Goal: Task Accomplishment & Management: Complete application form

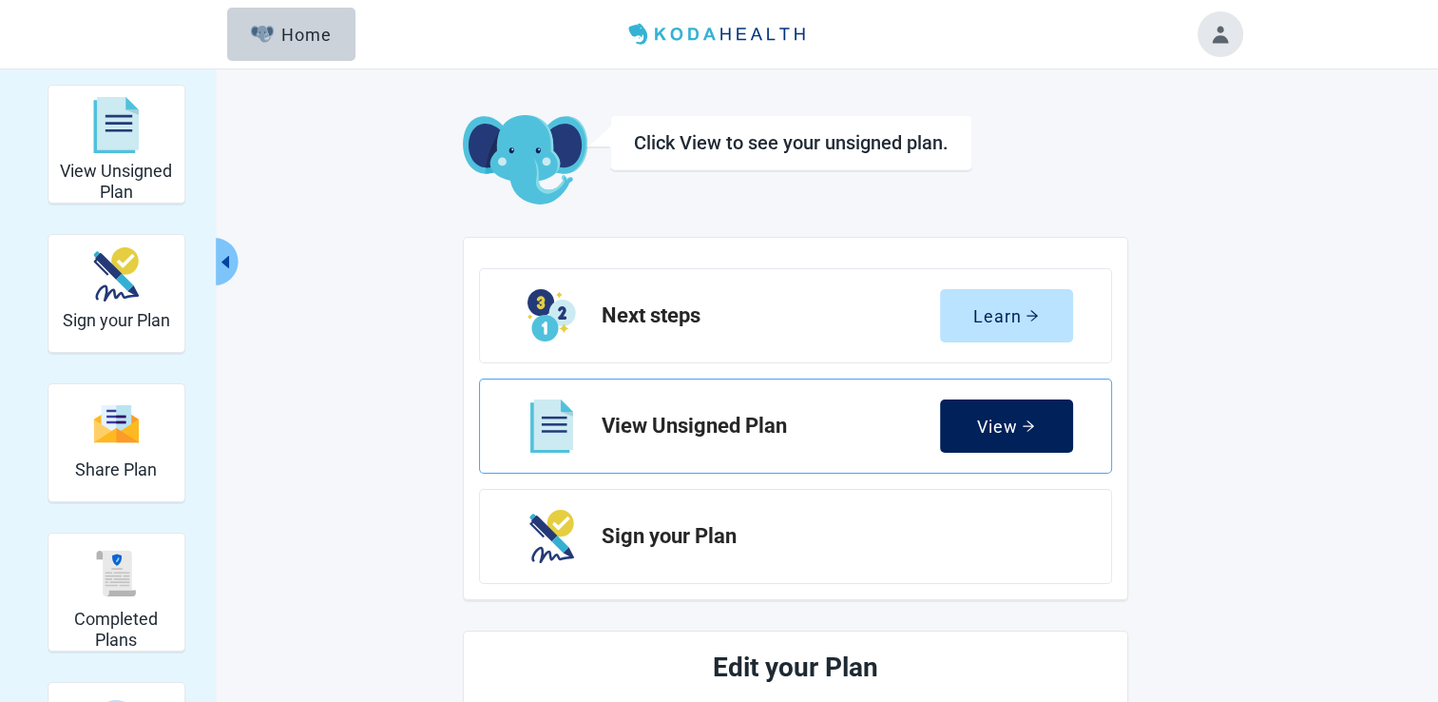
click at [1008, 427] on div "View" at bounding box center [1006, 425] width 58 height 19
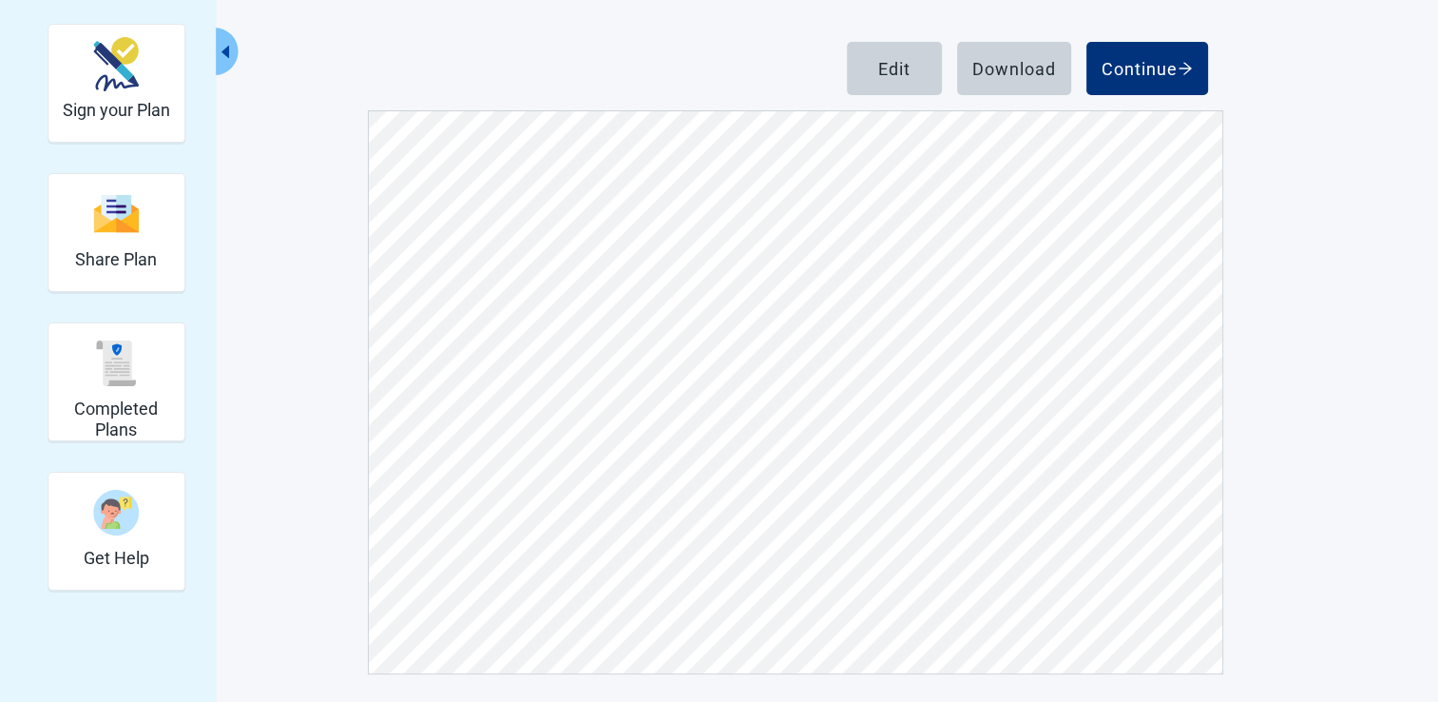
scroll to position [211, 0]
click at [1150, 80] on button "Continue" at bounding box center [1148, 67] width 122 height 53
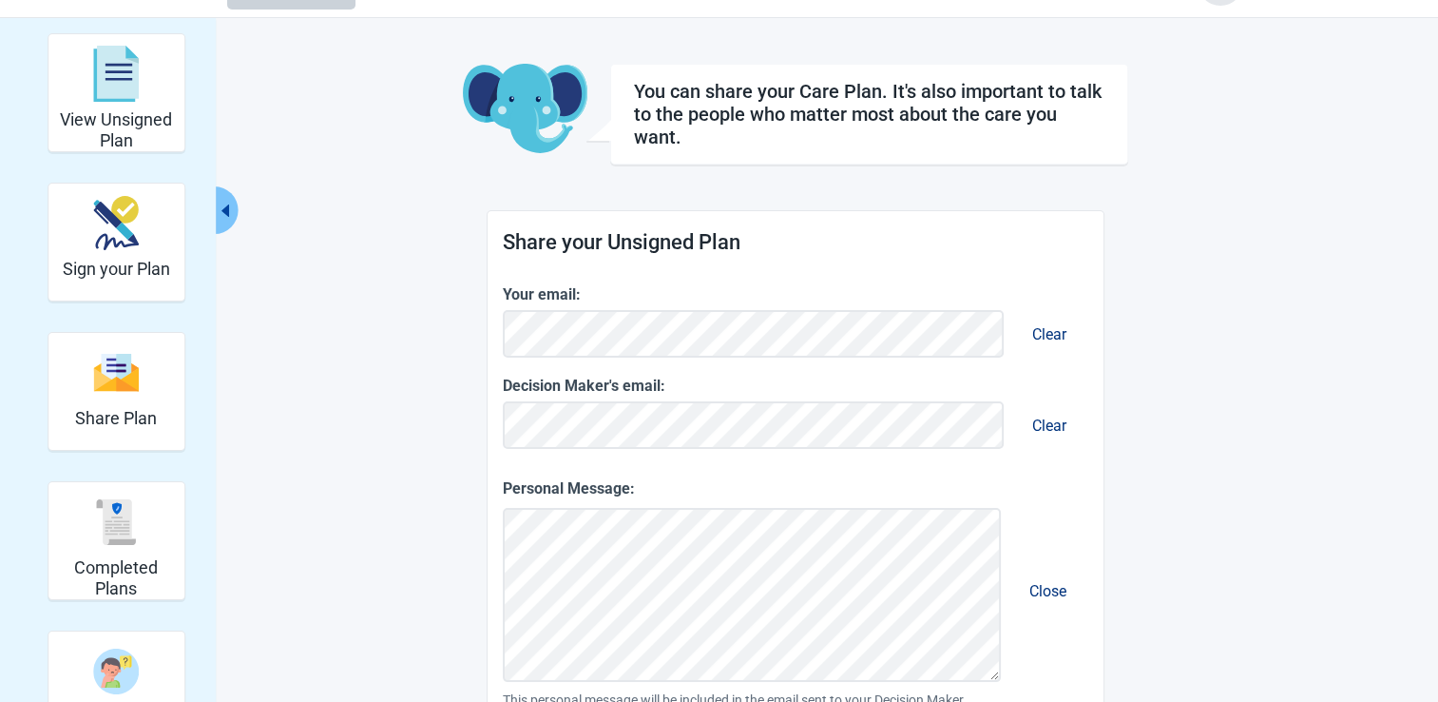
scroll to position [45, 0]
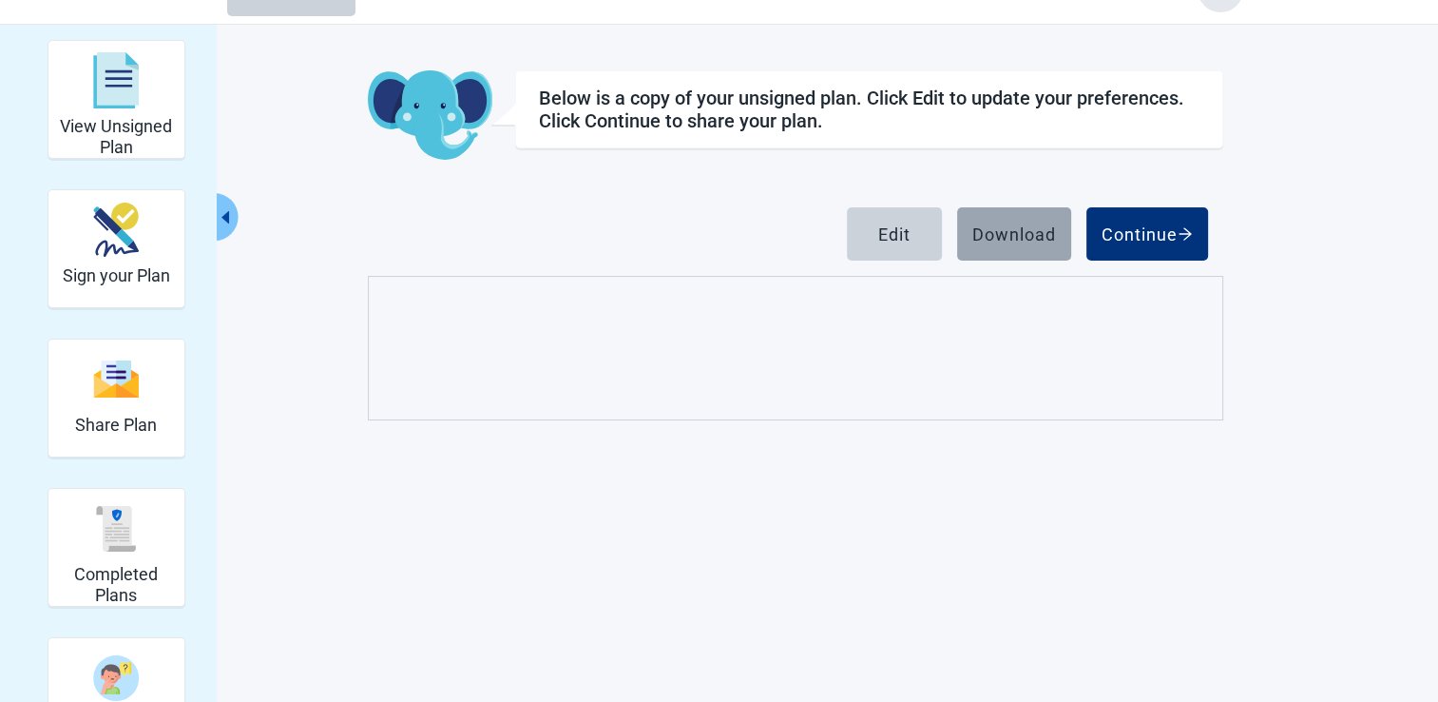
click at [1006, 224] on div "Download" at bounding box center [1014, 233] width 84 height 19
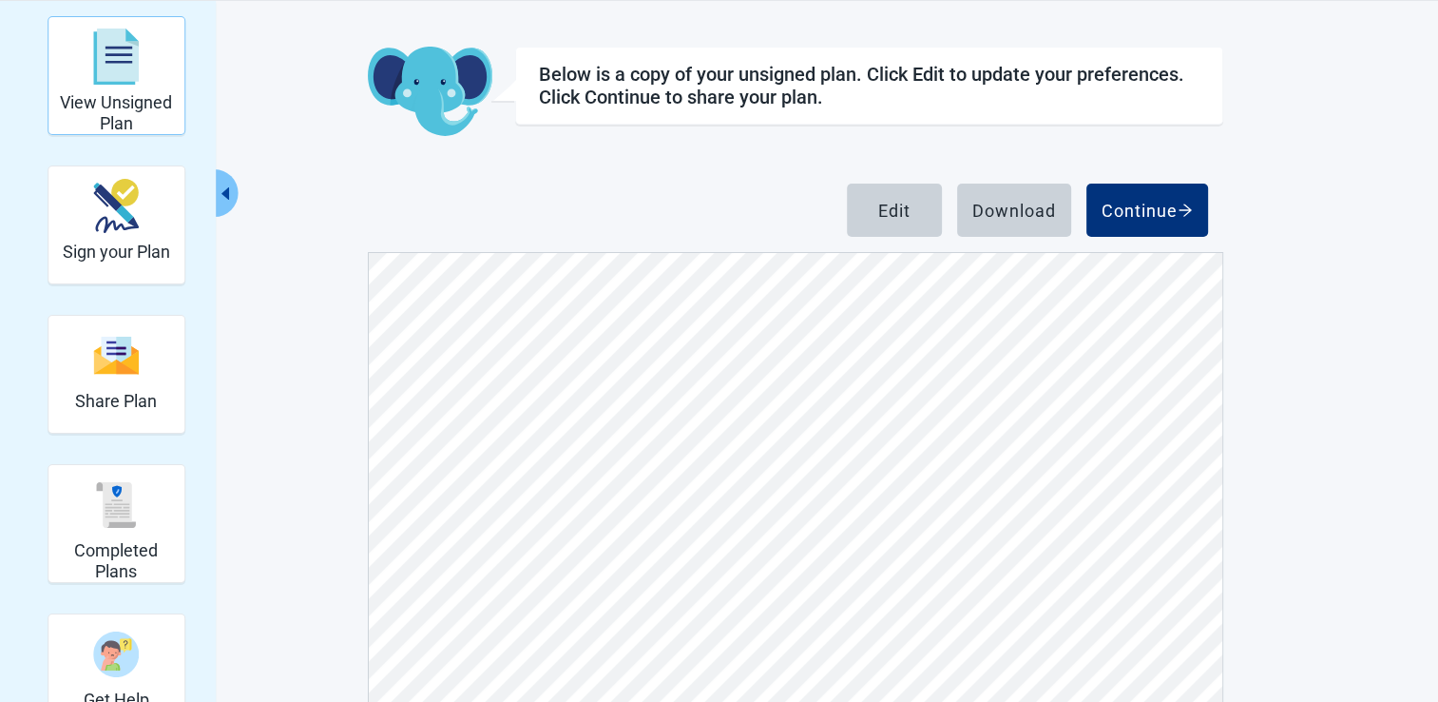
click at [132, 67] on img "View Unsigned Plan" at bounding box center [116, 57] width 46 height 57
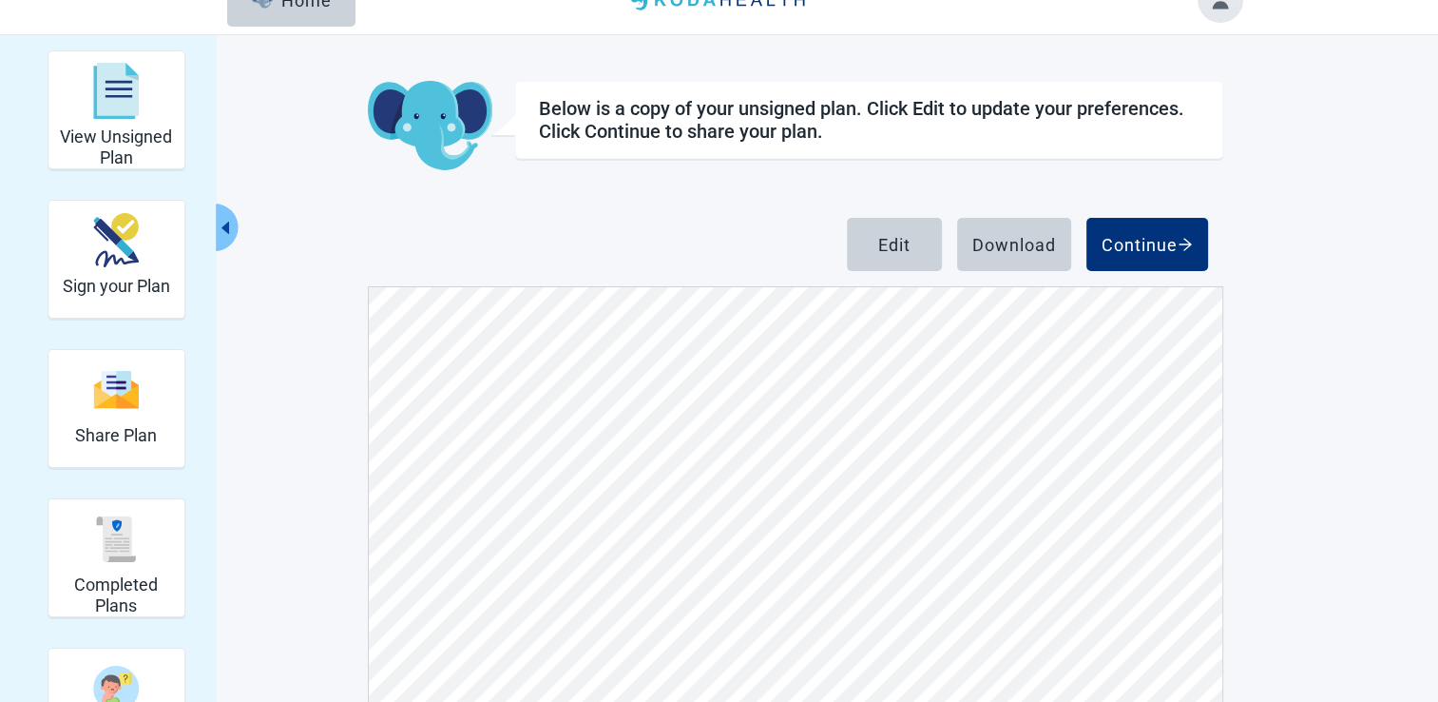
scroll to position [24, 0]
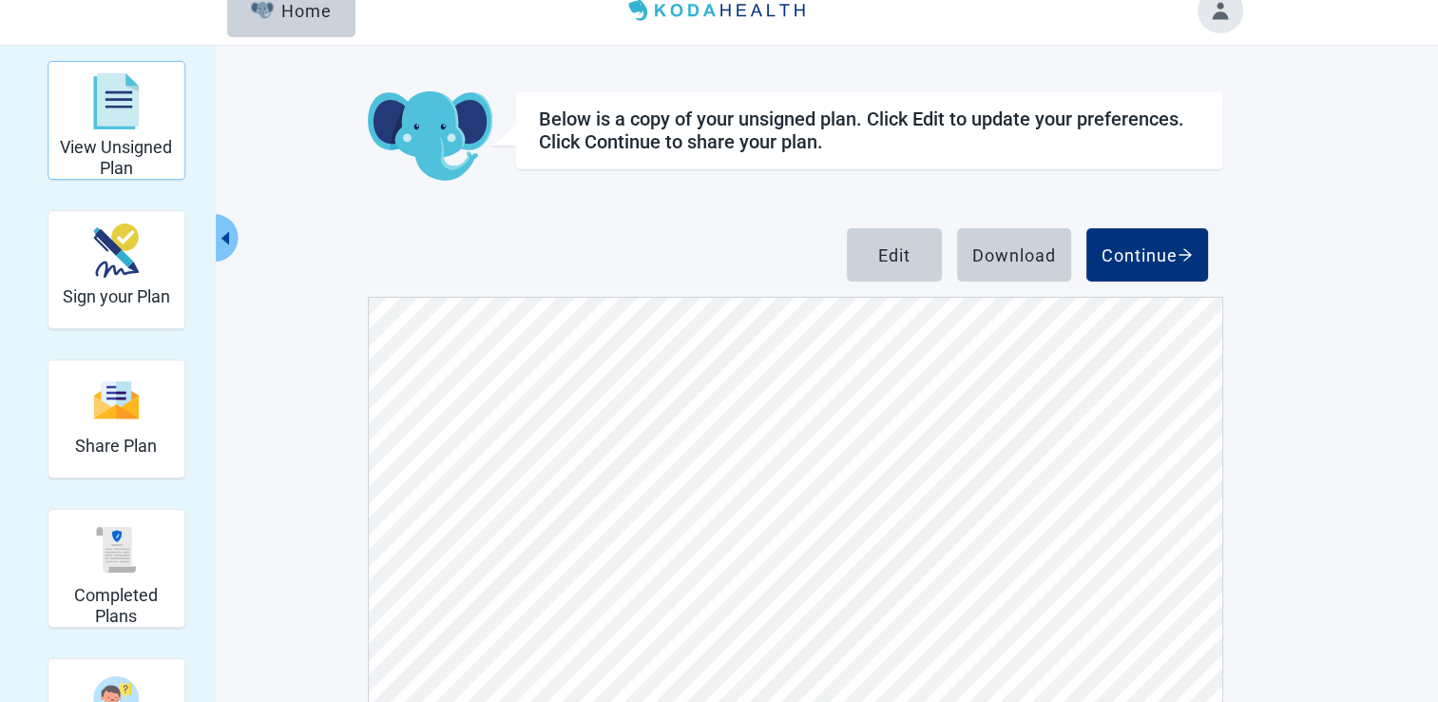
click at [118, 101] on img "View Unsigned Plan" at bounding box center [116, 101] width 46 height 57
click at [1000, 251] on div "Download" at bounding box center [1014, 254] width 84 height 19
click at [896, 245] on div "Edit" at bounding box center [894, 254] width 32 height 19
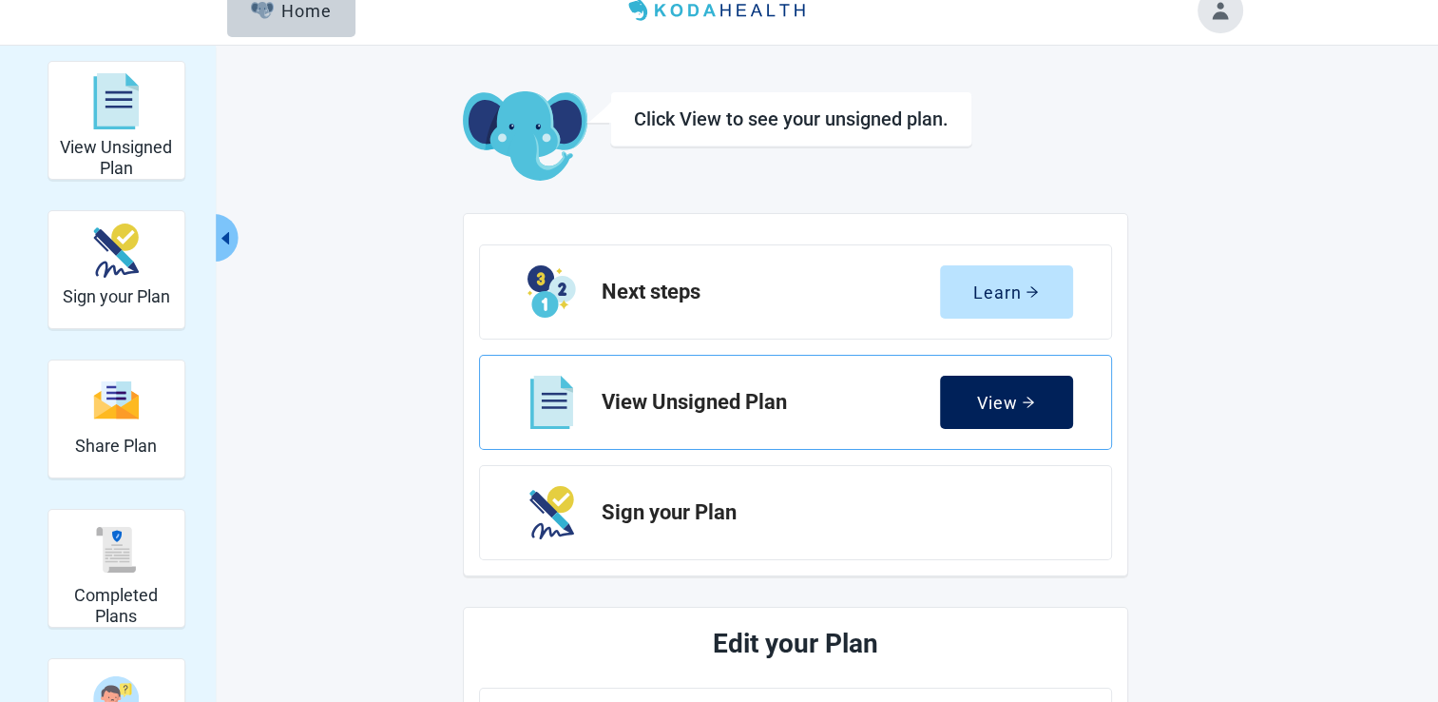
click at [1004, 394] on div "View" at bounding box center [1006, 402] width 58 height 19
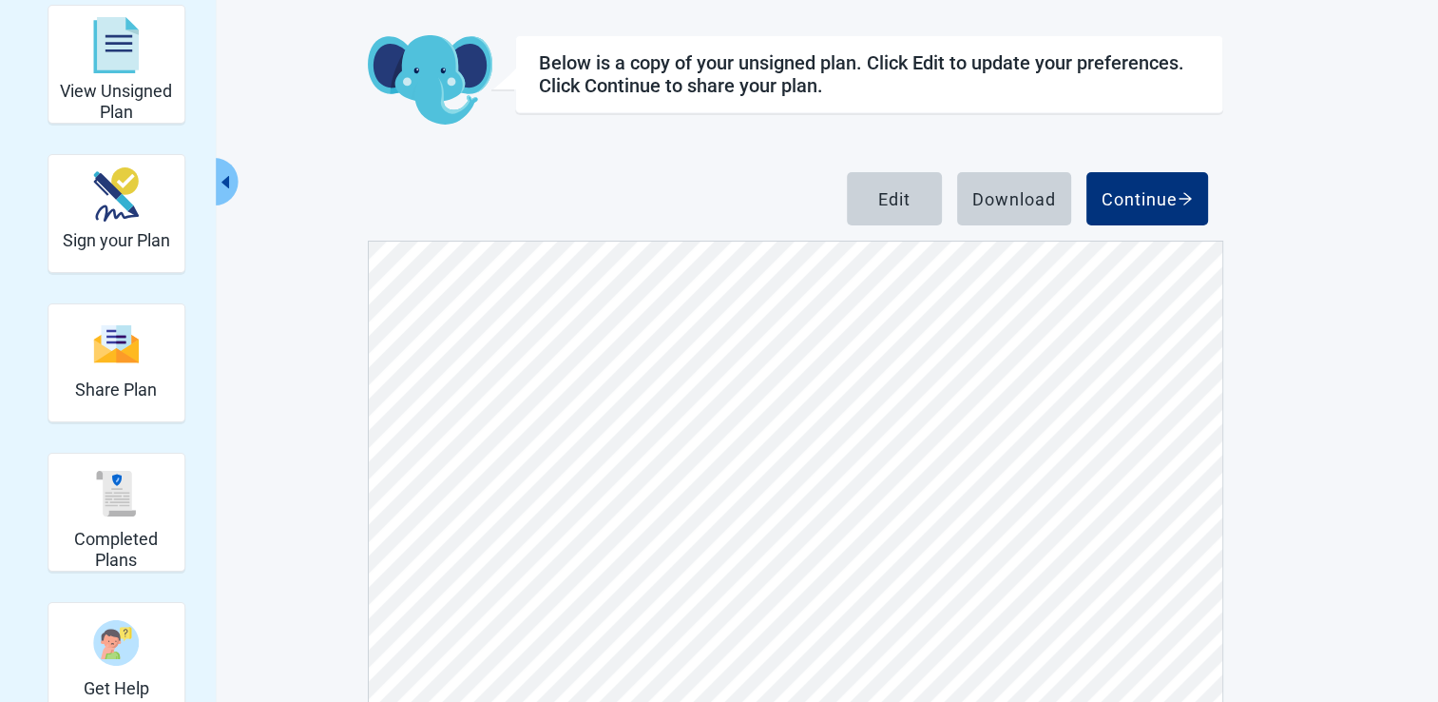
scroll to position [211, 0]
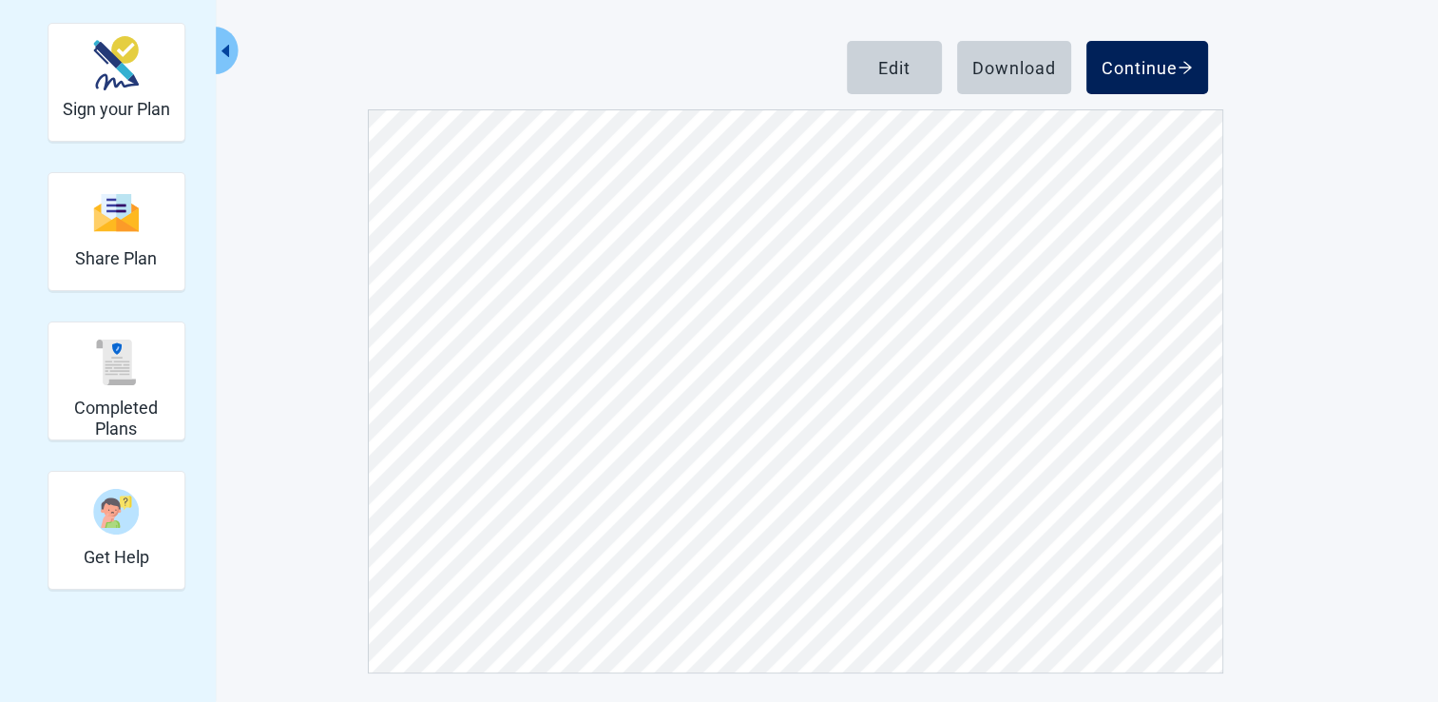
click at [1139, 59] on div "Continue" at bounding box center [1147, 67] width 91 height 19
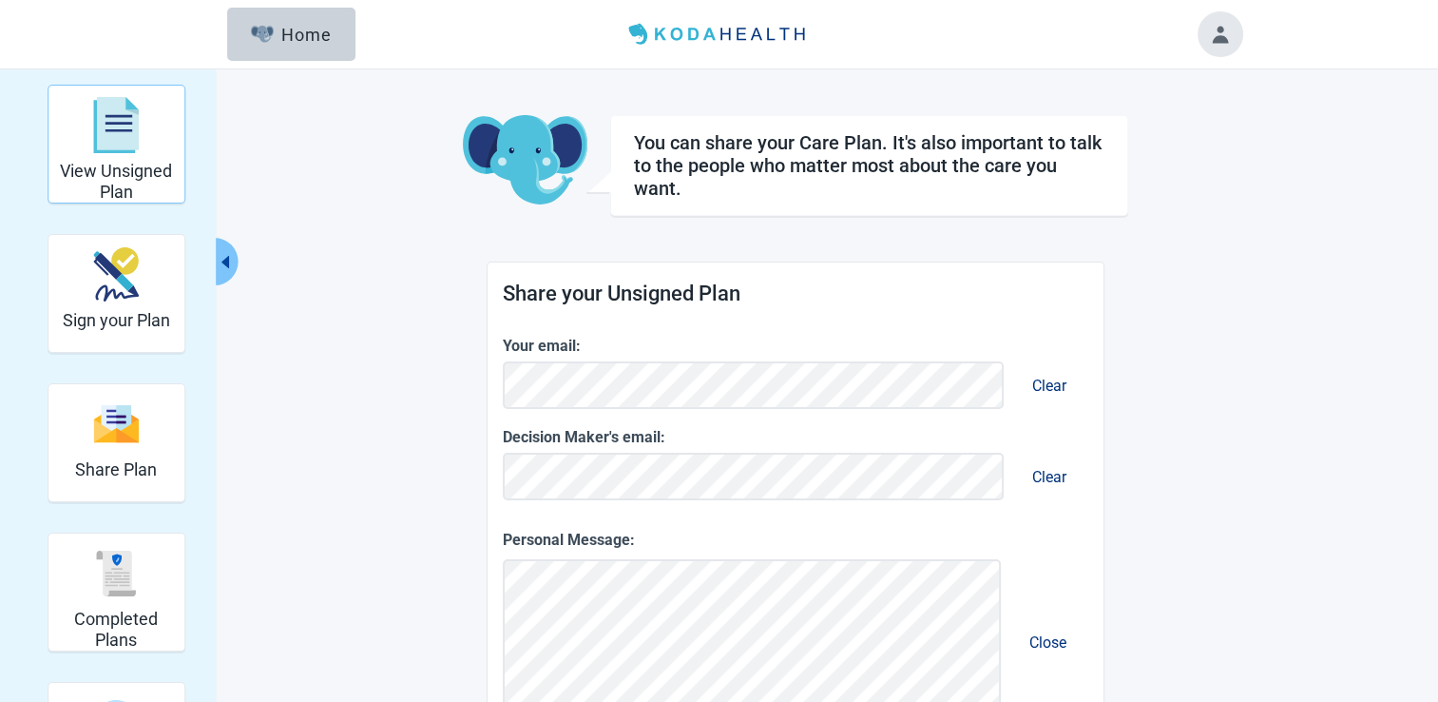
click at [118, 153] on div "View Unsigned Plan" at bounding box center [116, 124] width 121 height 71
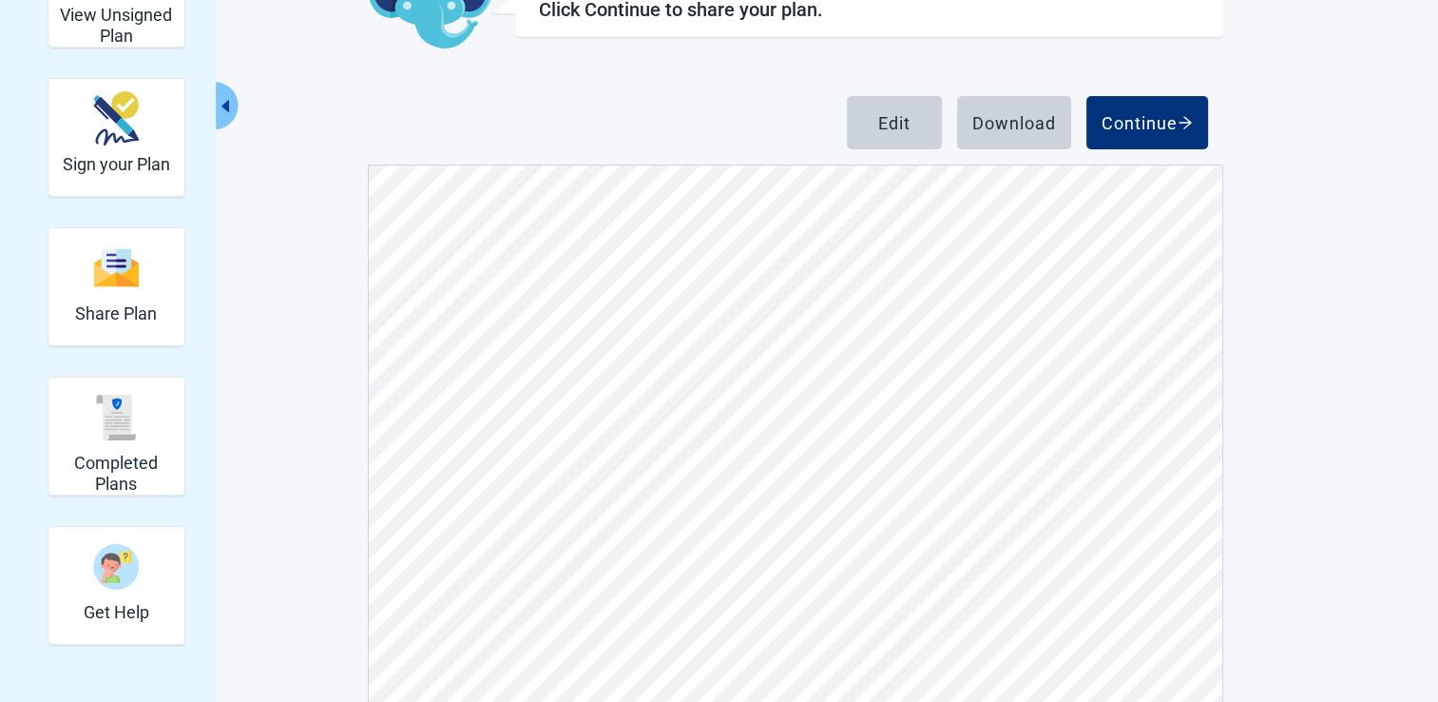
scroll to position [211, 0]
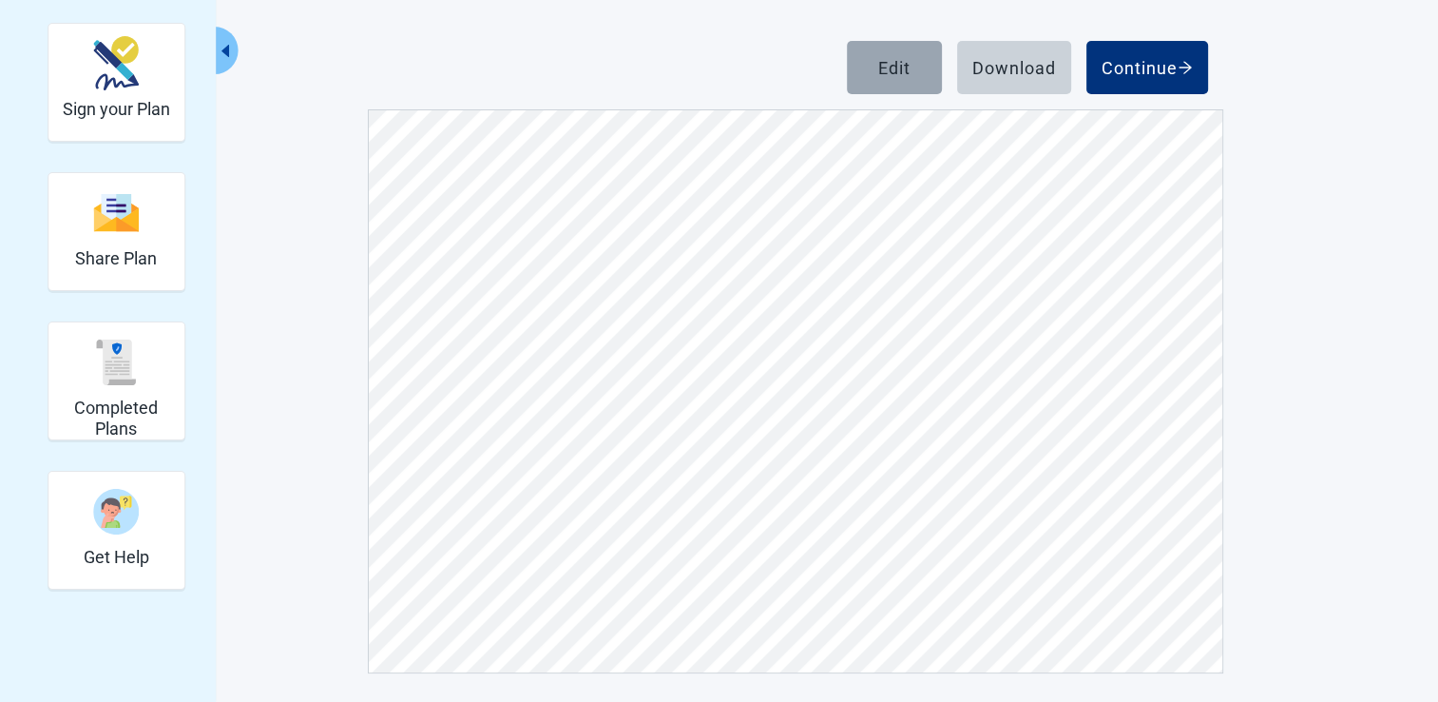
click at [884, 66] on div "Edit" at bounding box center [894, 67] width 32 height 19
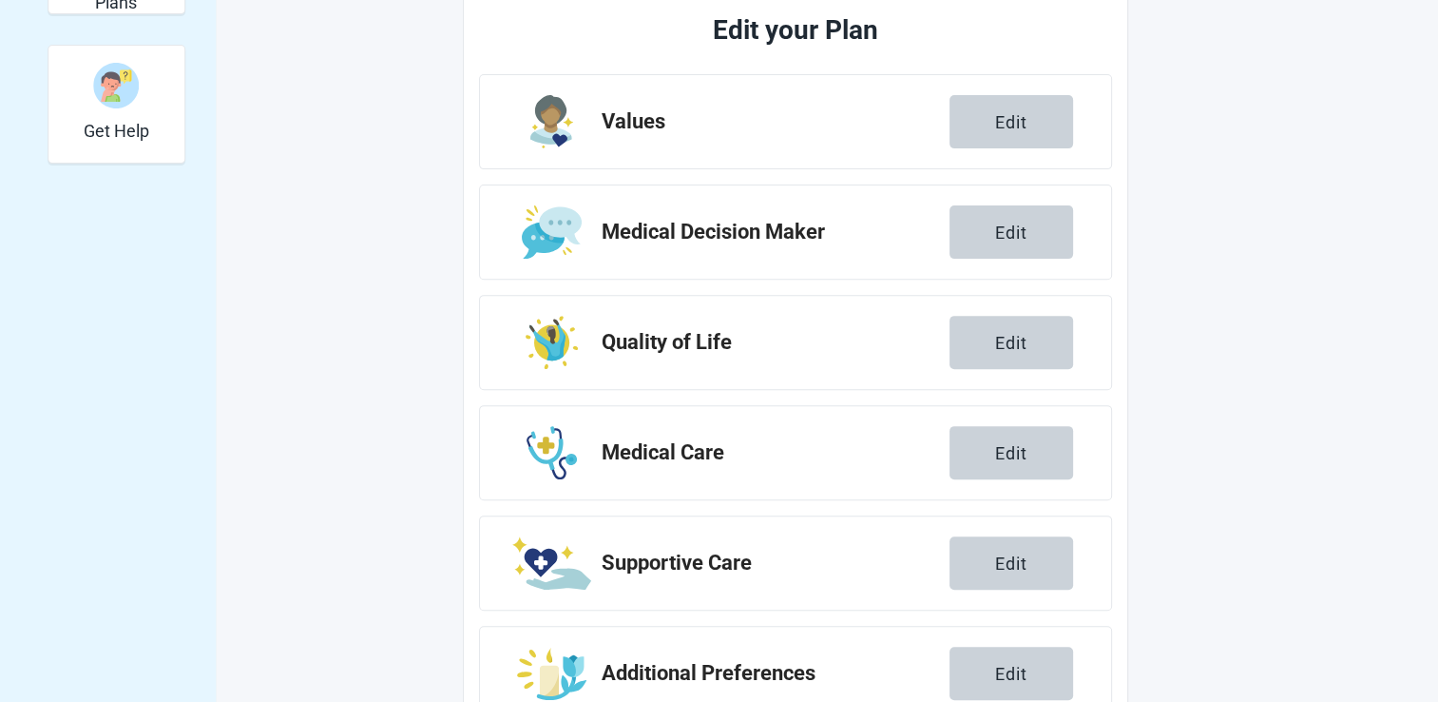
scroll to position [663, 0]
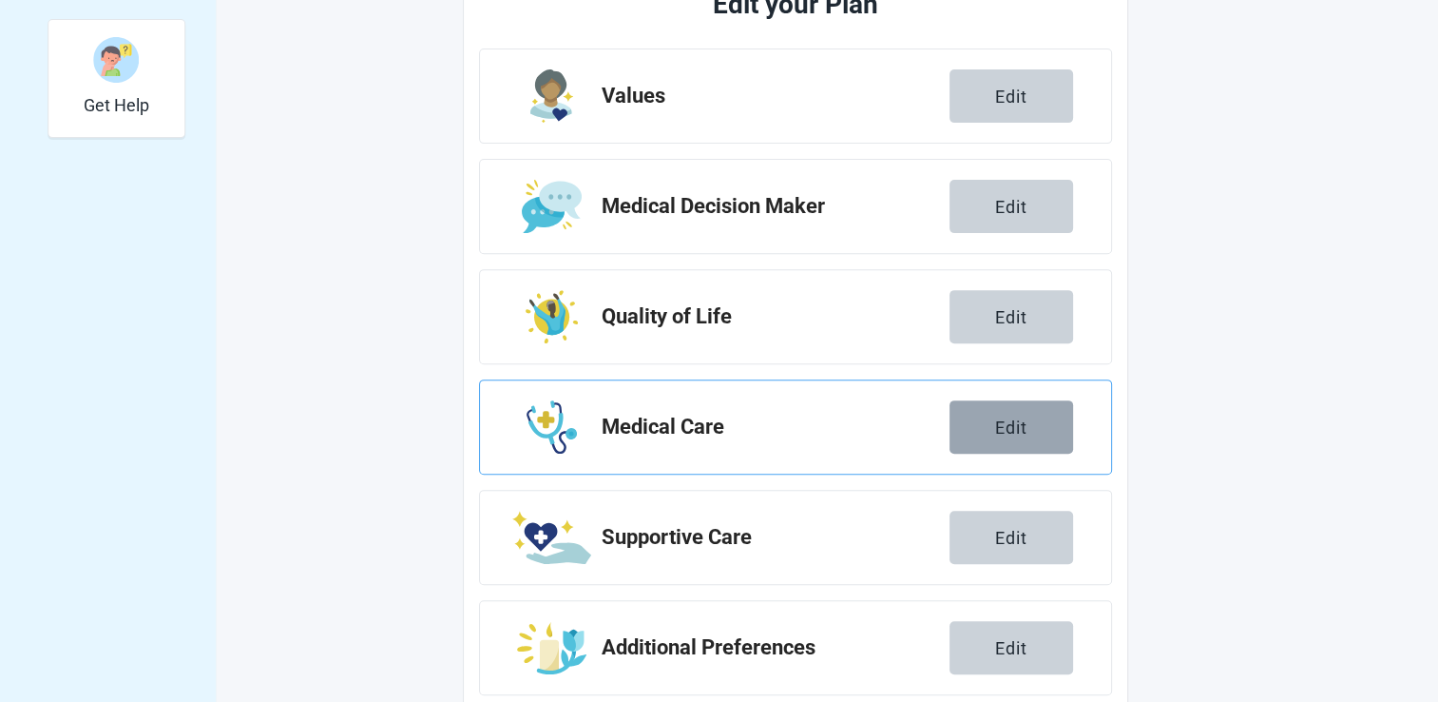
click at [1002, 424] on div "Edit" at bounding box center [1011, 426] width 32 height 19
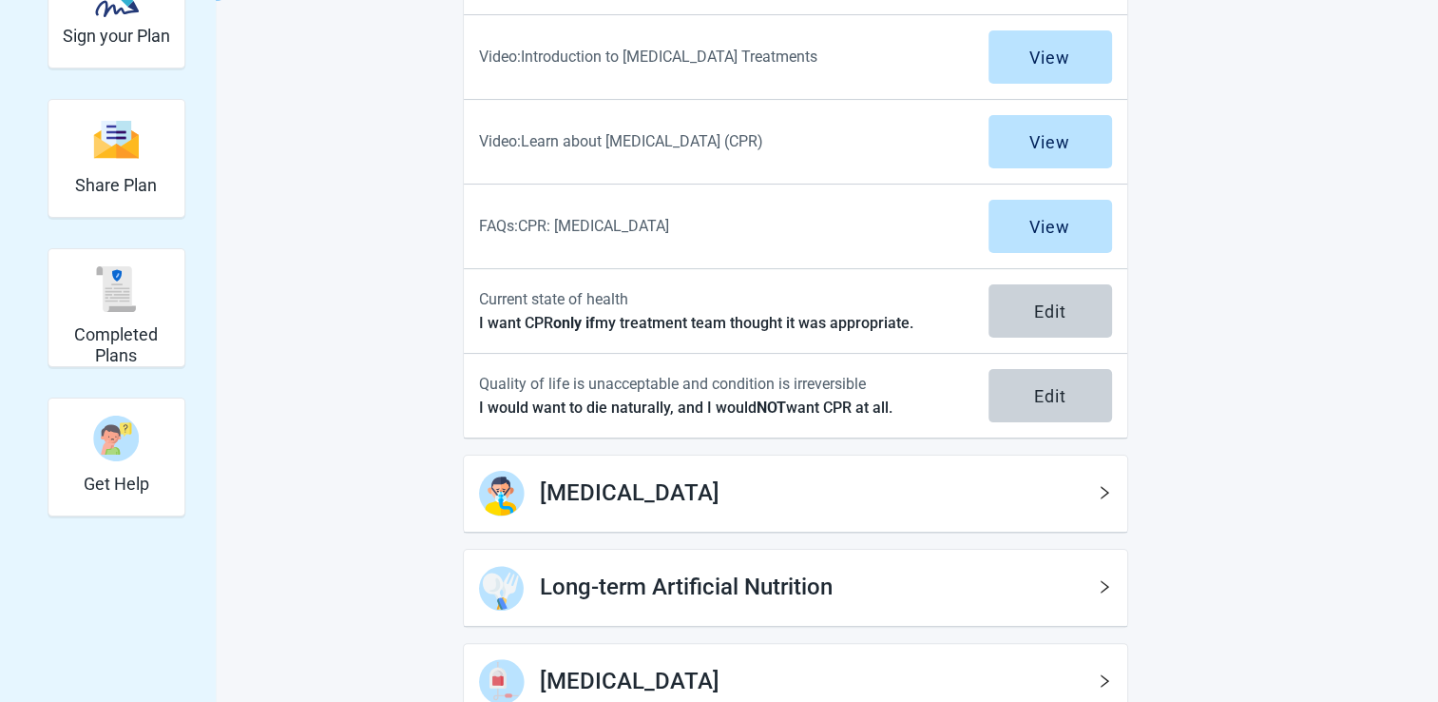
scroll to position [300, 0]
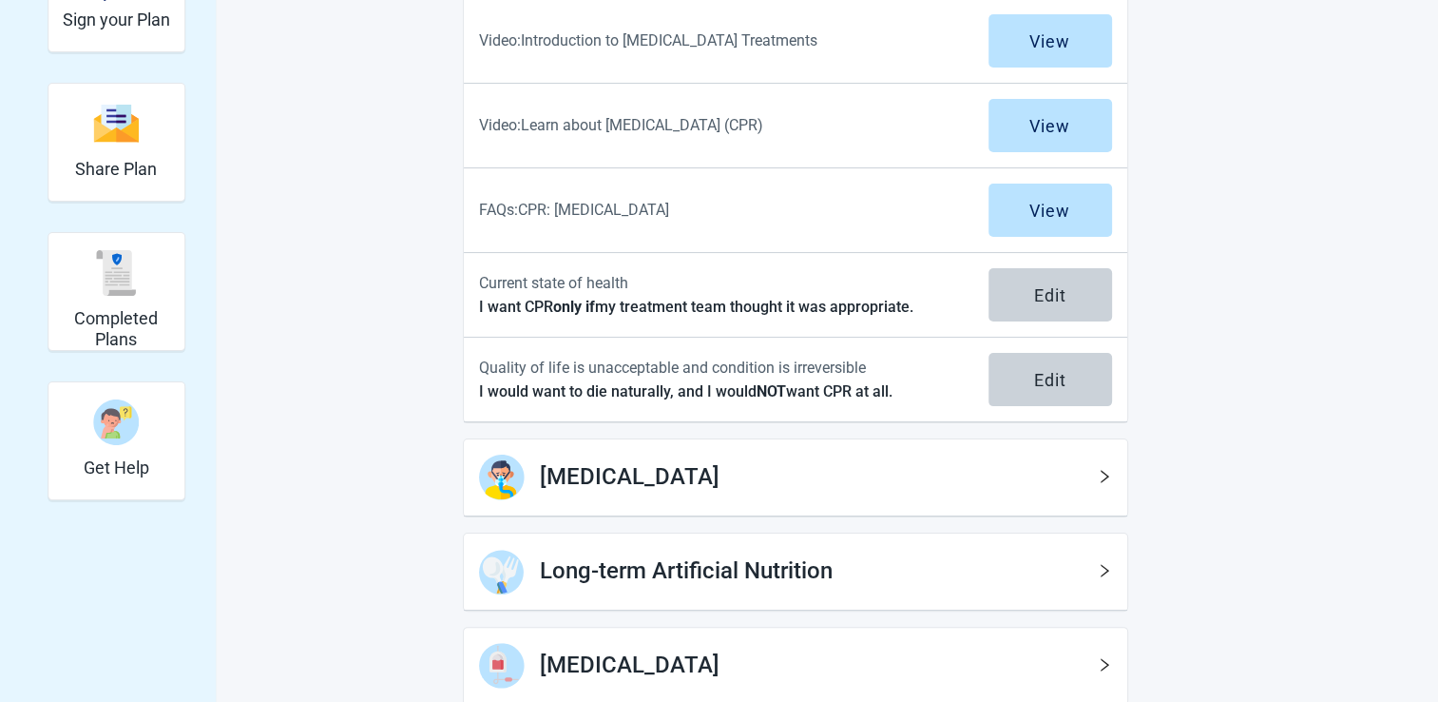
click at [1100, 477] on icon "right" at bounding box center [1104, 476] width 15 height 15
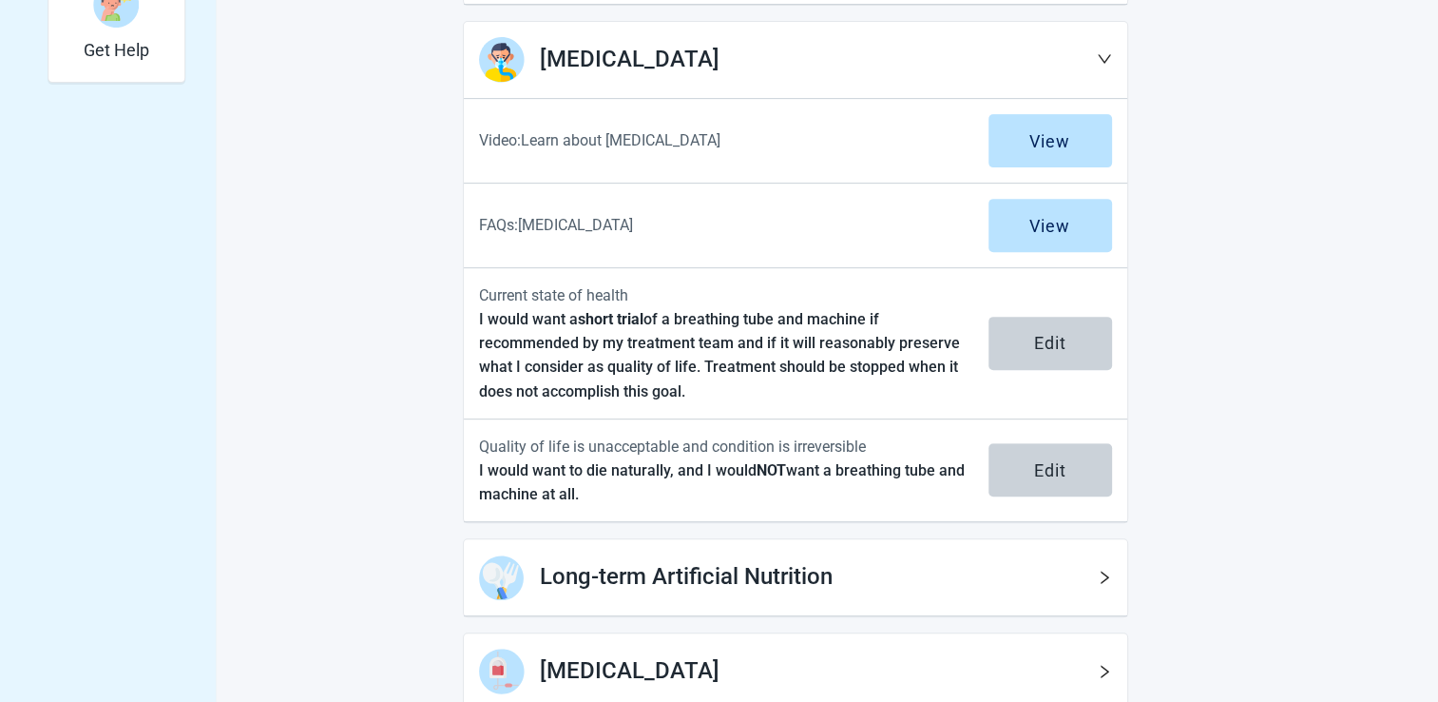
scroll to position [719, 0]
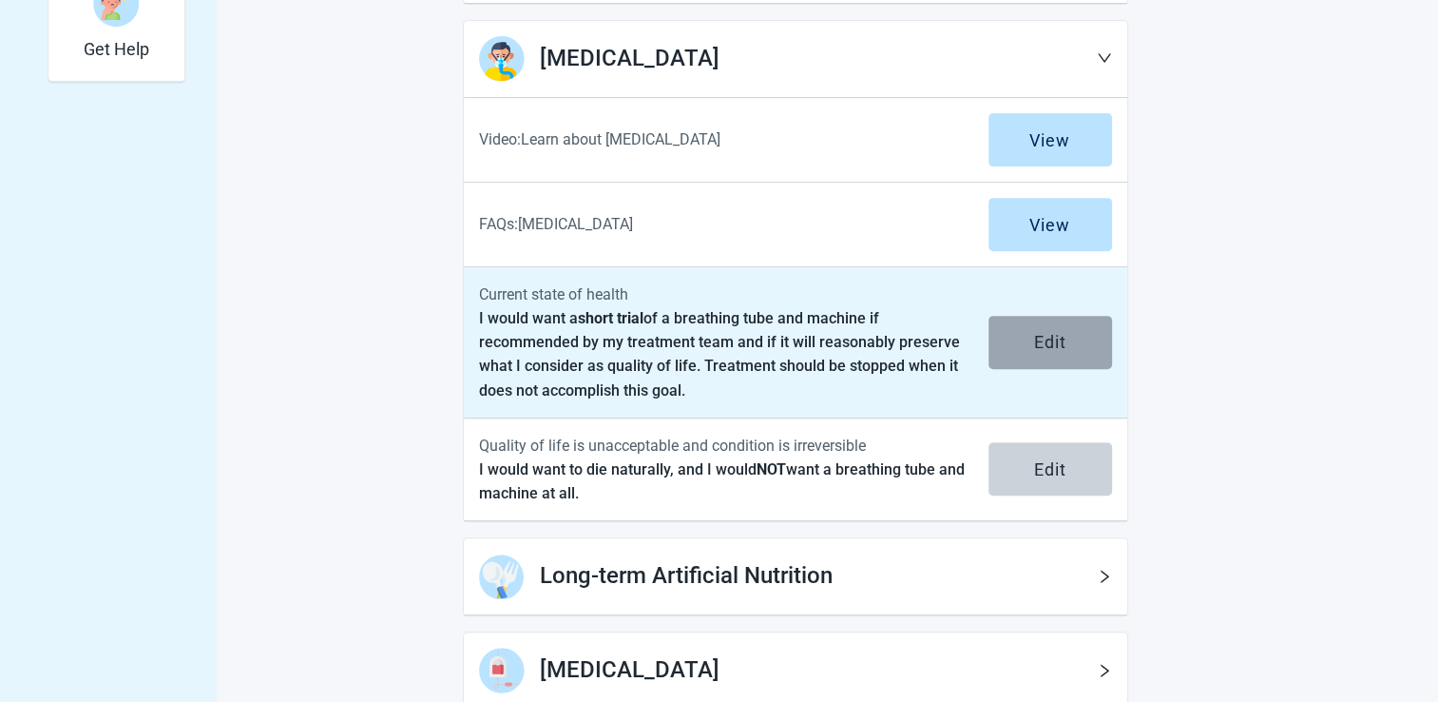
click at [1047, 333] on div "Edit" at bounding box center [1050, 342] width 32 height 19
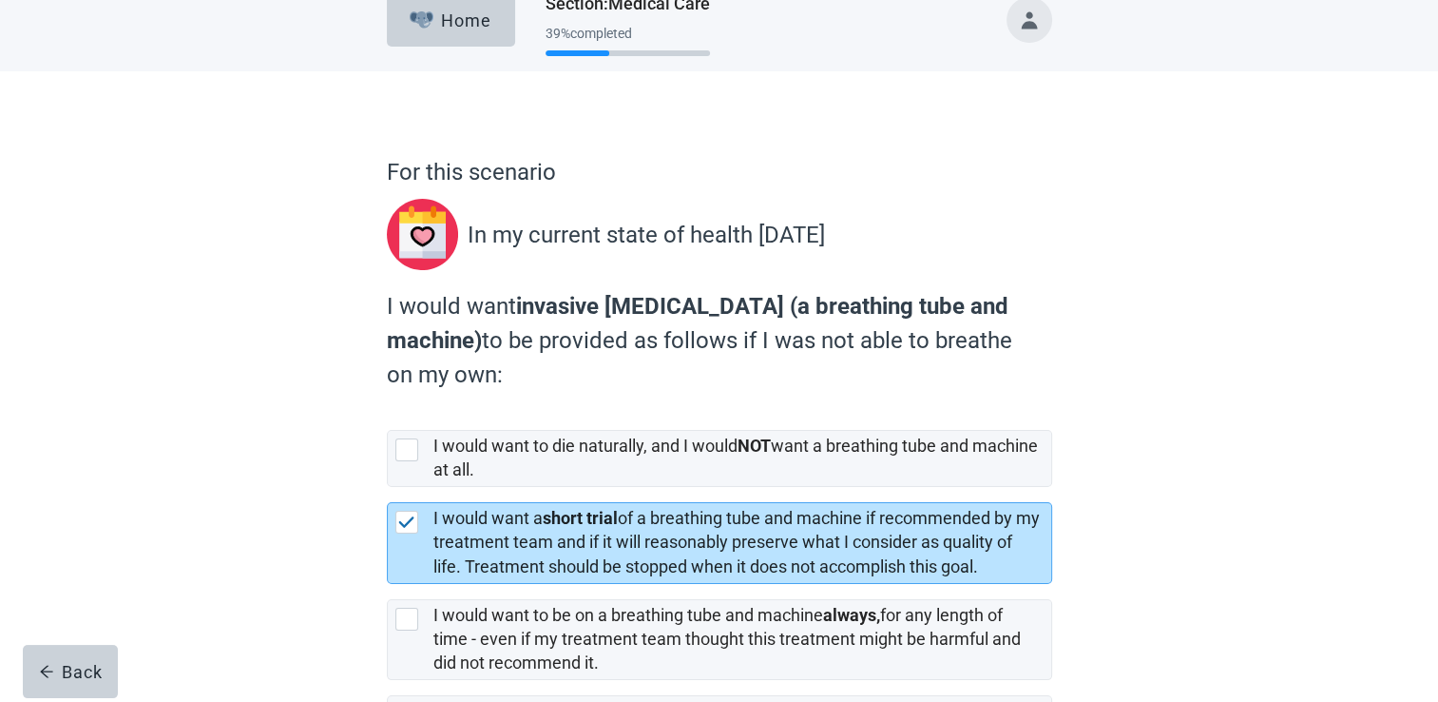
scroll to position [169, 0]
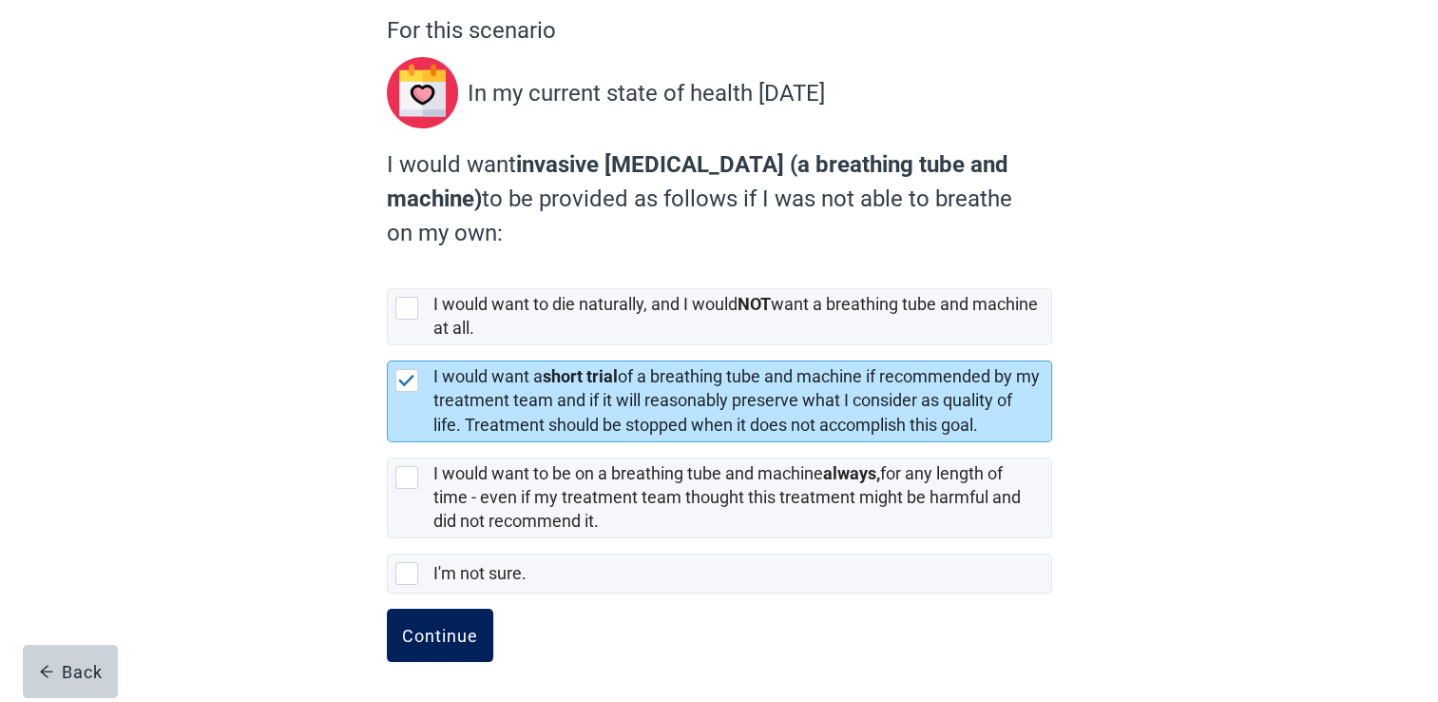
click at [446, 627] on div "Continue" at bounding box center [440, 634] width 76 height 19
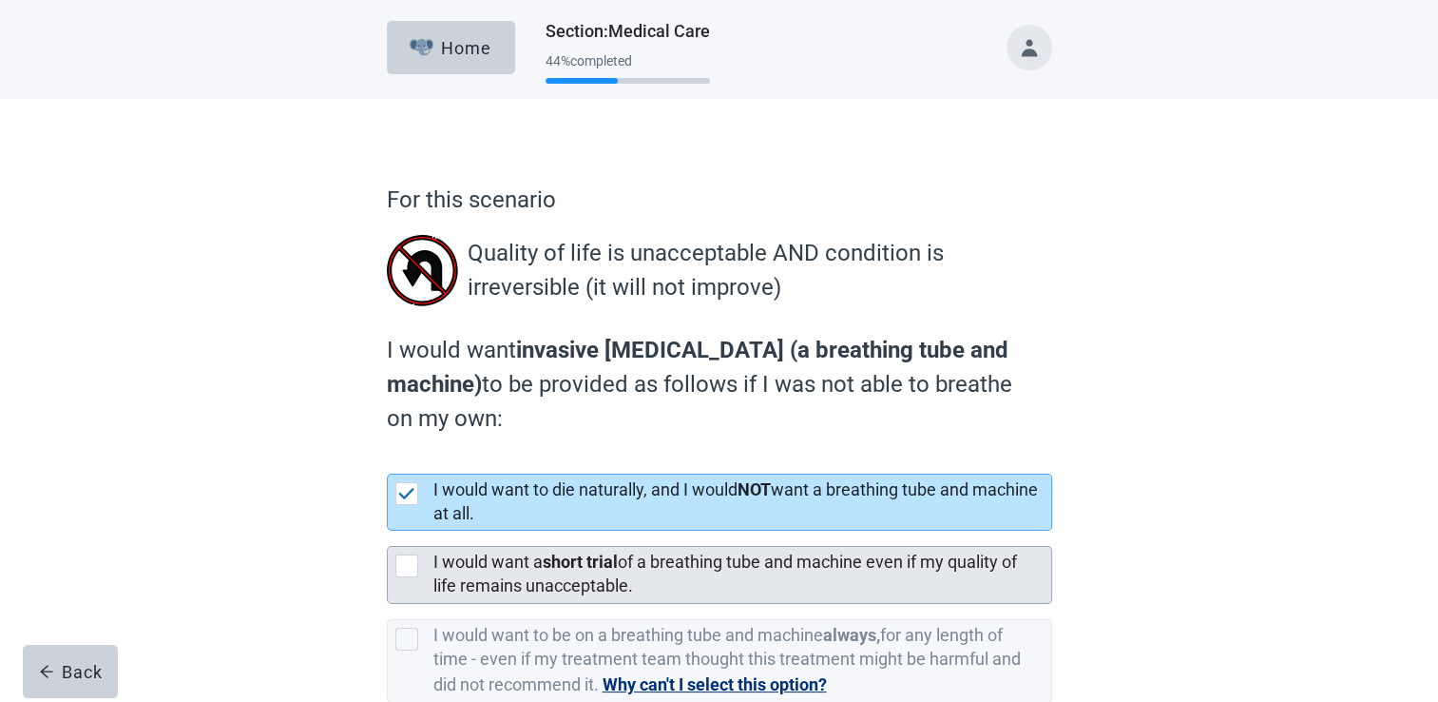
click at [403, 561] on div at bounding box center [406, 565] width 23 height 23
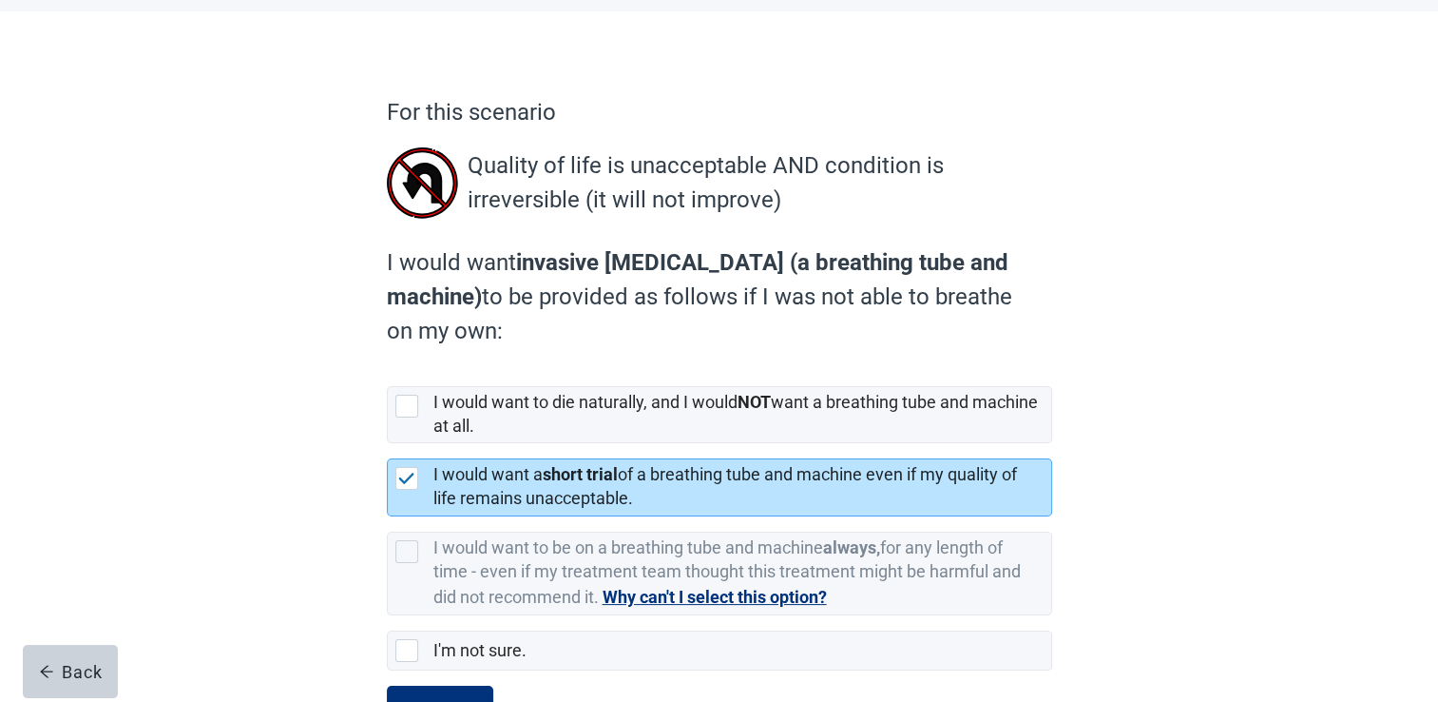
scroll to position [164, 0]
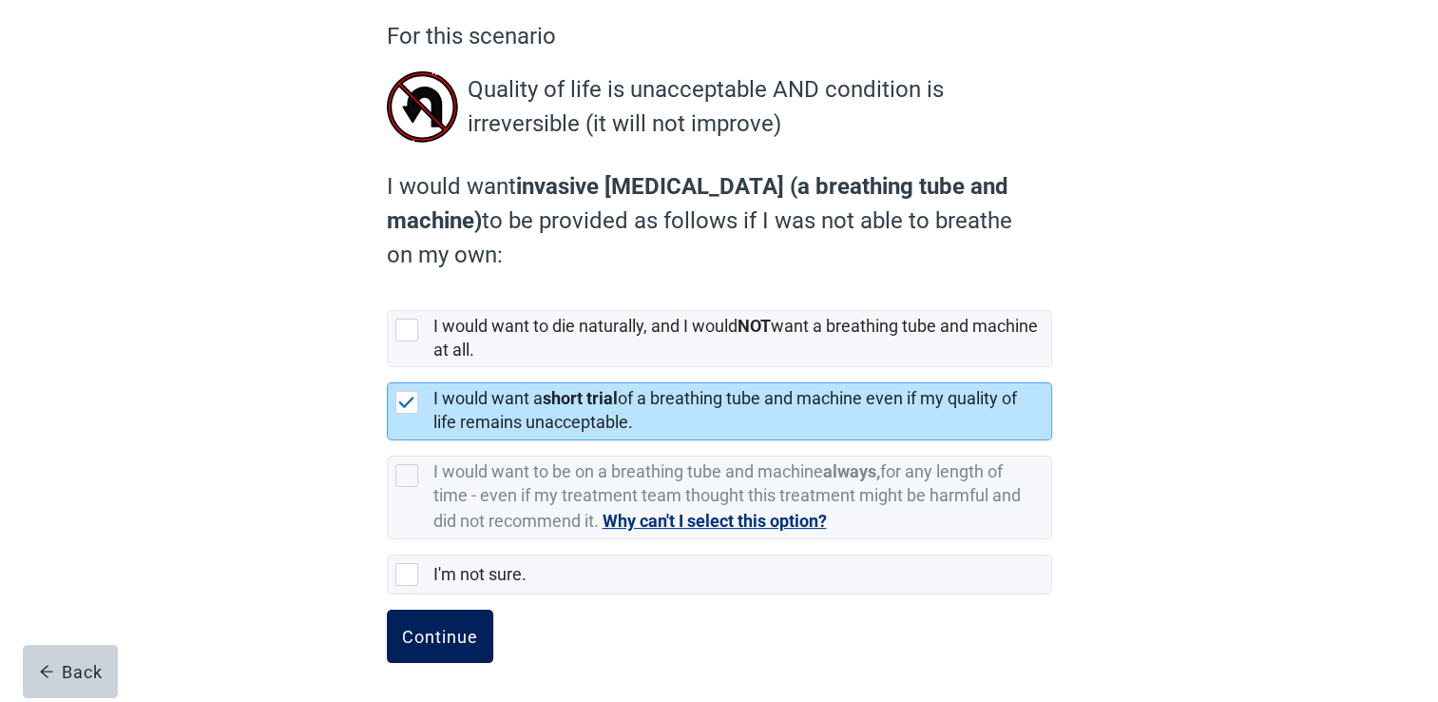
click at [441, 629] on div "Continue" at bounding box center [440, 635] width 76 height 19
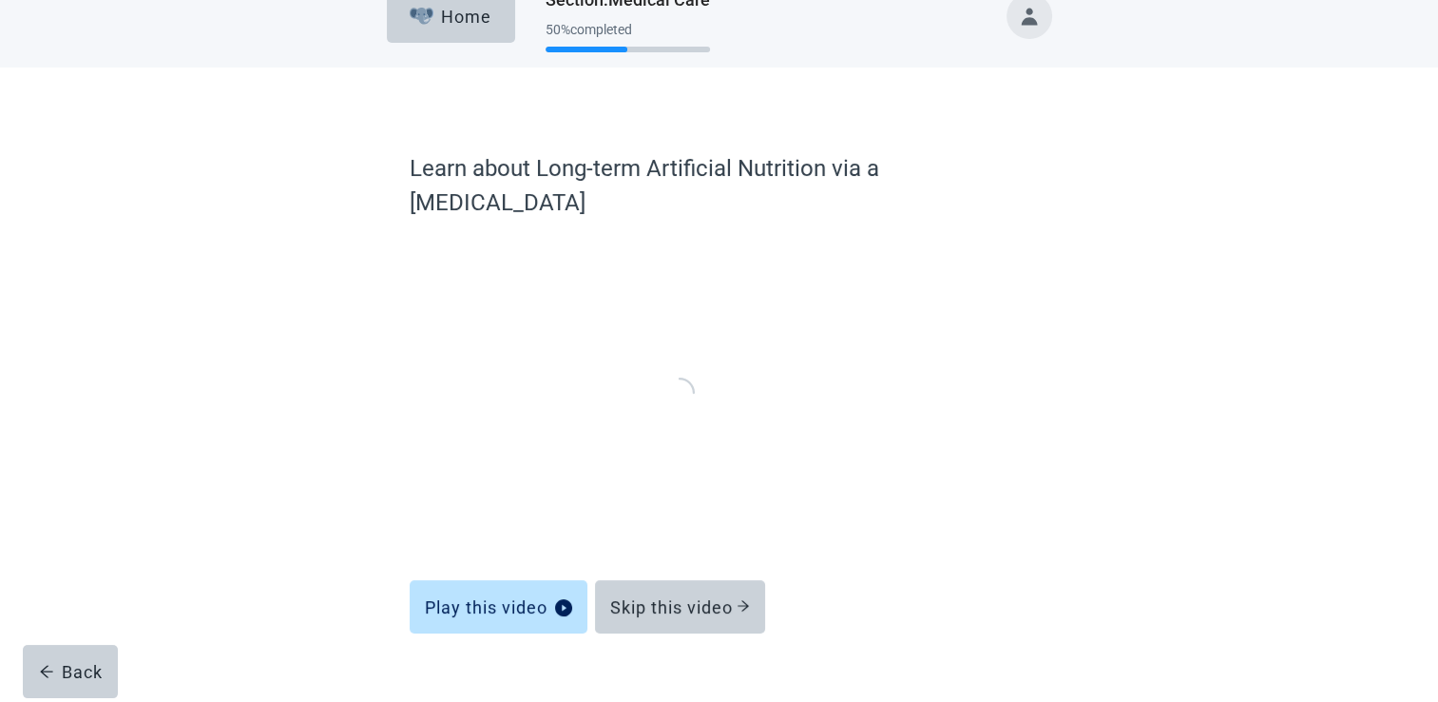
scroll to position [30, 0]
click at [673, 598] on div "Skip this video" at bounding box center [680, 607] width 140 height 19
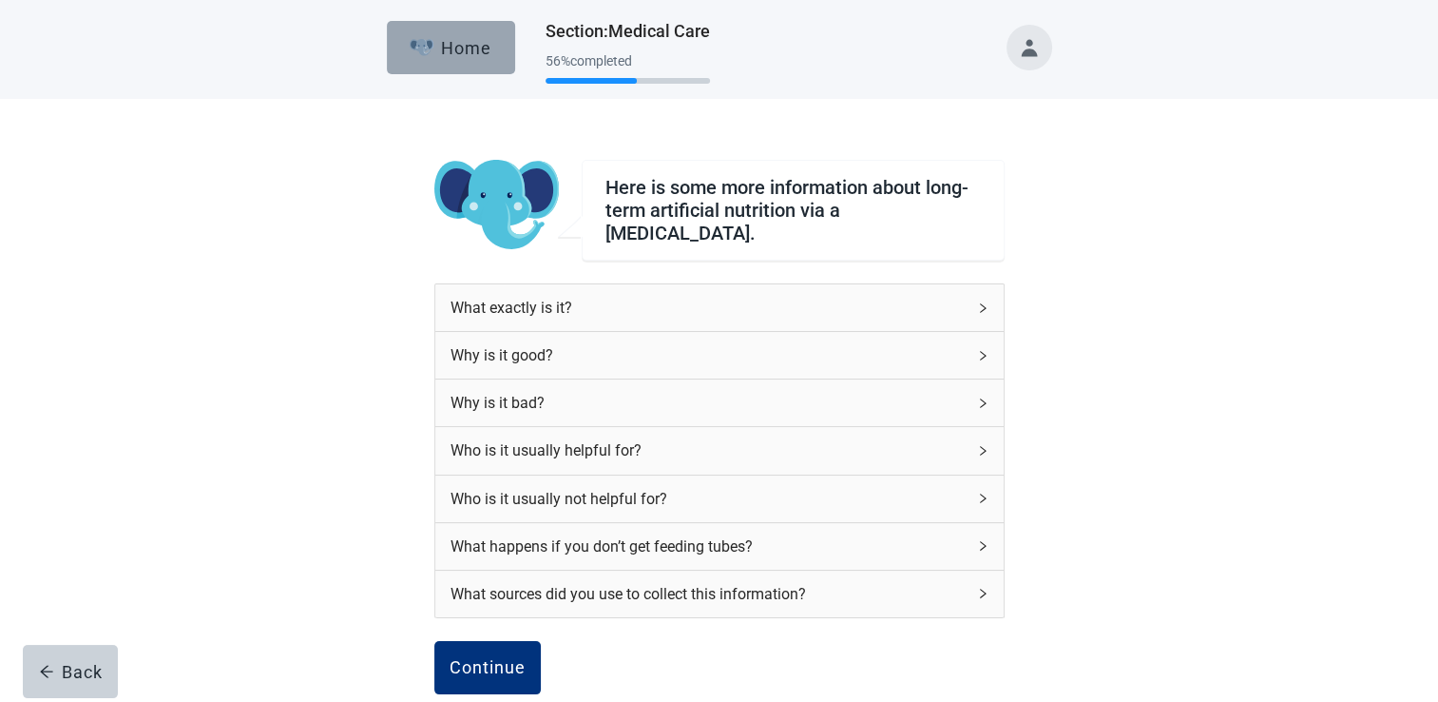
click at [460, 44] on div "Home" at bounding box center [451, 47] width 82 height 19
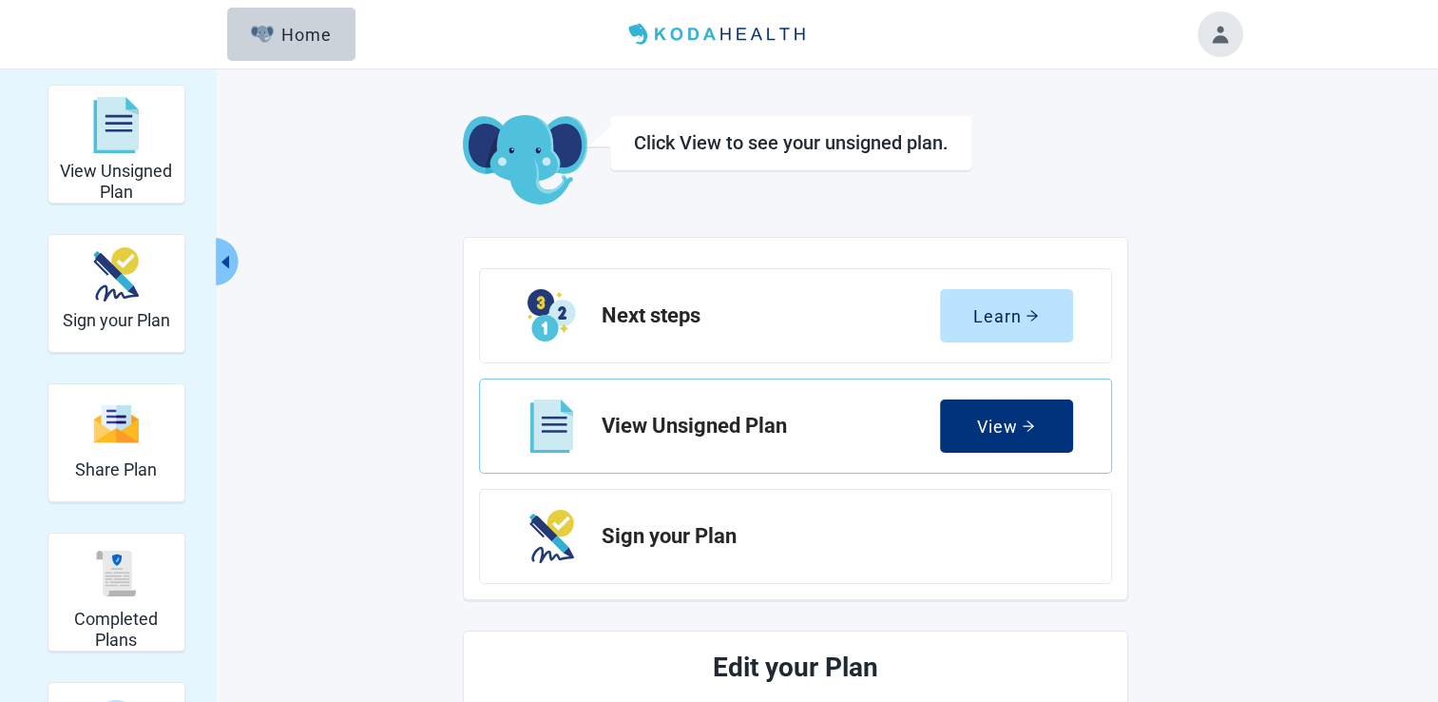
click at [1001, 421] on div "View" at bounding box center [1006, 425] width 58 height 19
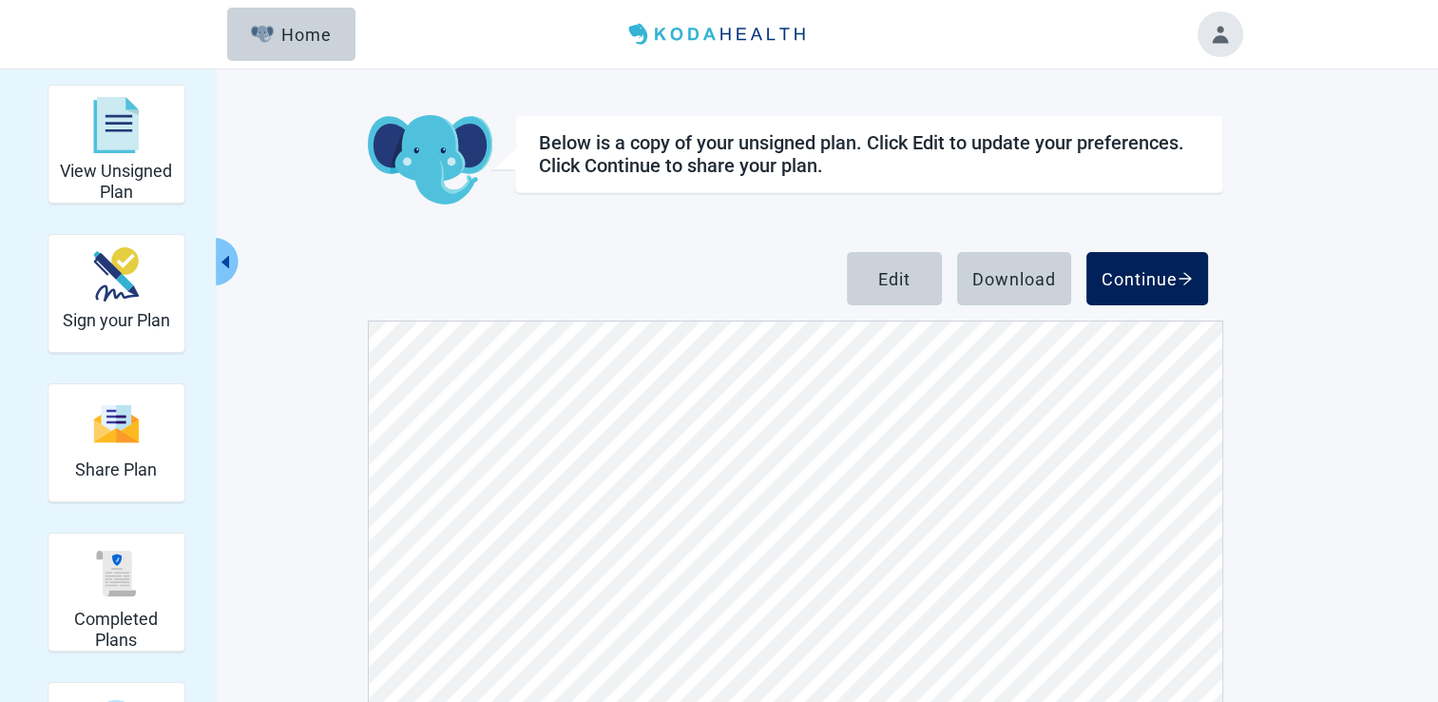
click at [1148, 278] on div "Continue" at bounding box center [1147, 278] width 91 height 19
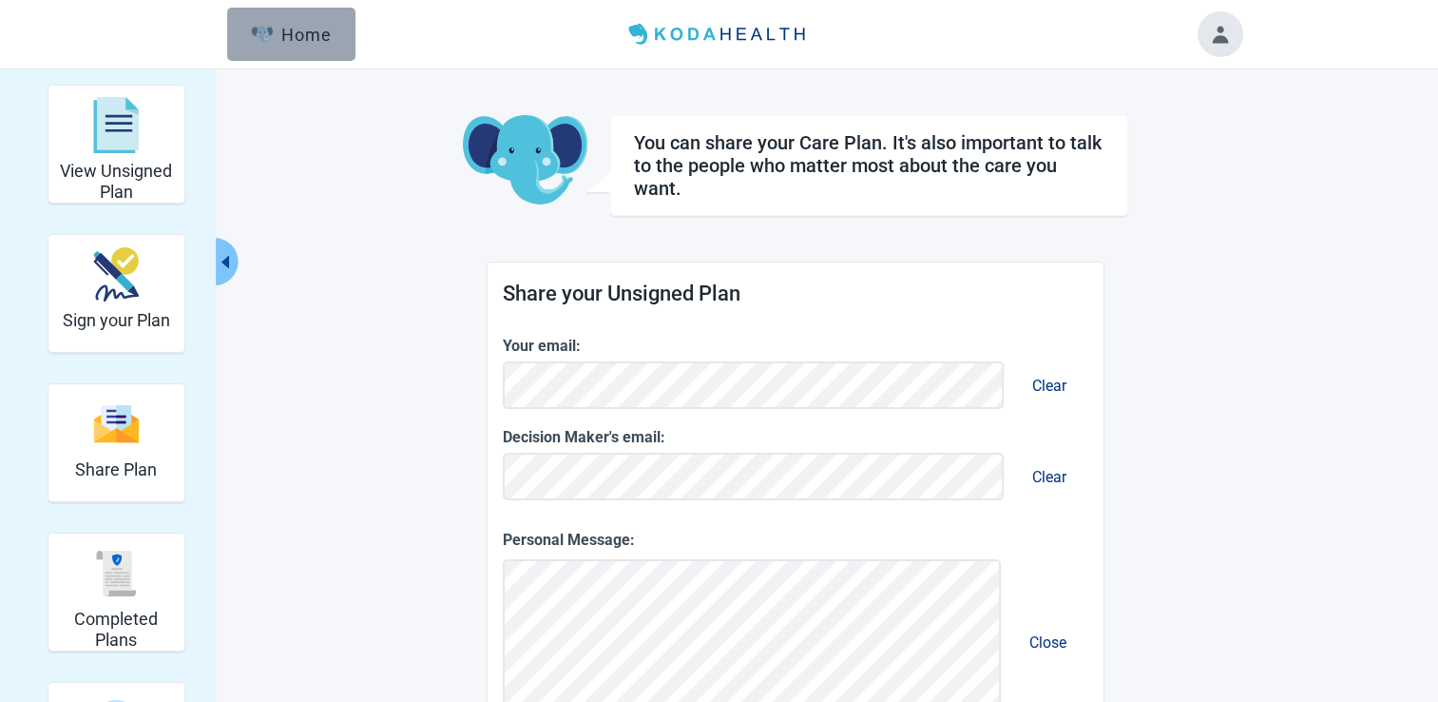
click at [278, 28] on div "Home" at bounding box center [292, 34] width 82 height 19
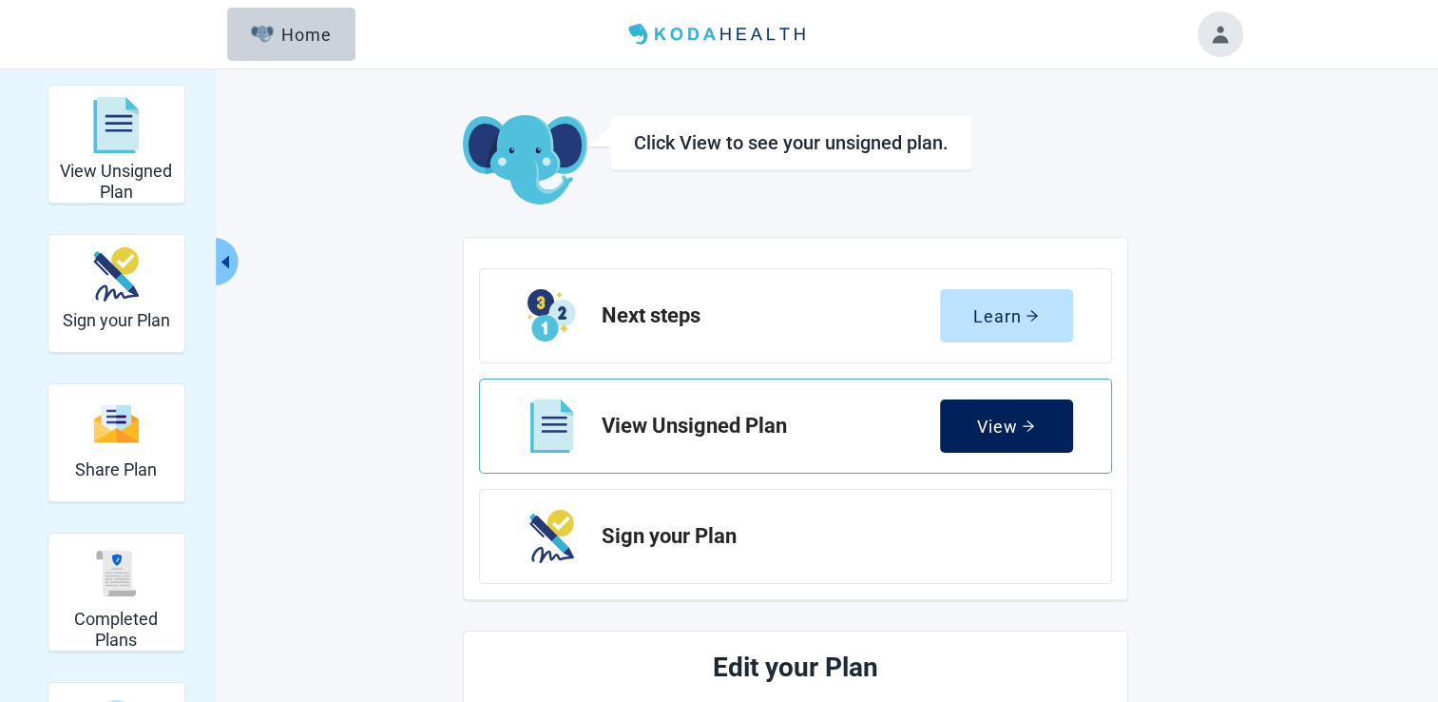
click at [1005, 432] on div "View" at bounding box center [1006, 425] width 58 height 19
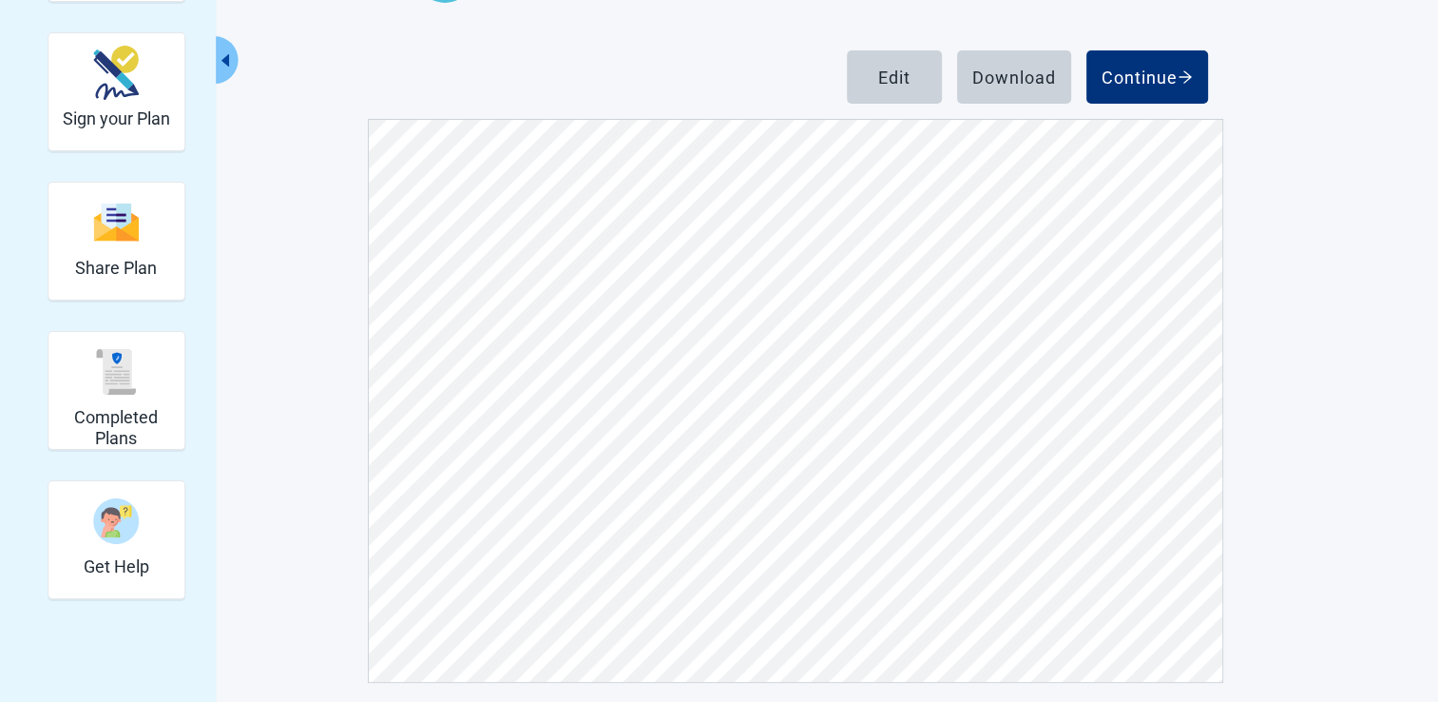
scroll to position [211, 0]
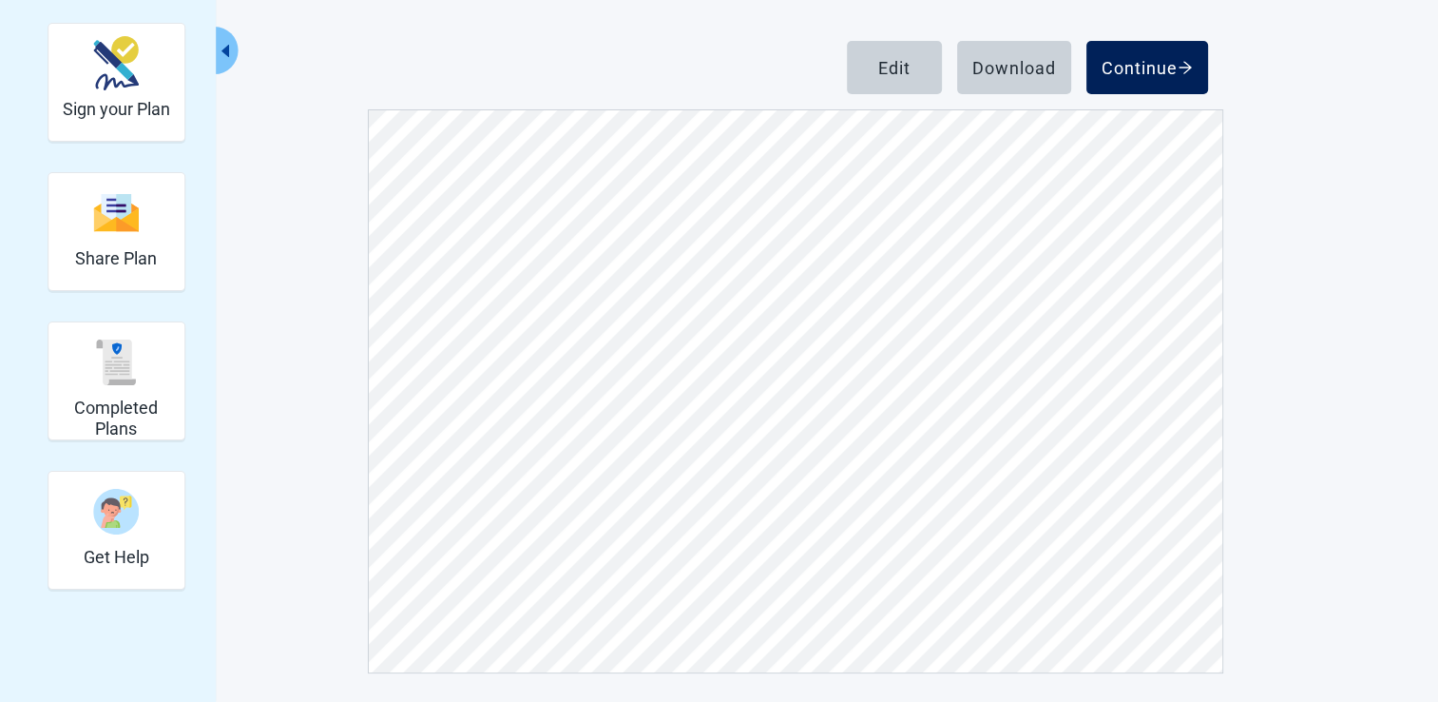
click at [1158, 70] on div "Continue" at bounding box center [1147, 67] width 91 height 19
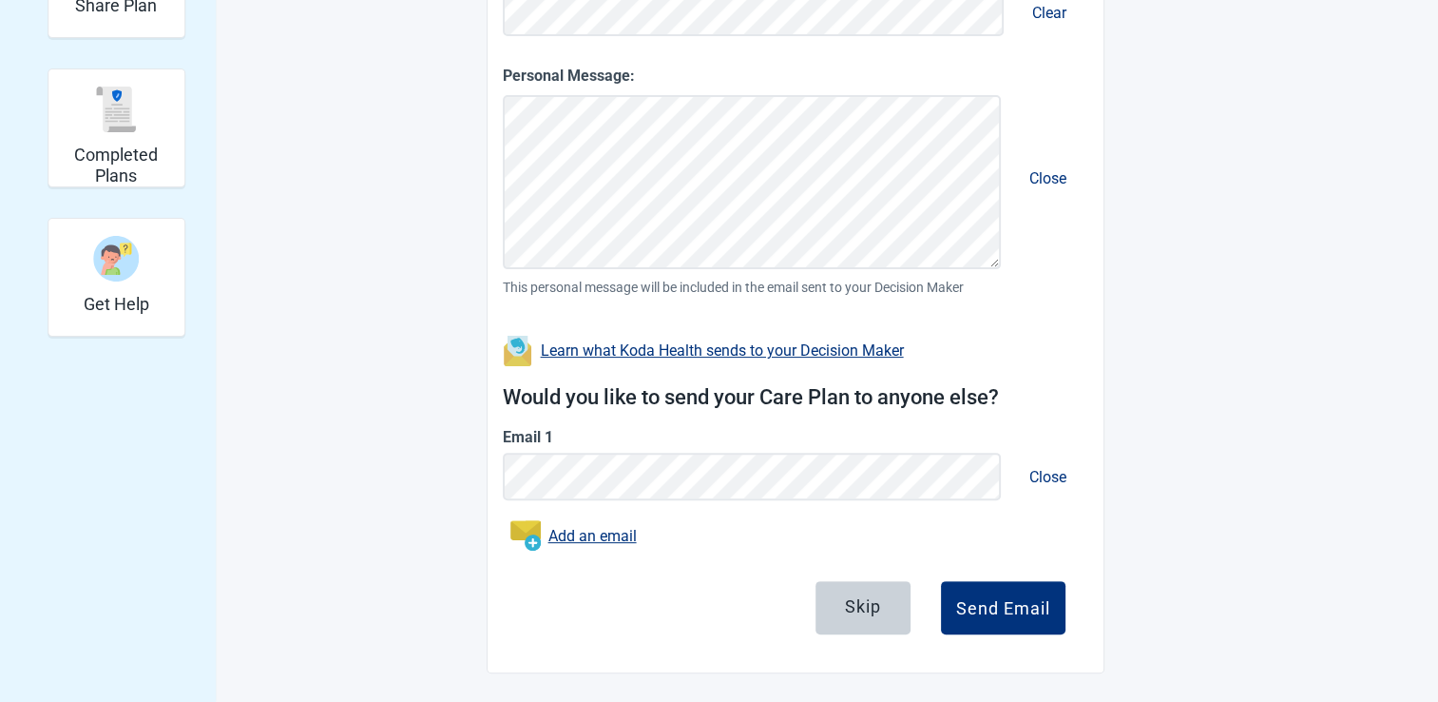
scroll to position [464, 0]
click at [1027, 606] on div "Send Email" at bounding box center [1003, 607] width 94 height 19
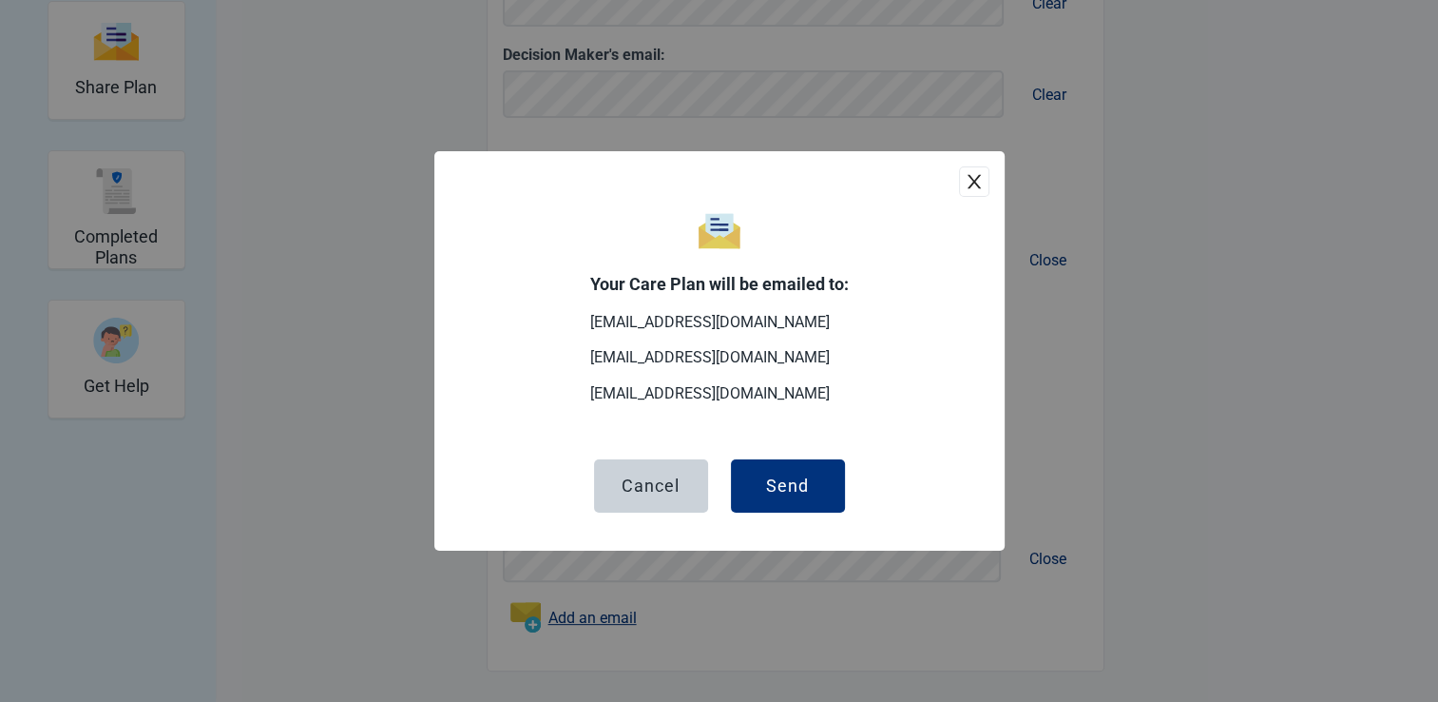
scroll to position [380, 0]
click at [799, 491] on div "Send" at bounding box center [787, 485] width 43 height 19
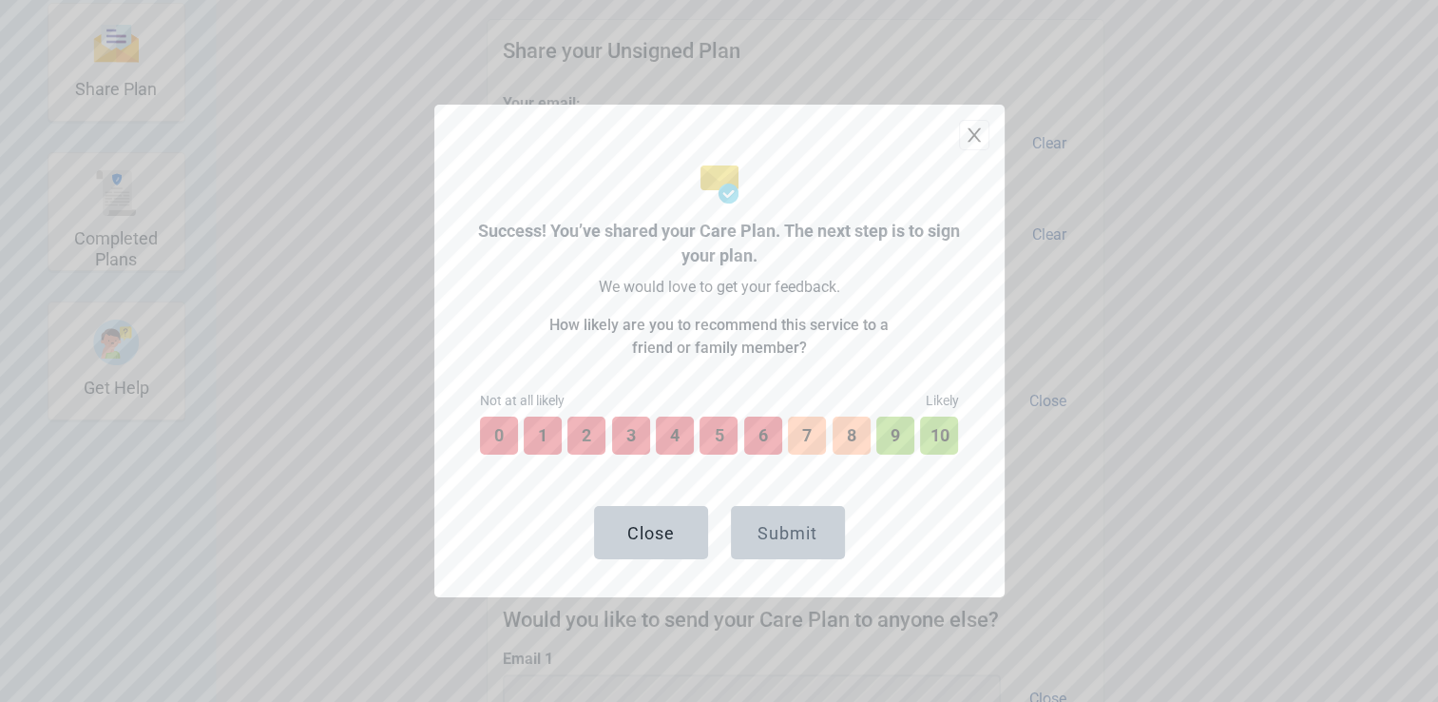
scroll to position [518, 0]
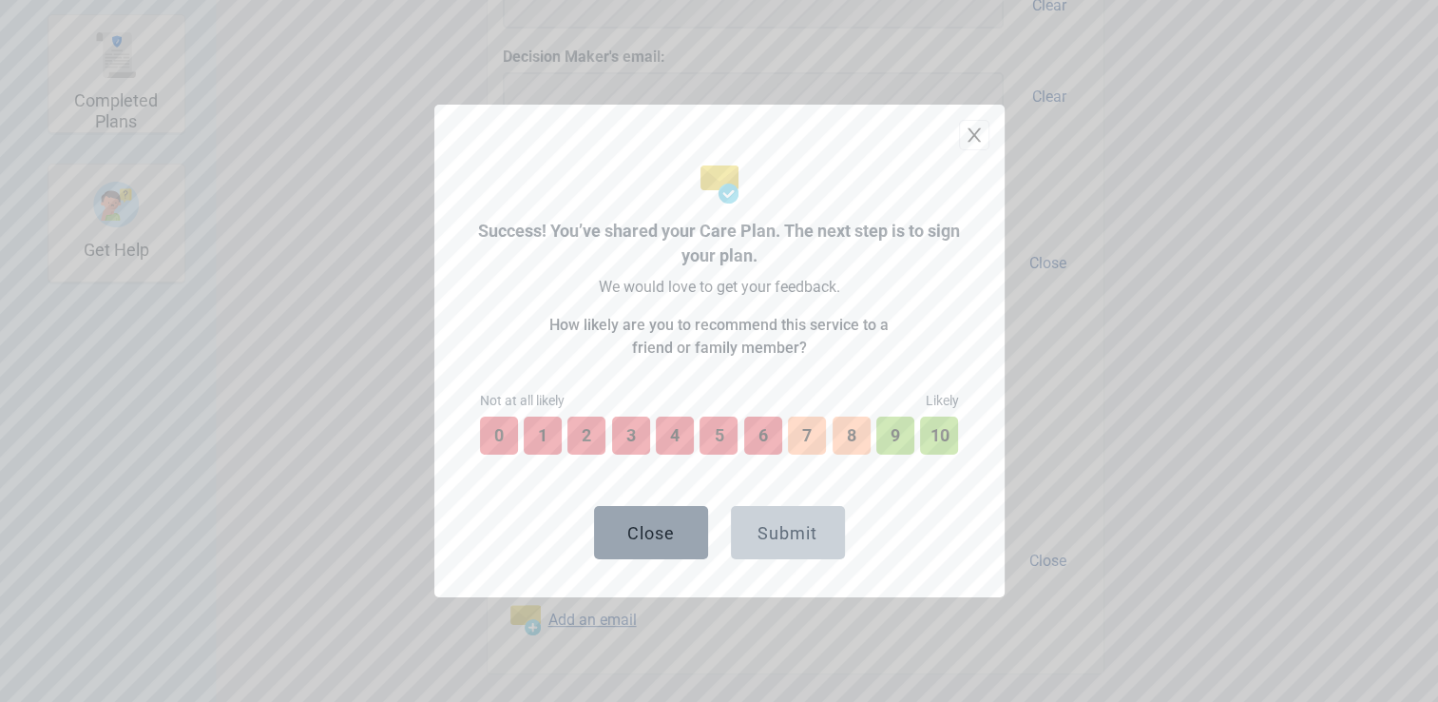
click at [652, 529] on div "Close" at bounding box center [651, 532] width 48 height 19
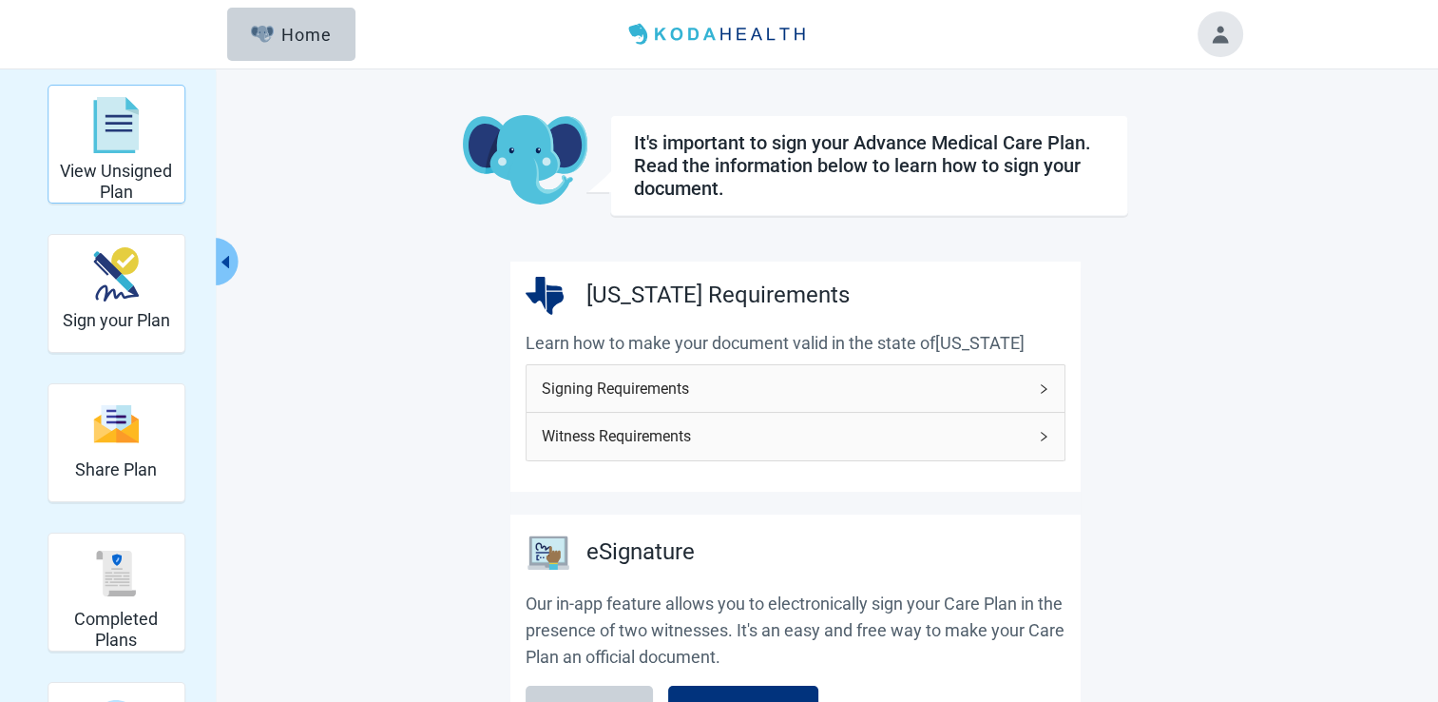
click at [91, 160] on div "View Unsigned Plan" at bounding box center [116, 124] width 121 height 71
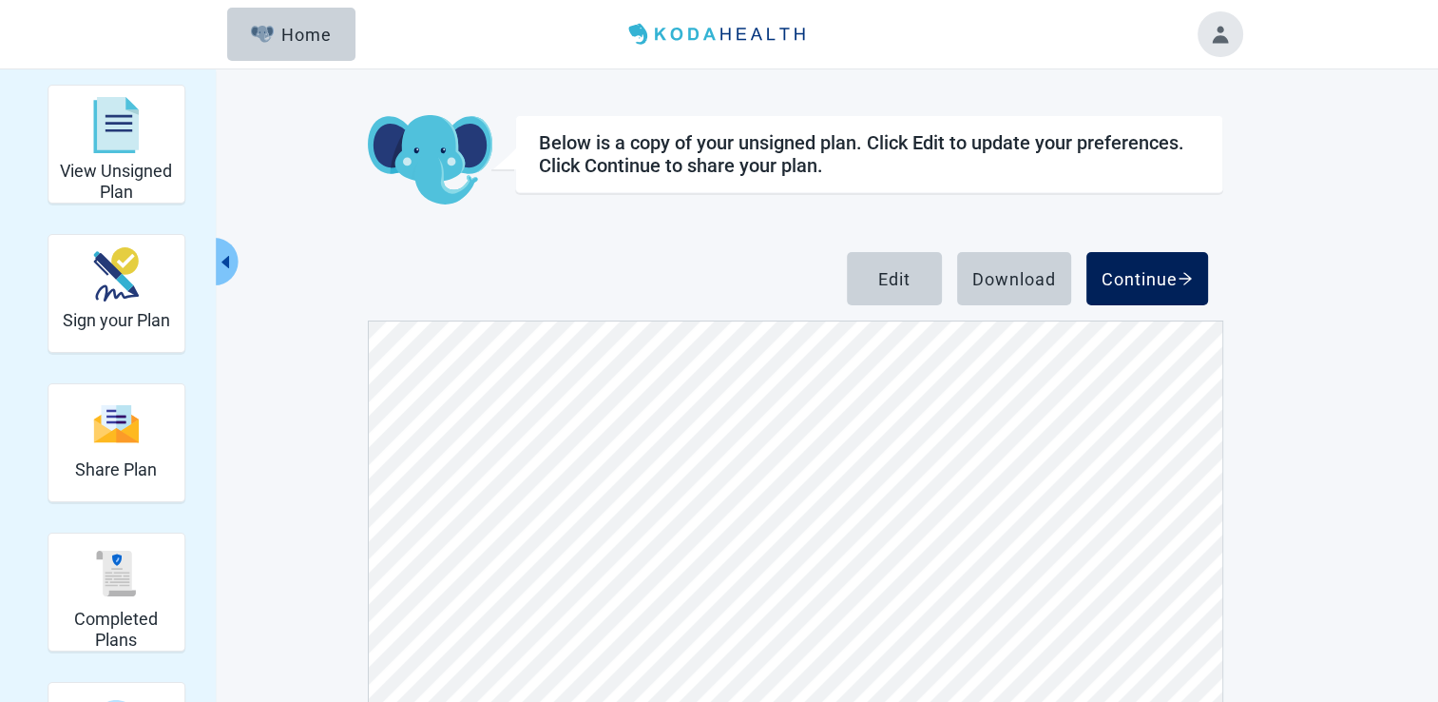
click at [1172, 273] on div "Continue" at bounding box center [1147, 278] width 91 height 19
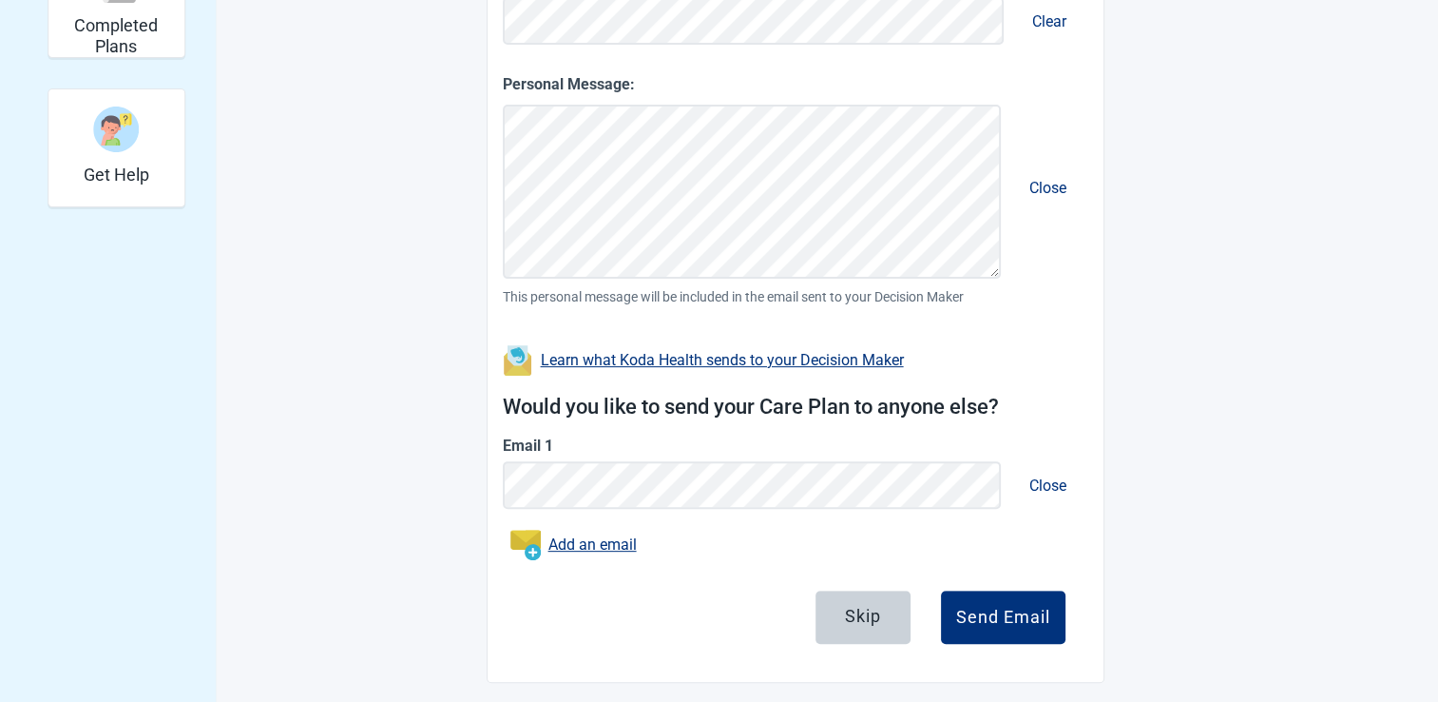
scroll to position [602, 0]
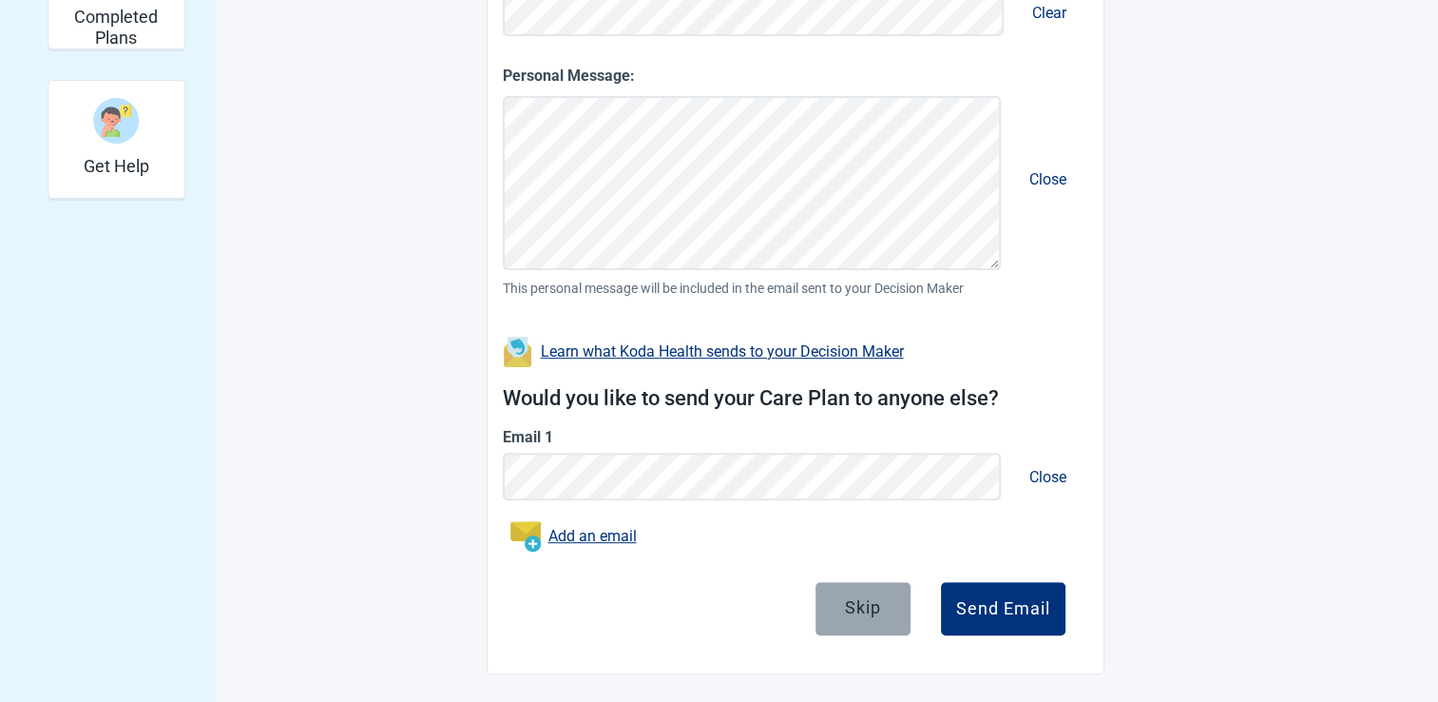
click at [859, 624] on button "Skip" at bounding box center [863, 608] width 95 height 53
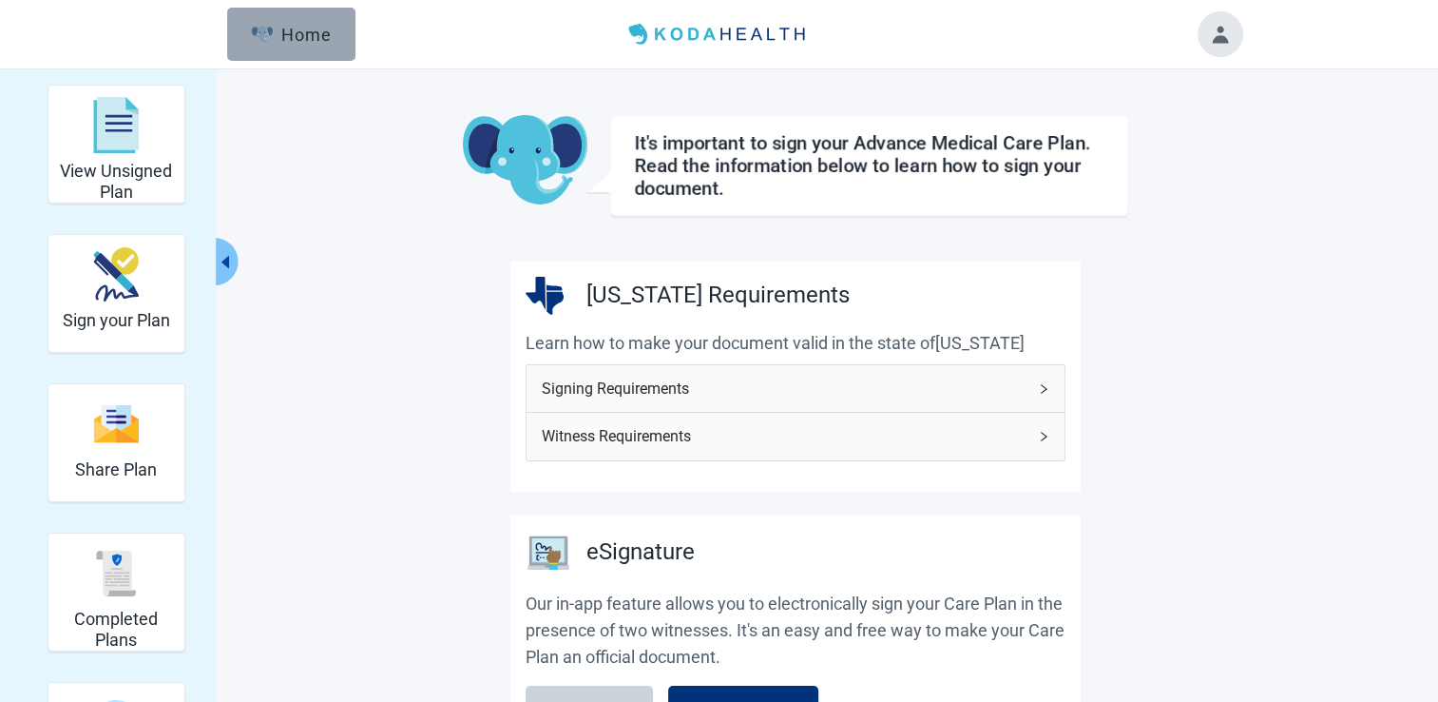
click at [298, 34] on div "Home" at bounding box center [292, 34] width 82 height 19
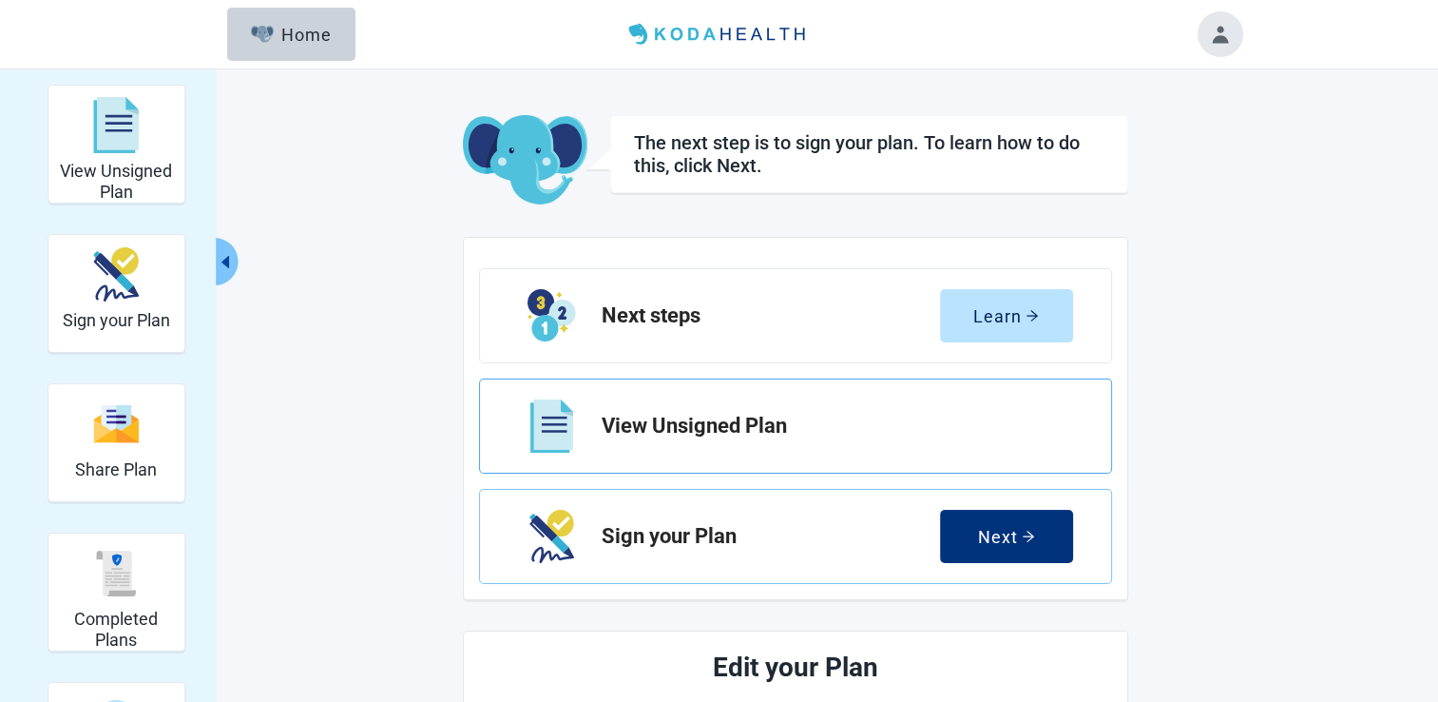
click at [711, 422] on h2 "View Unsigned Plan" at bounding box center [830, 425] width 456 height 23
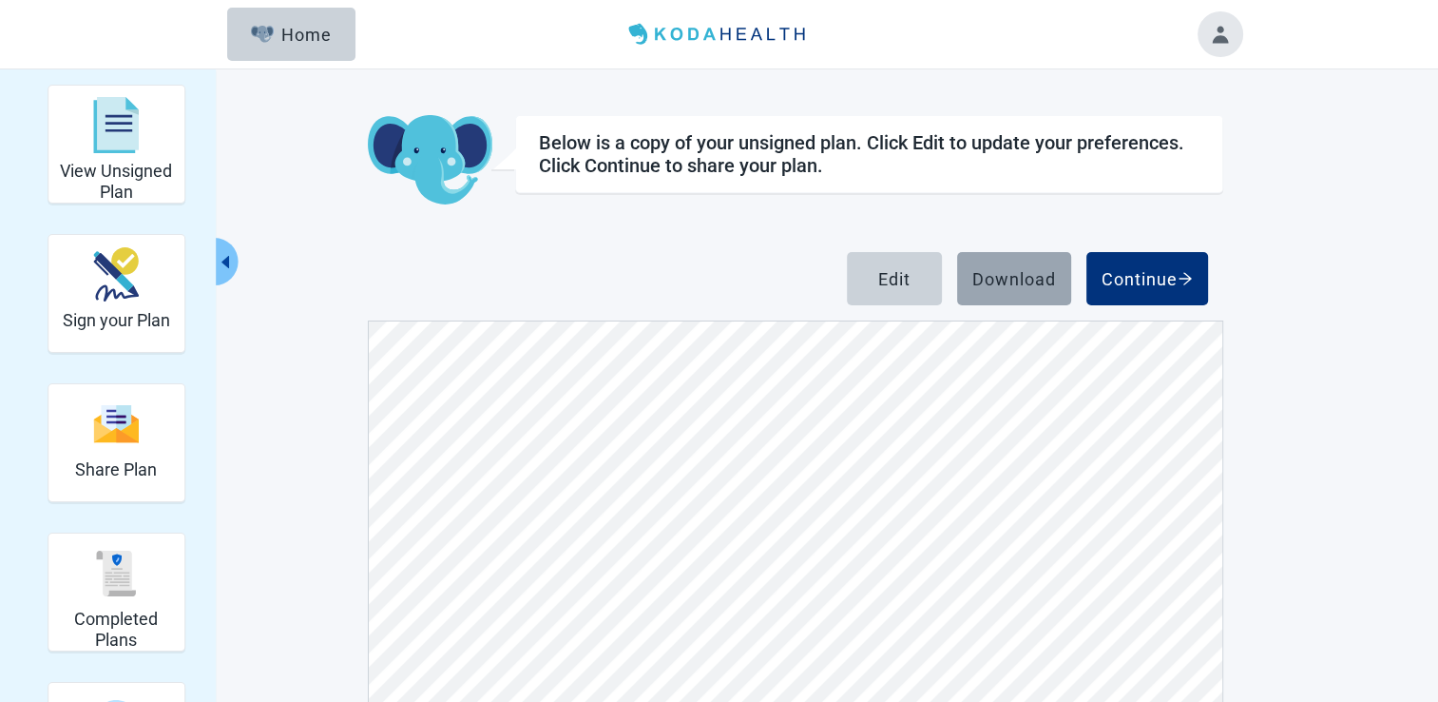
click at [1011, 283] on div "Download" at bounding box center [1014, 278] width 84 height 19
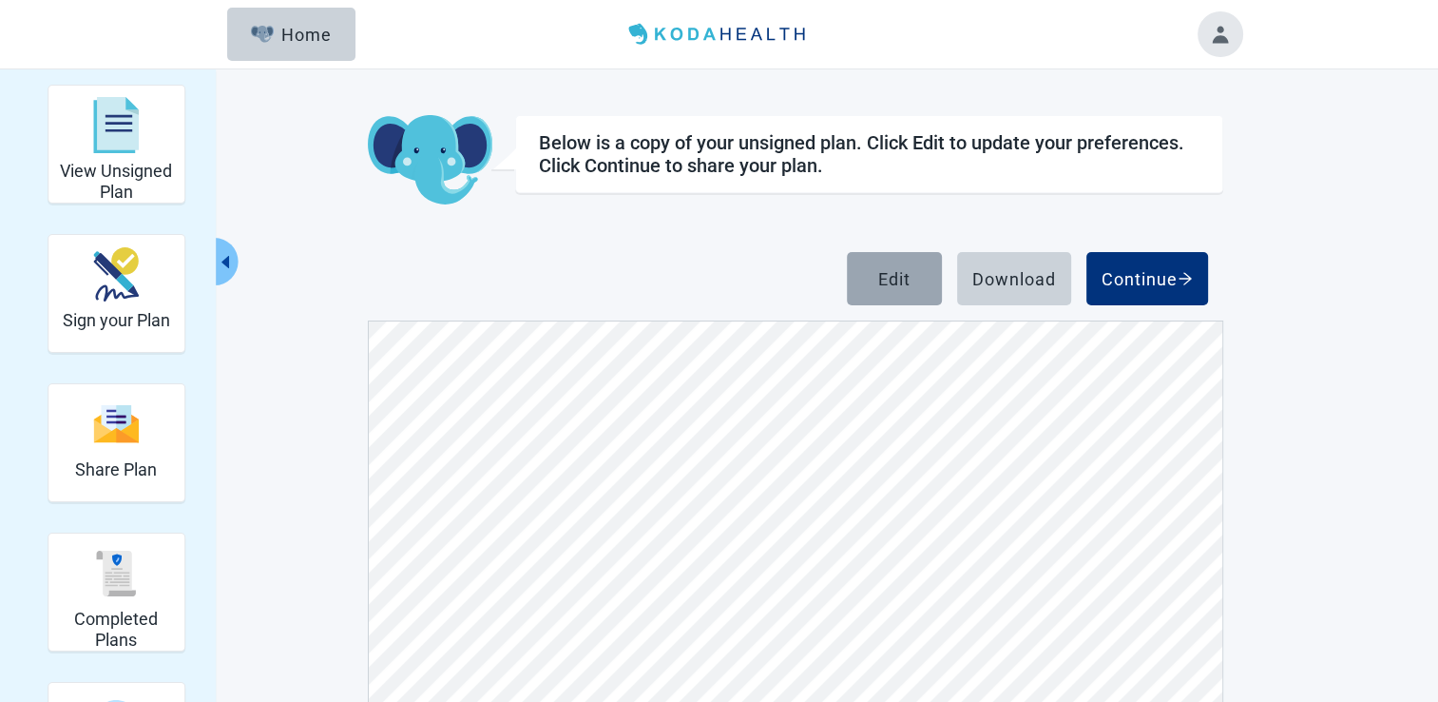
click at [882, 278] on div "Edit" at bounding box center [894, 278] width 32 height 19
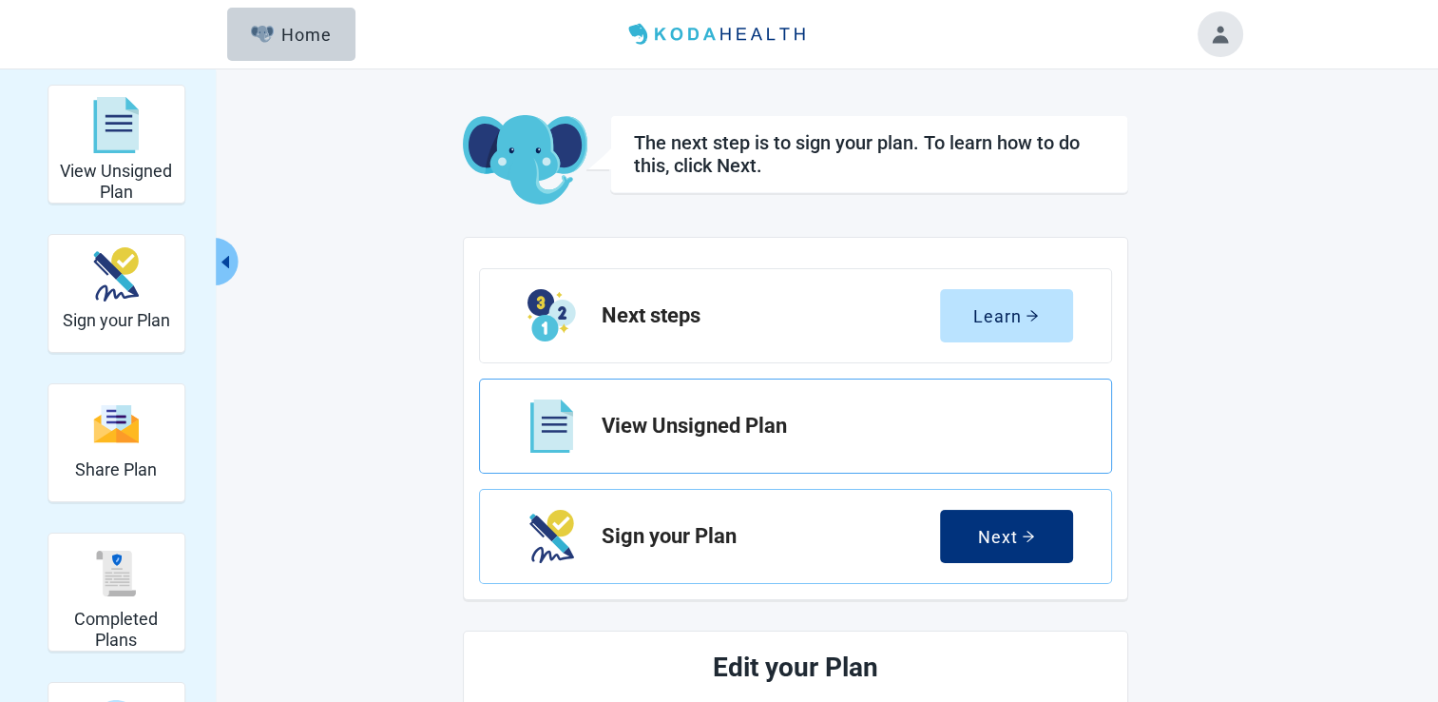
click at [664, 427] on h2 "View Unsigned Plan" at bounding box center [830, 425] width 456 height 23
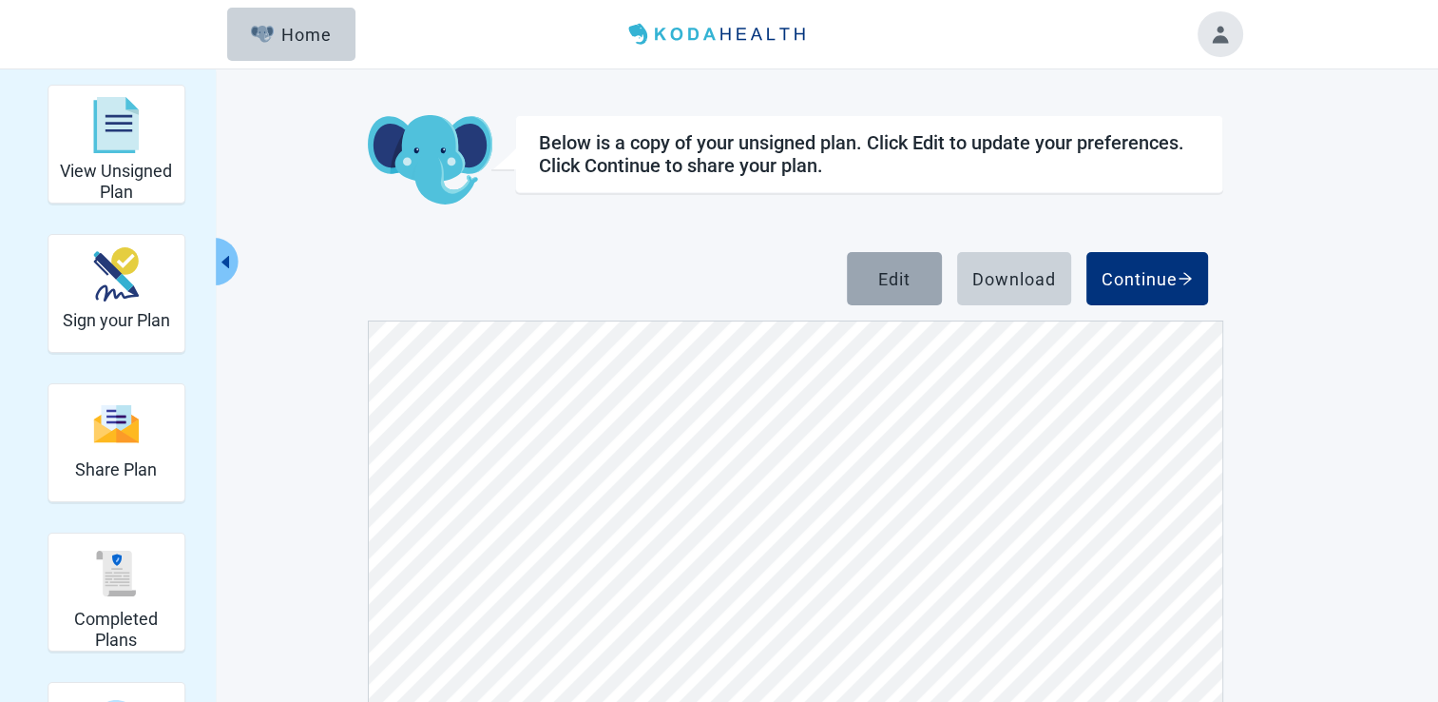
click at [902, 286] on div "Edit" at bounding box center [894, 278] width 32 height 19
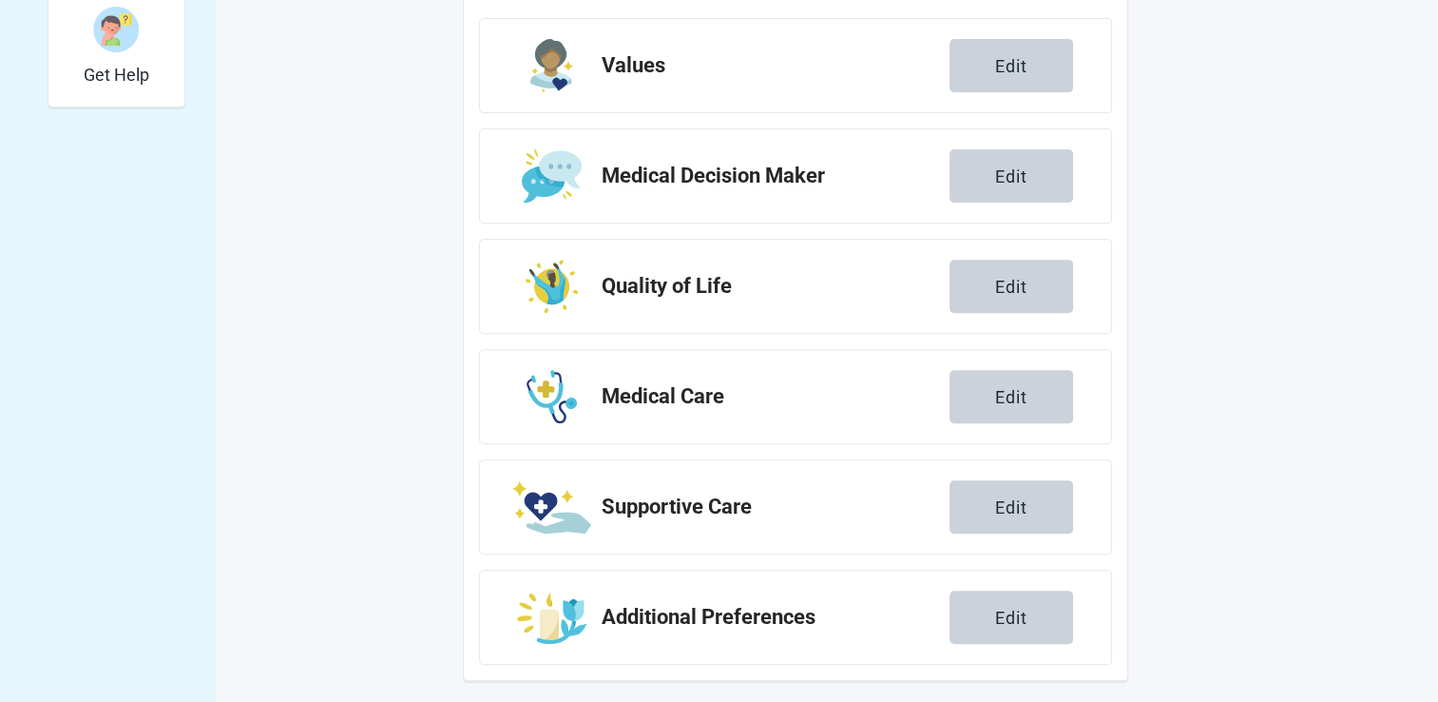
scroll to position [701, 0]
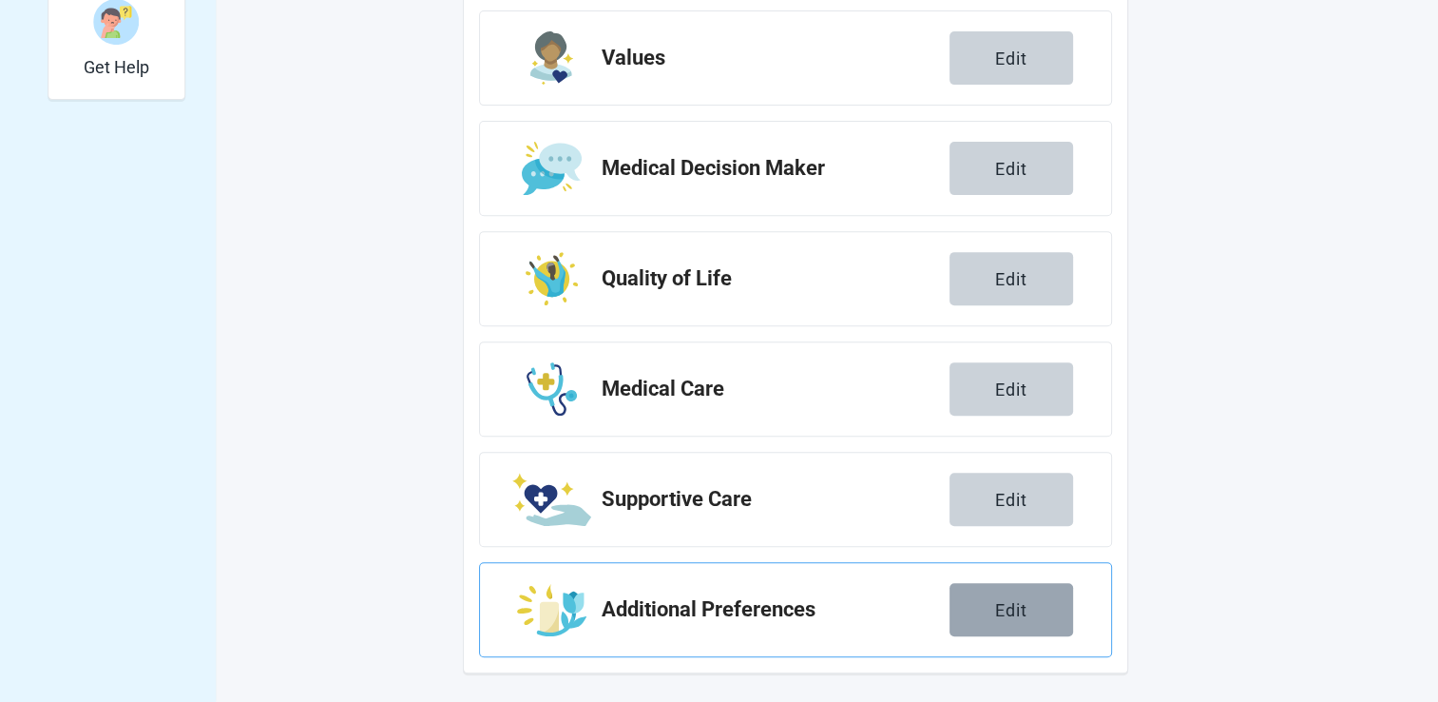
click at [997, 610] on div "Edit" at bounding box center [1011, 609] width 32 height 19
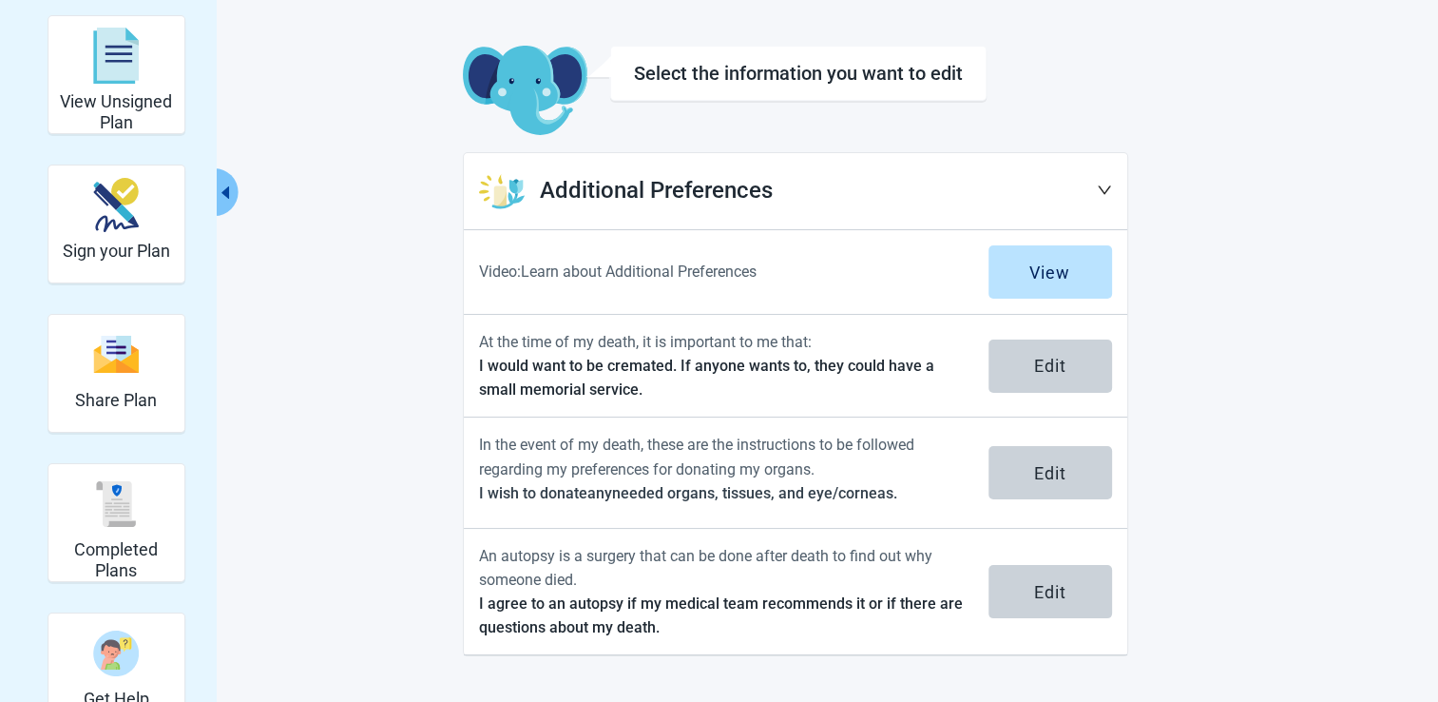
scroll to position [68, 0]
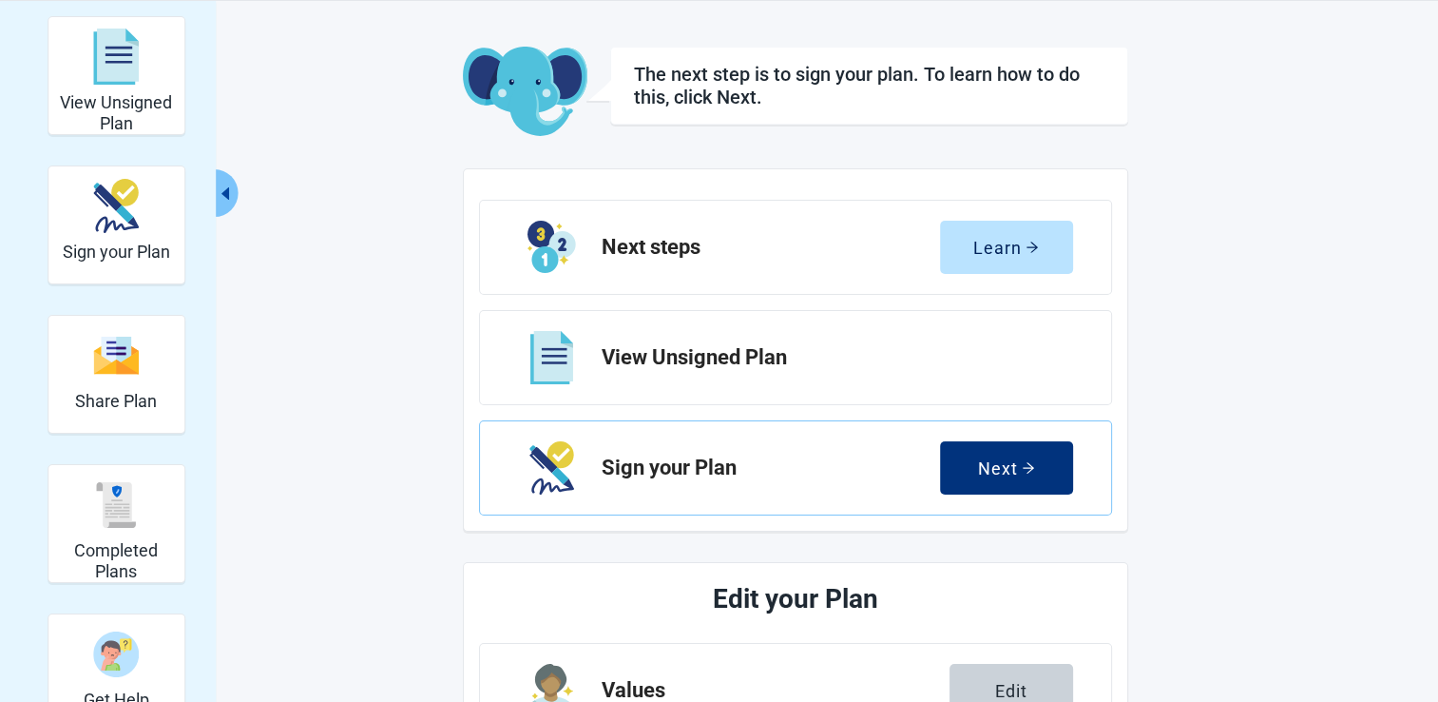
scroll to position [701, 0]
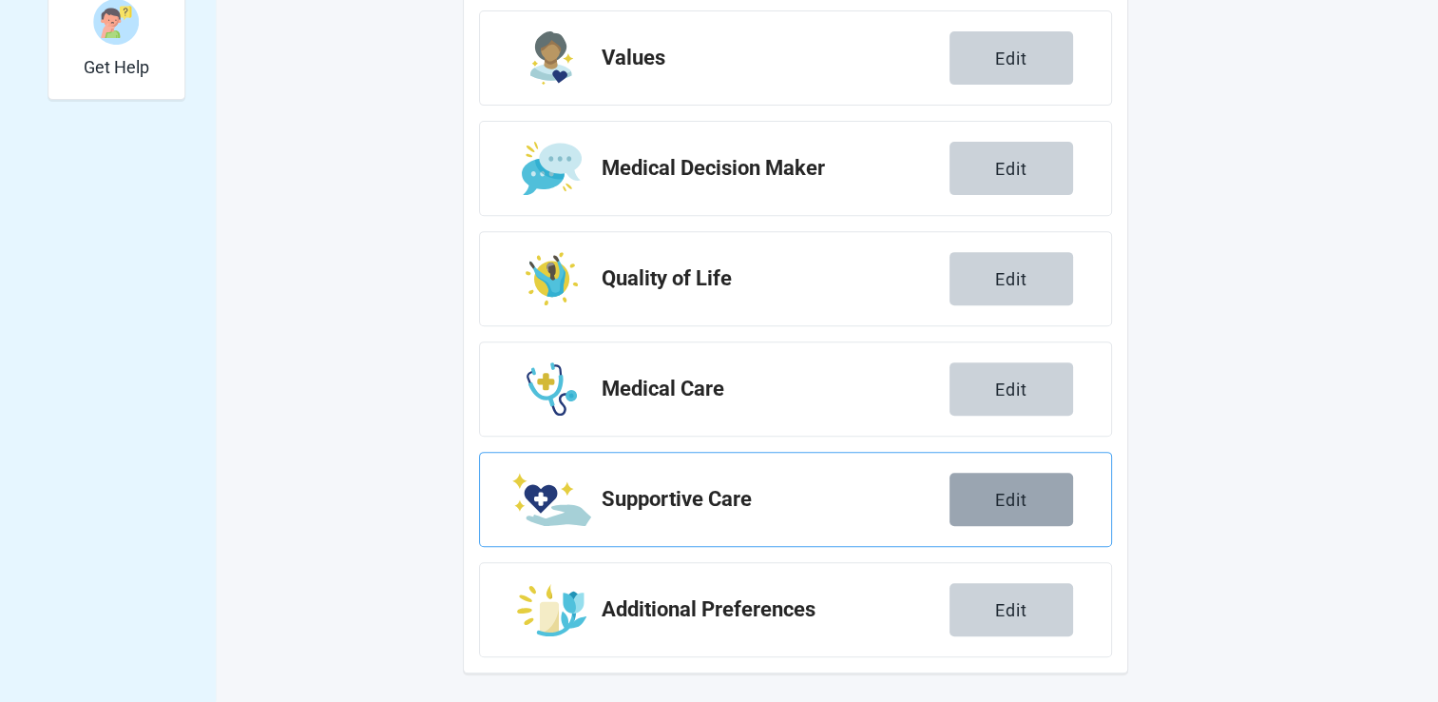
click at [1006, 496] on div "Edit" at bounding box center [1011, 499] width 32 height 19
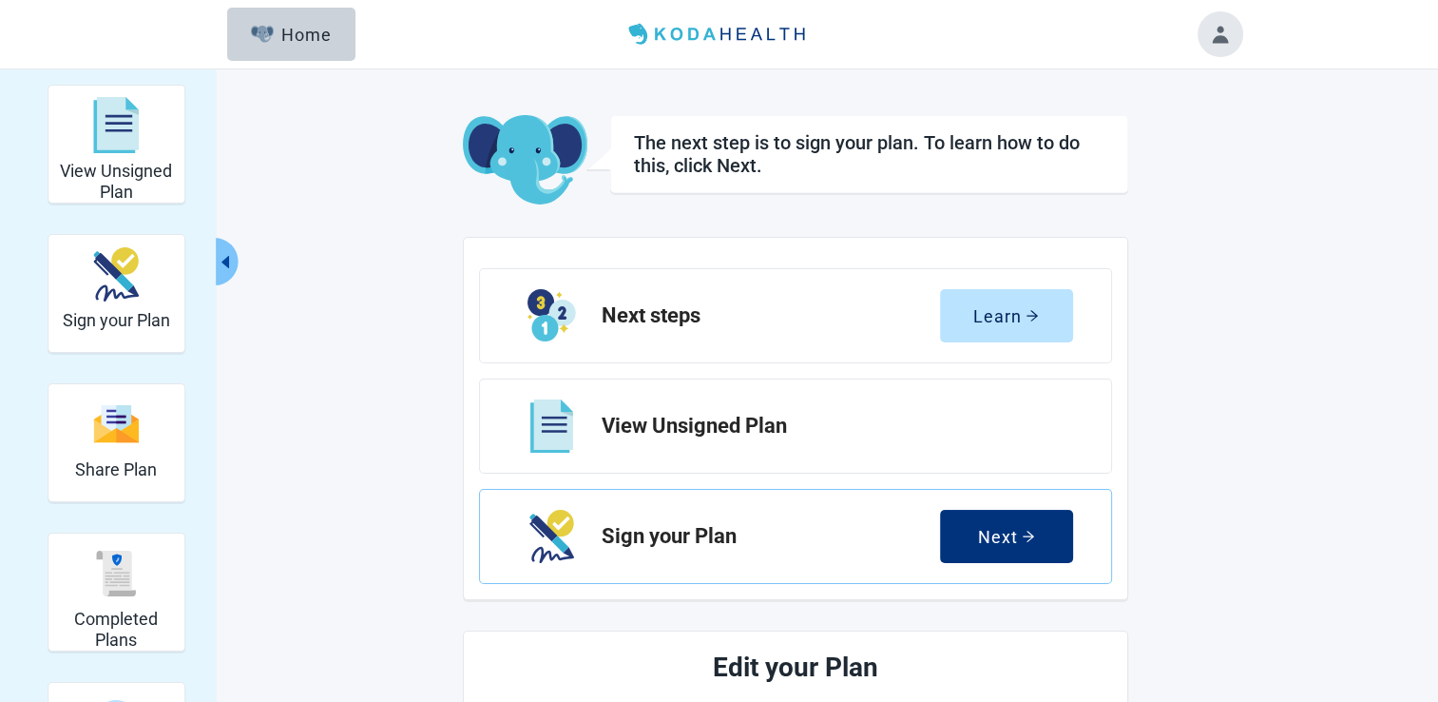
scroll to position [701, 0]
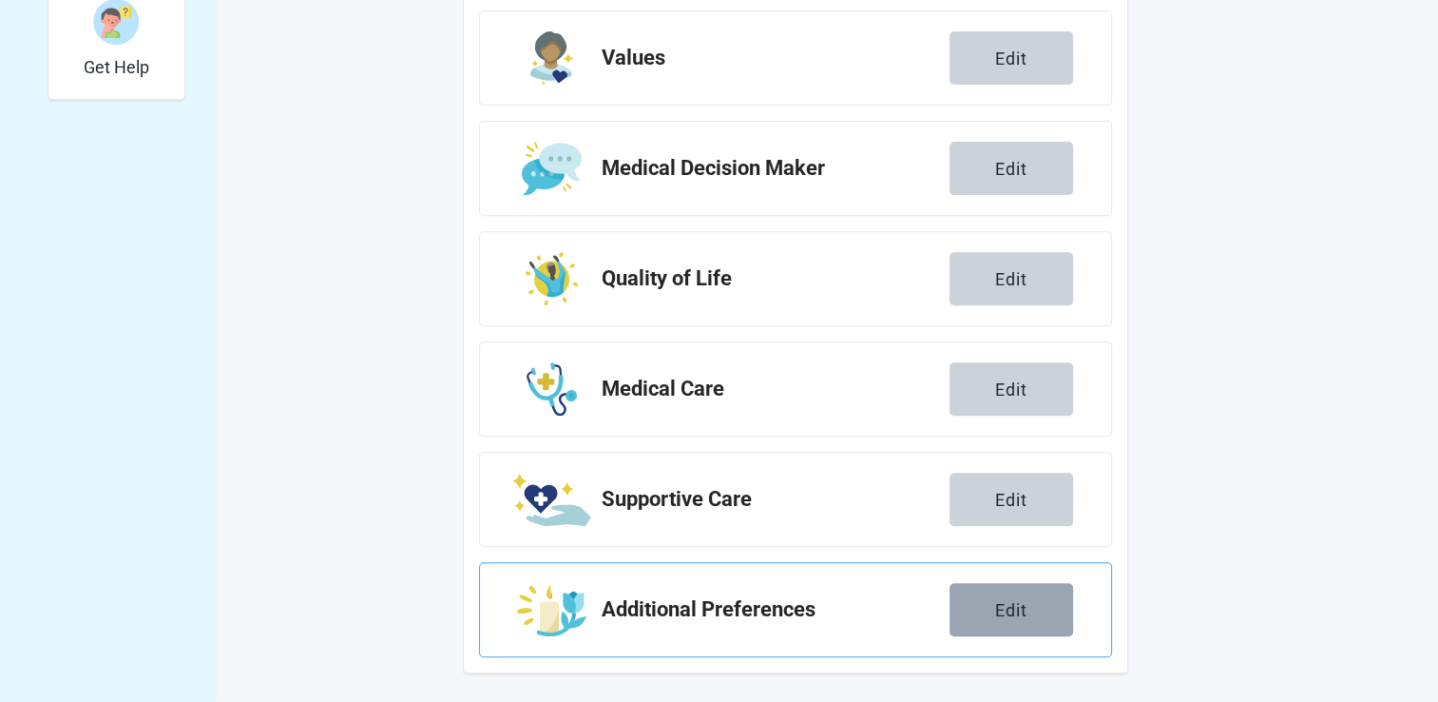
click at [1004, 615] on div "Edit" at bounding box center [1011, 609] width 32 height 19
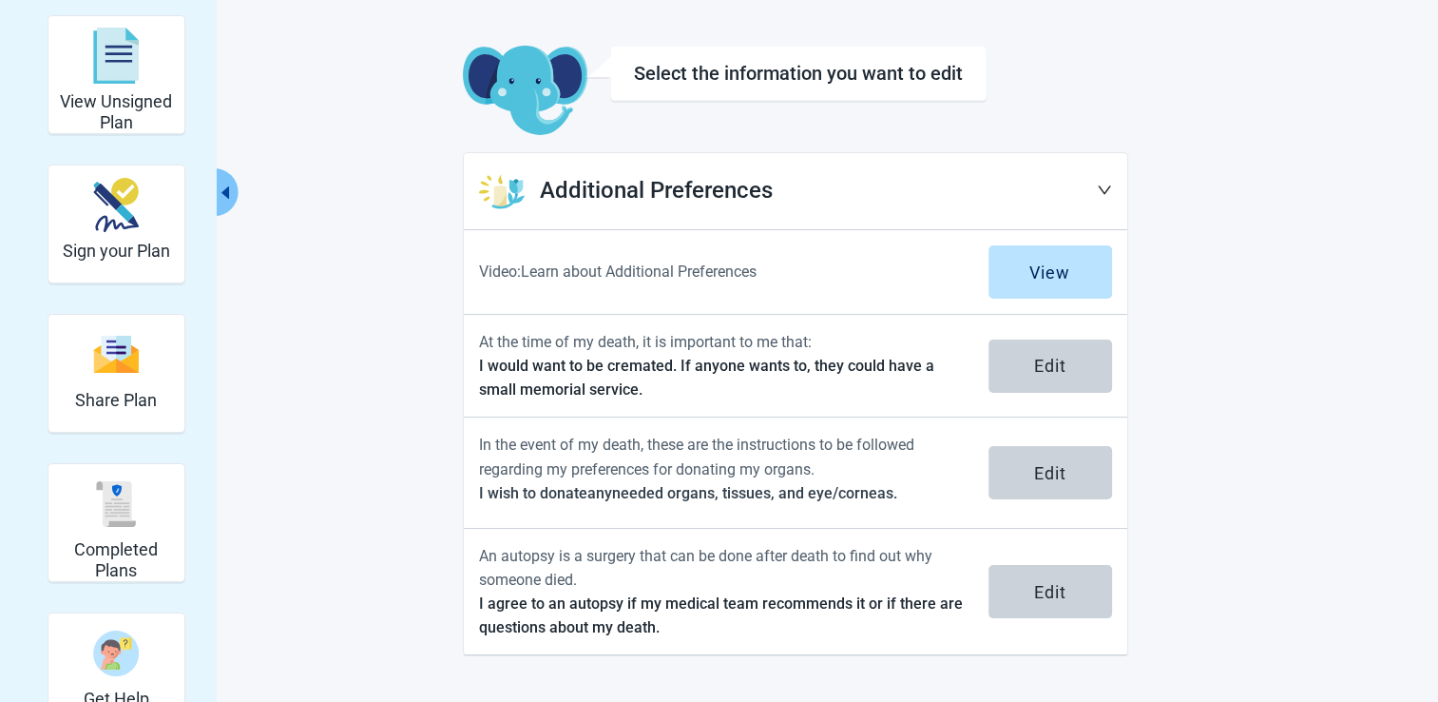
scroll to position [68, 0]
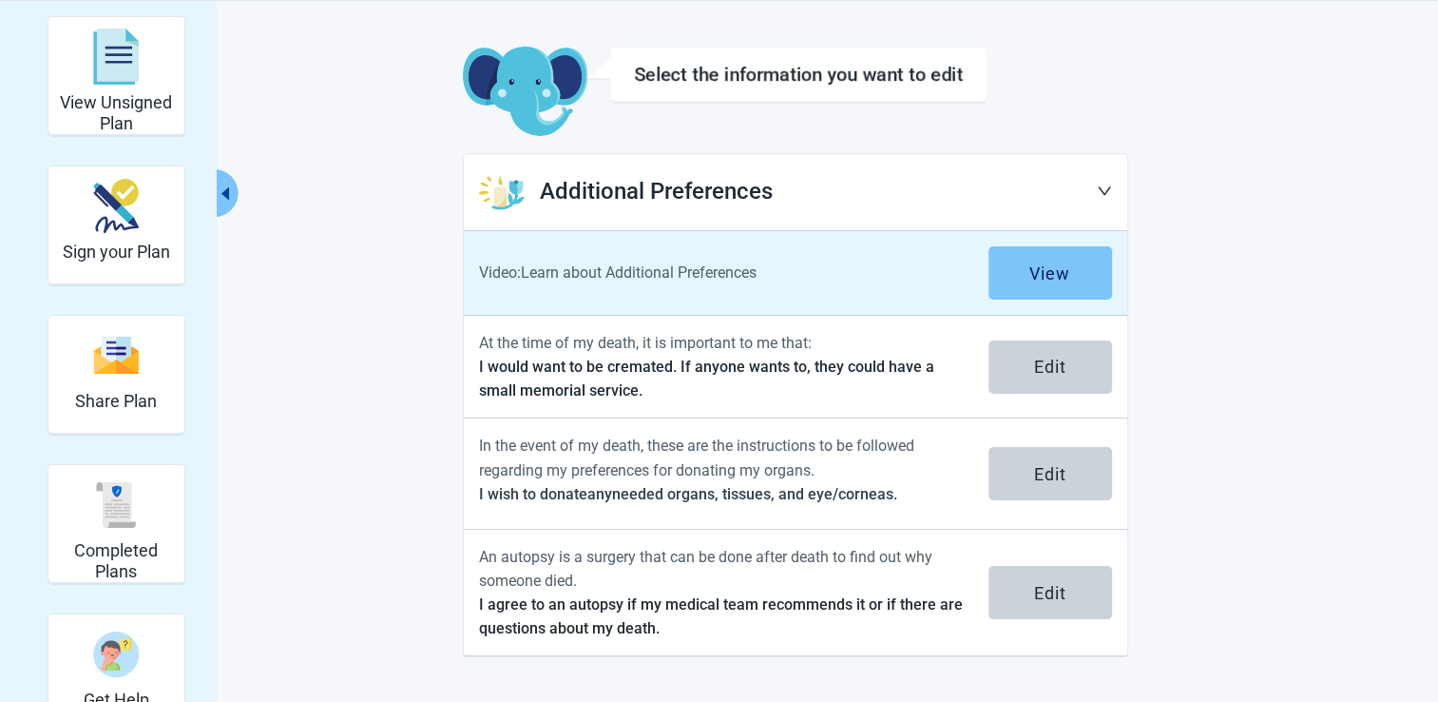
click at [1051, 267] on div "View" at bounding box center [1049, 272] width 41 height 19
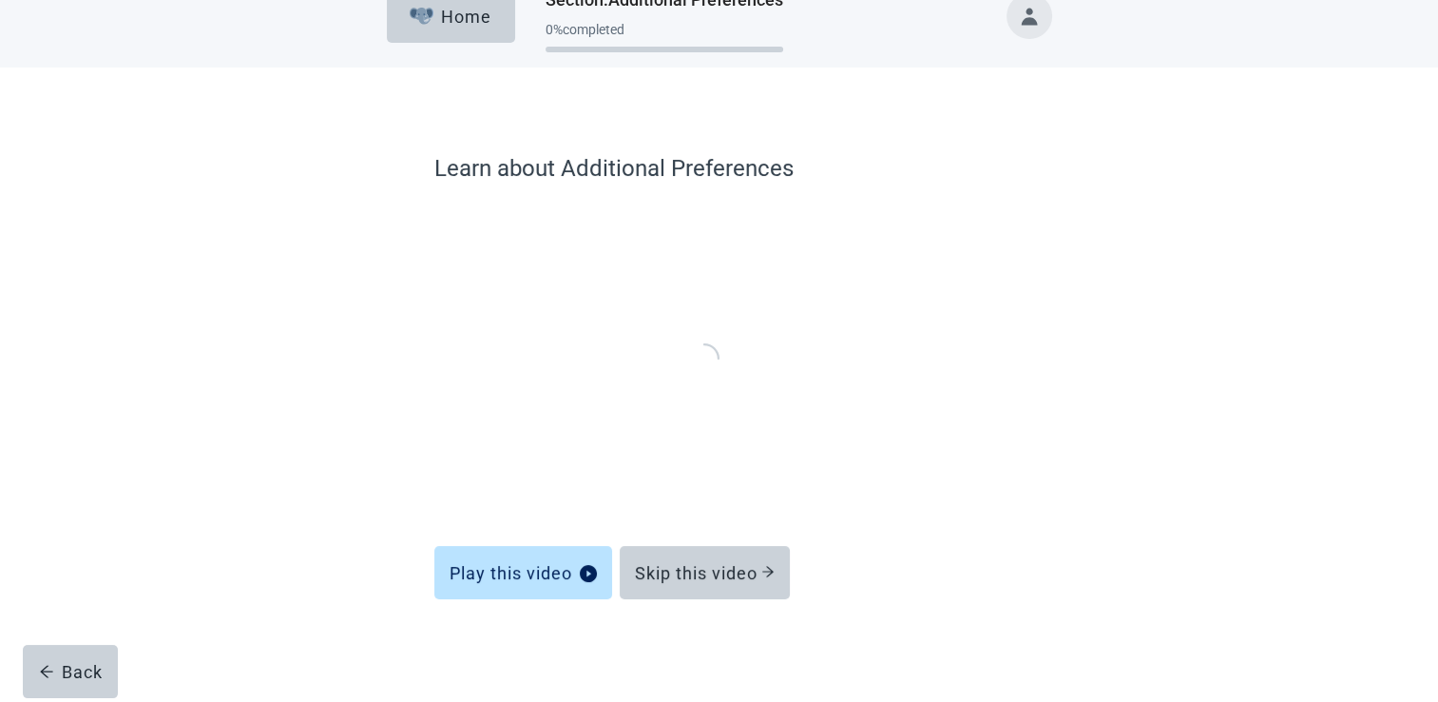
scroll to position [30, 0]
click at [692, 575] on div "Skip this video" at bounding box center [705, 573] width 140 height 19
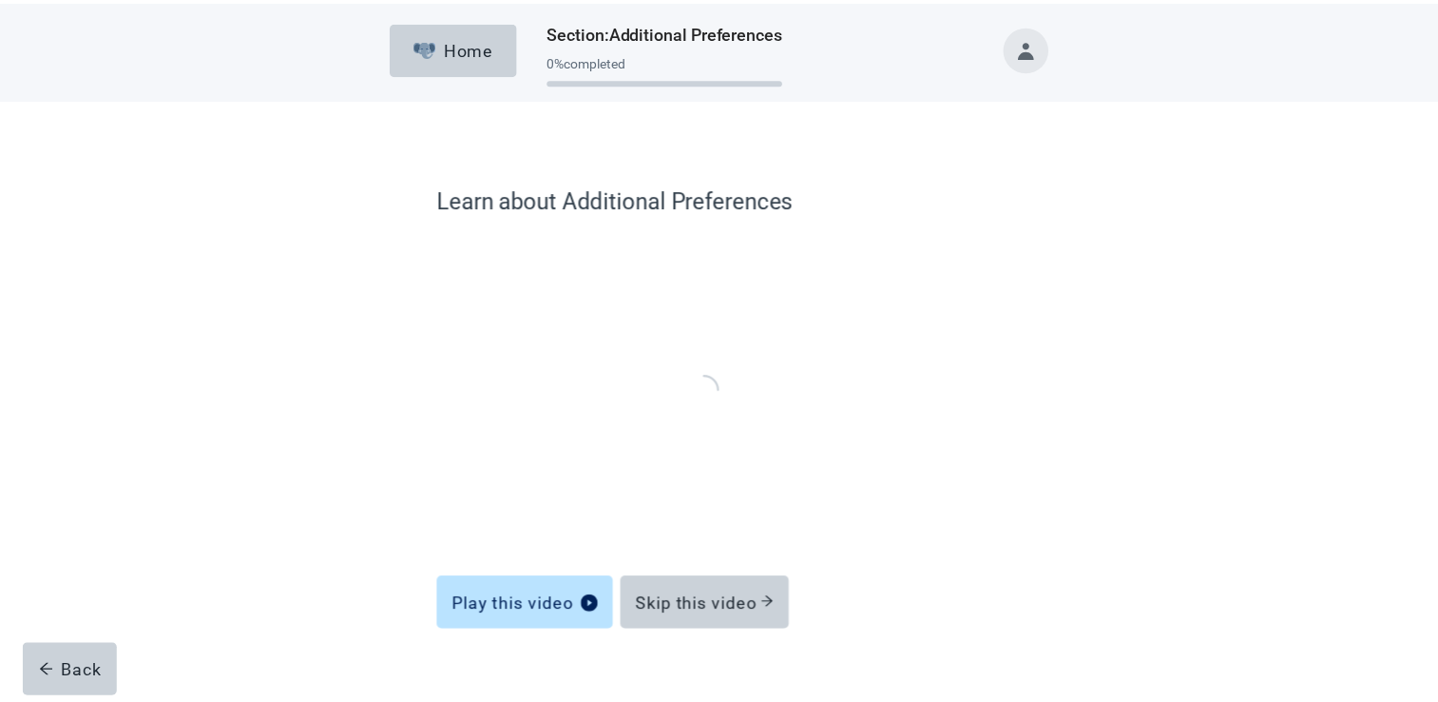
scroll to position [30, 0]
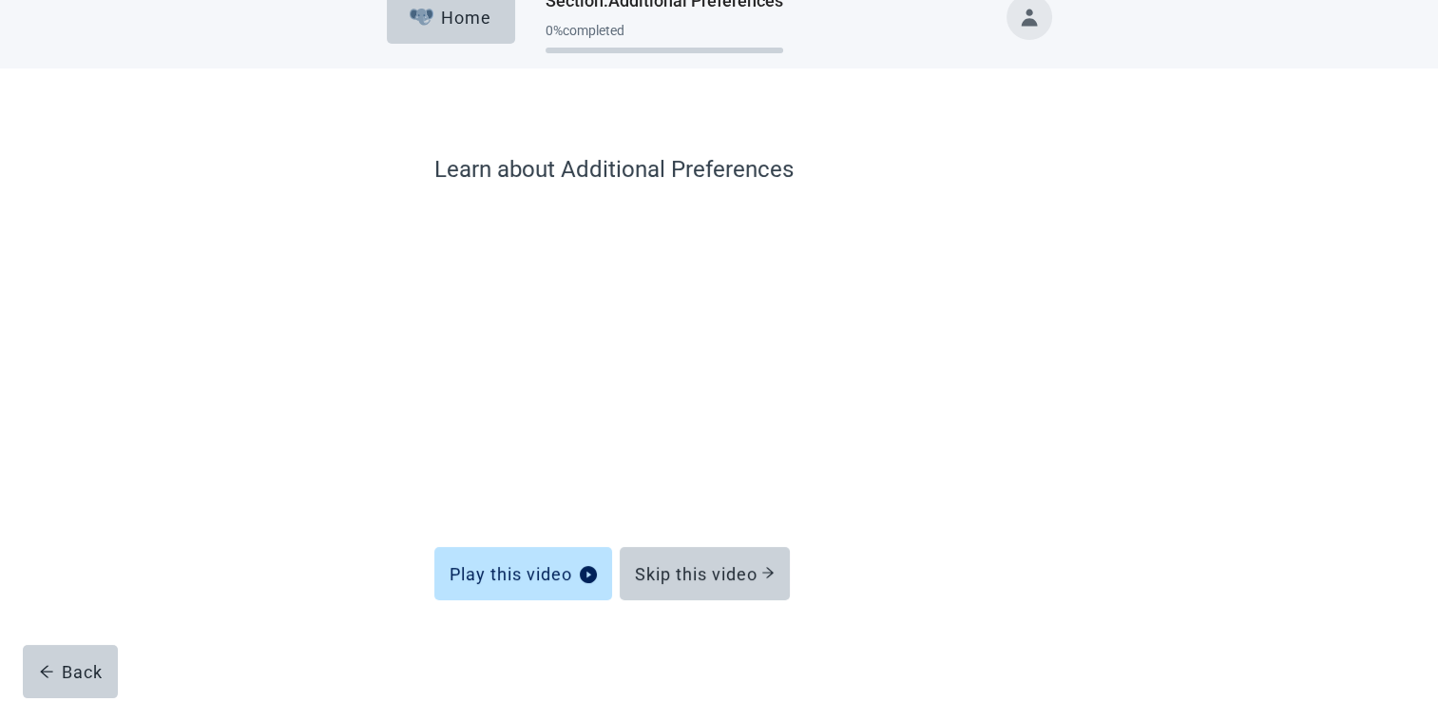
scroll to position [68, 0]
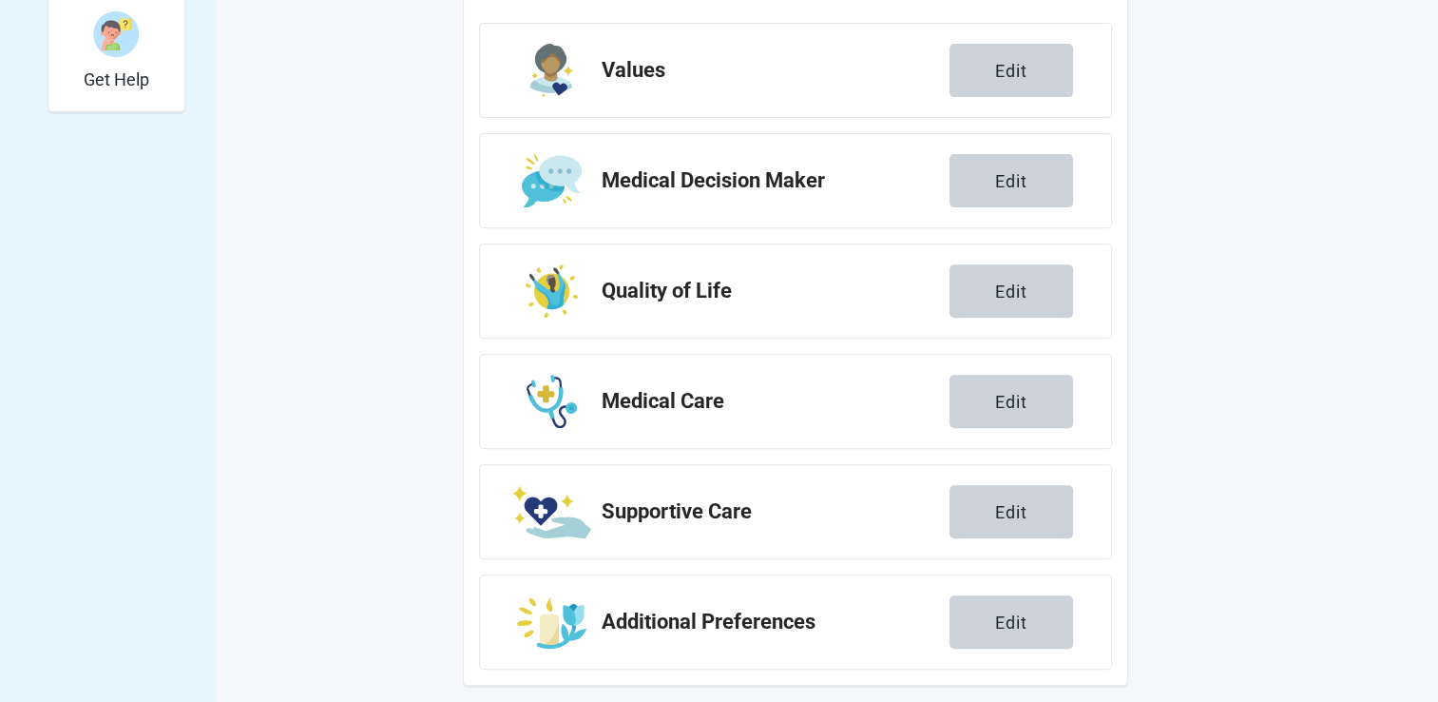
scroll to position [701, 0]
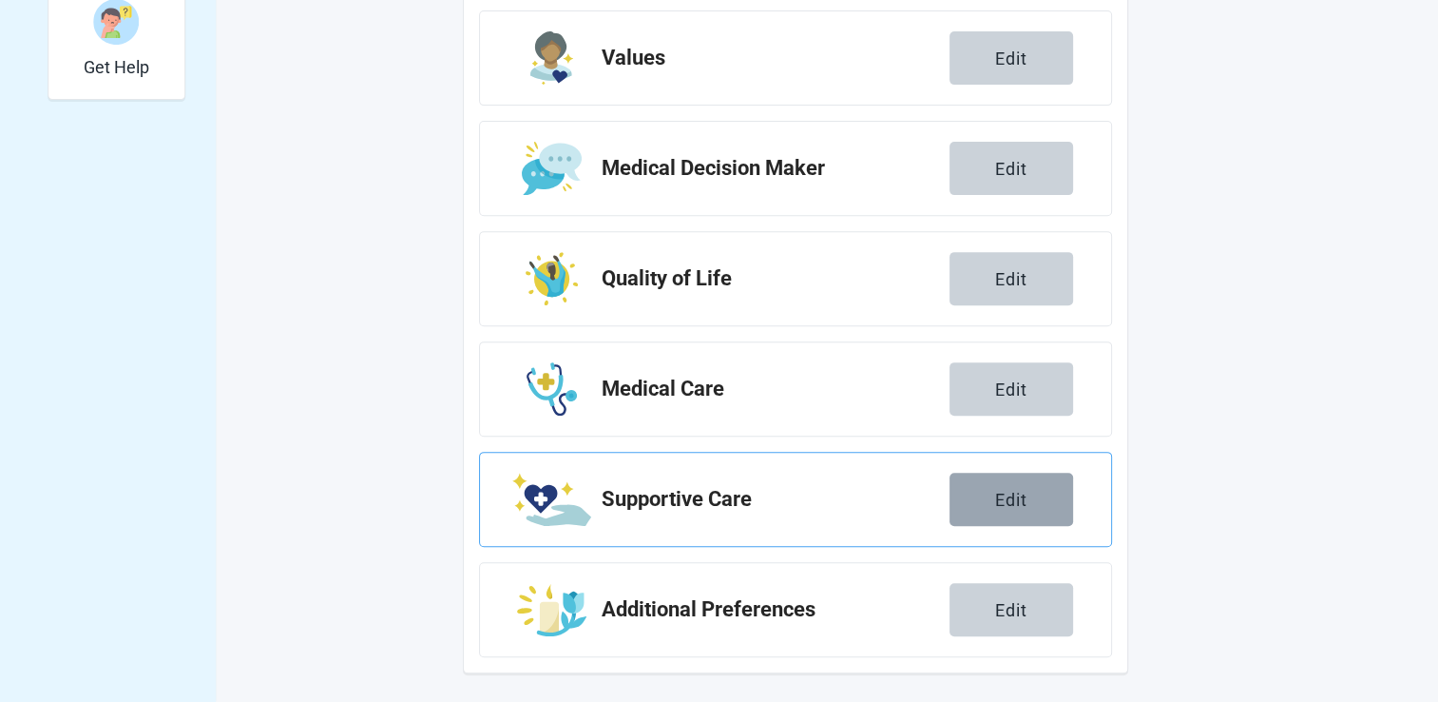
click at [1007, 496] on div "Edit" at bounding box center [1011, 499] width 32 height 19
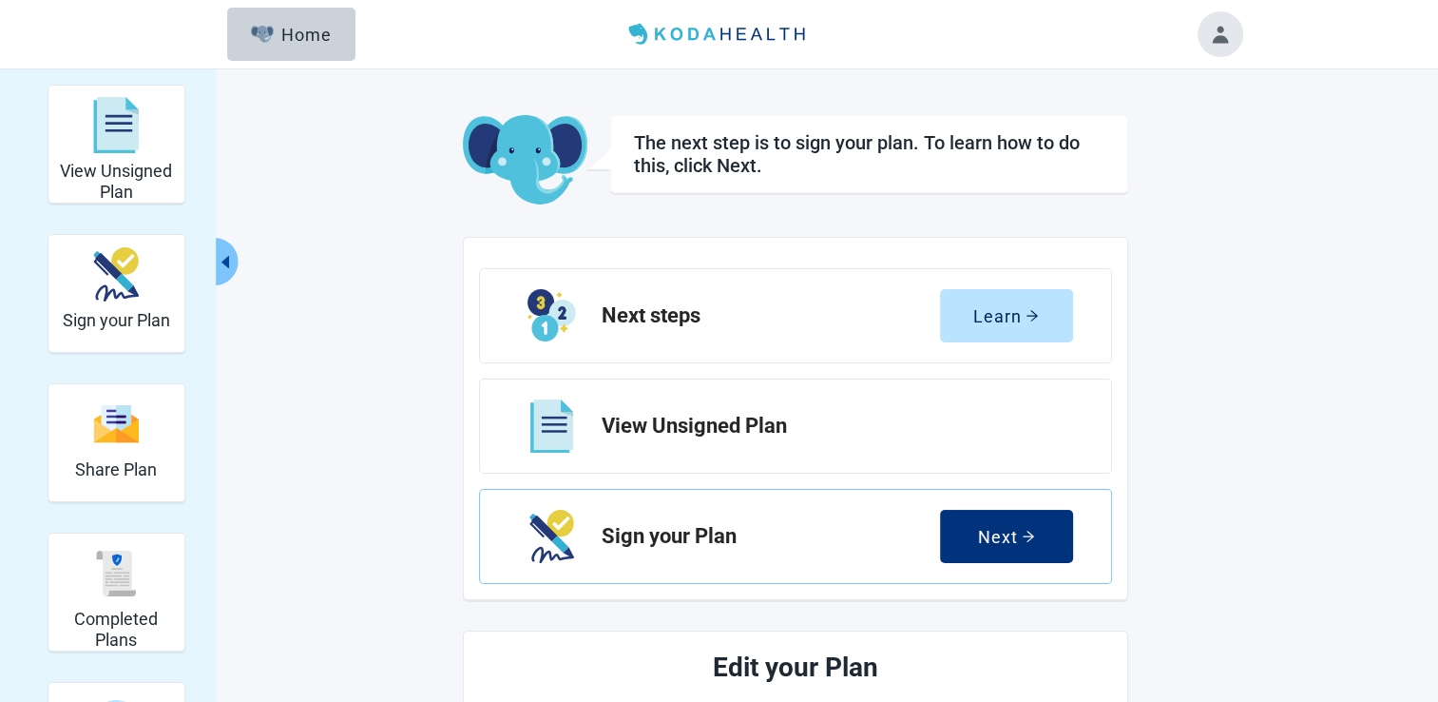
scroll to position [701, 0]
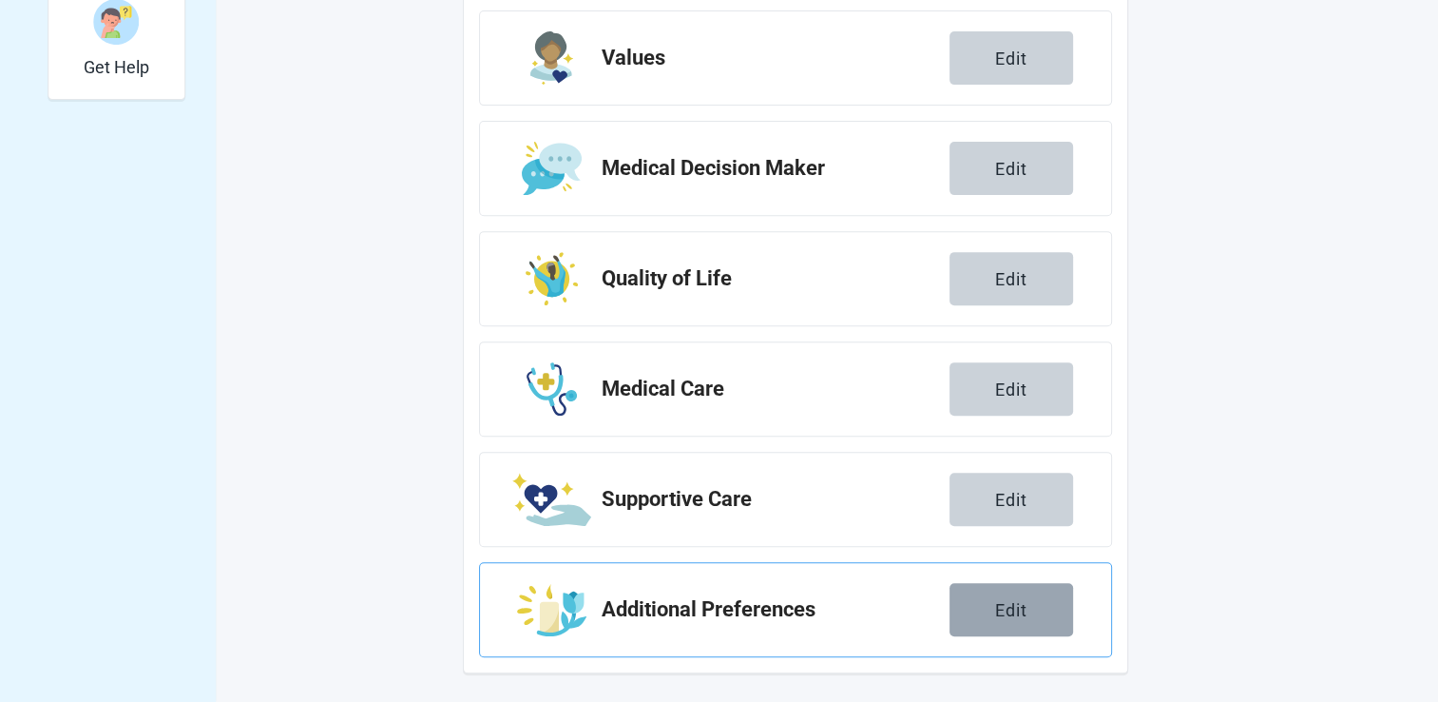
click at [1014, 600] on div "Edit" at bounding box center [1011, 609] width 32 height 19
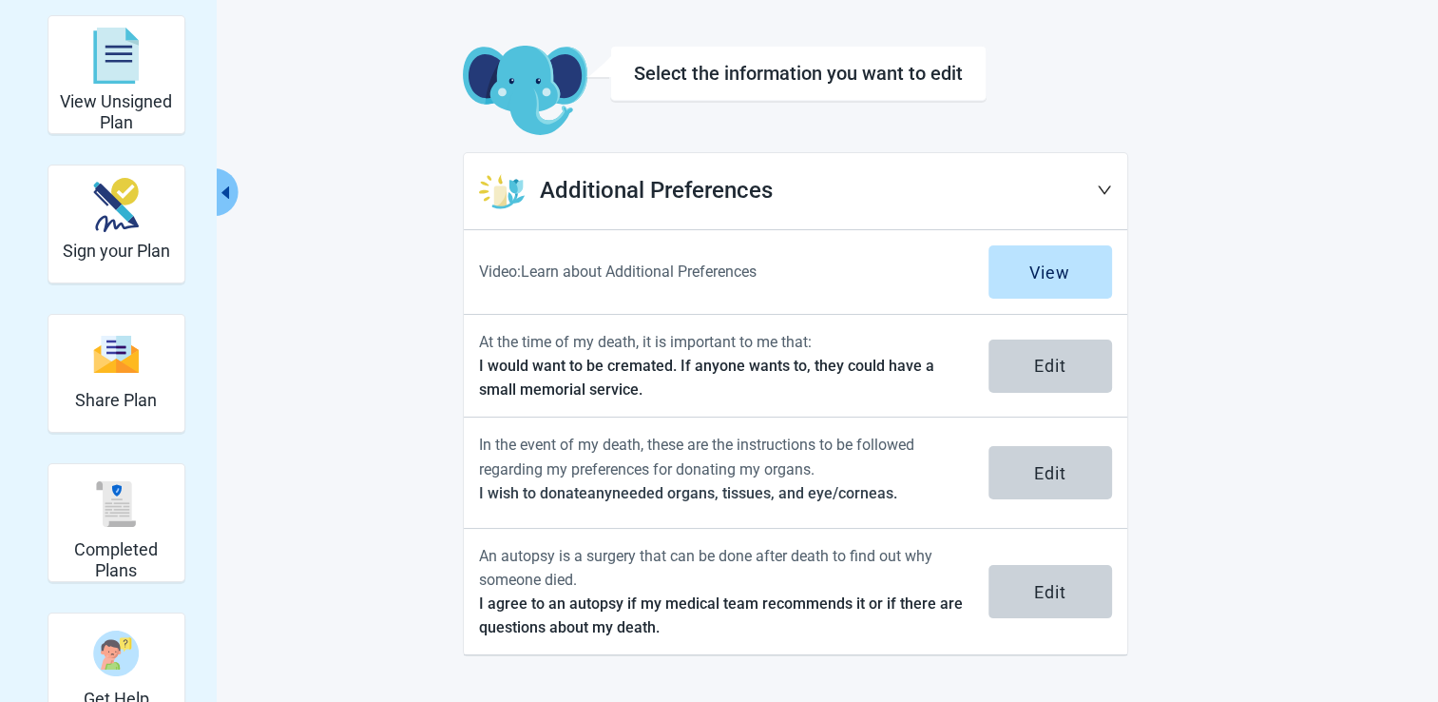
scroll to position [68, 0]
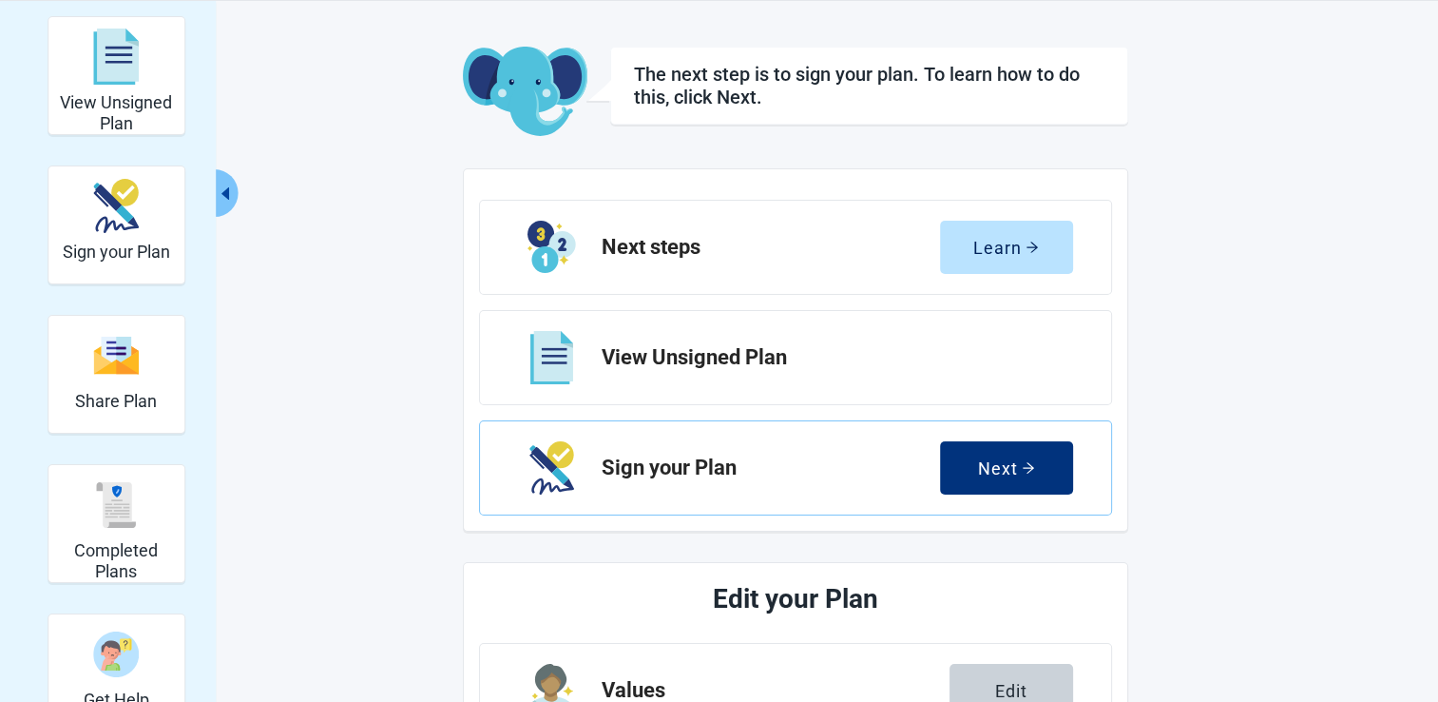
scroll to position [701, 0]
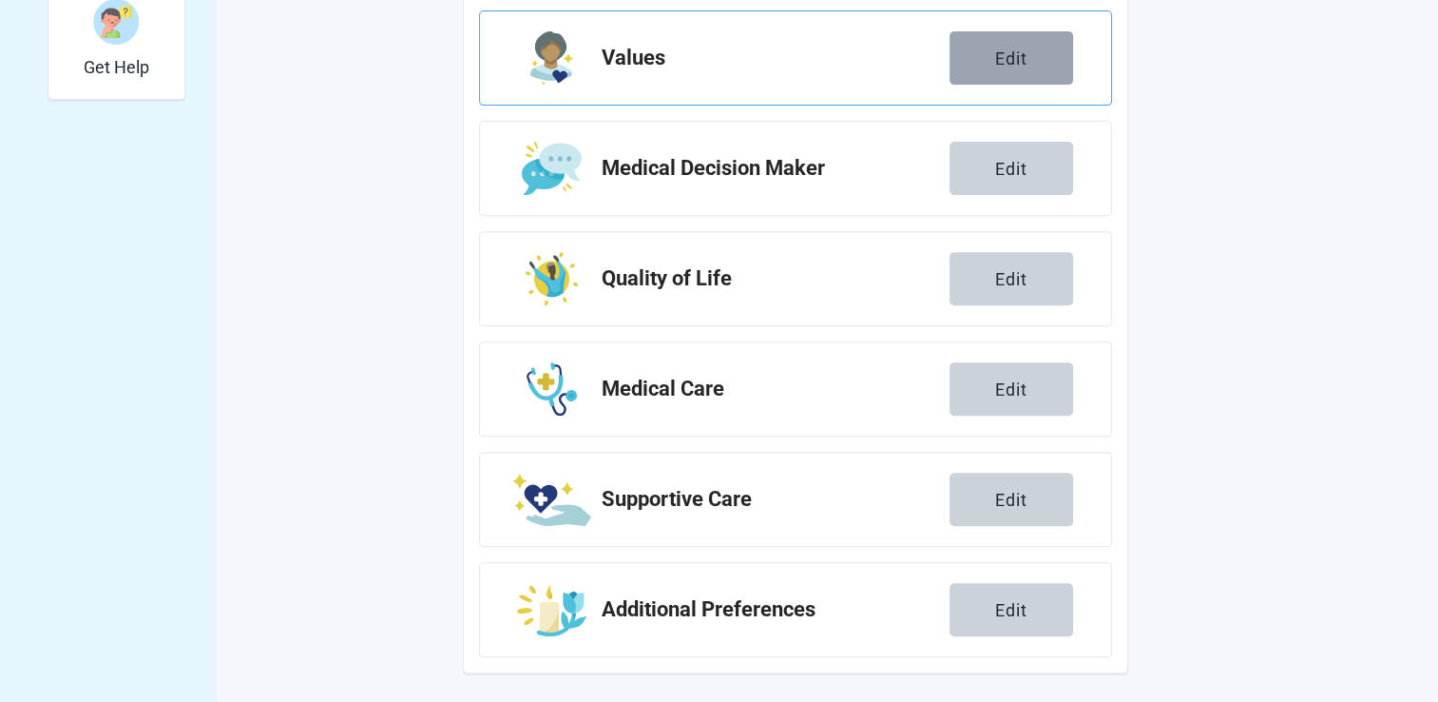
click at [1006, 59] on div "Edit" at bounding box center [1011, 57] width 32 height 19
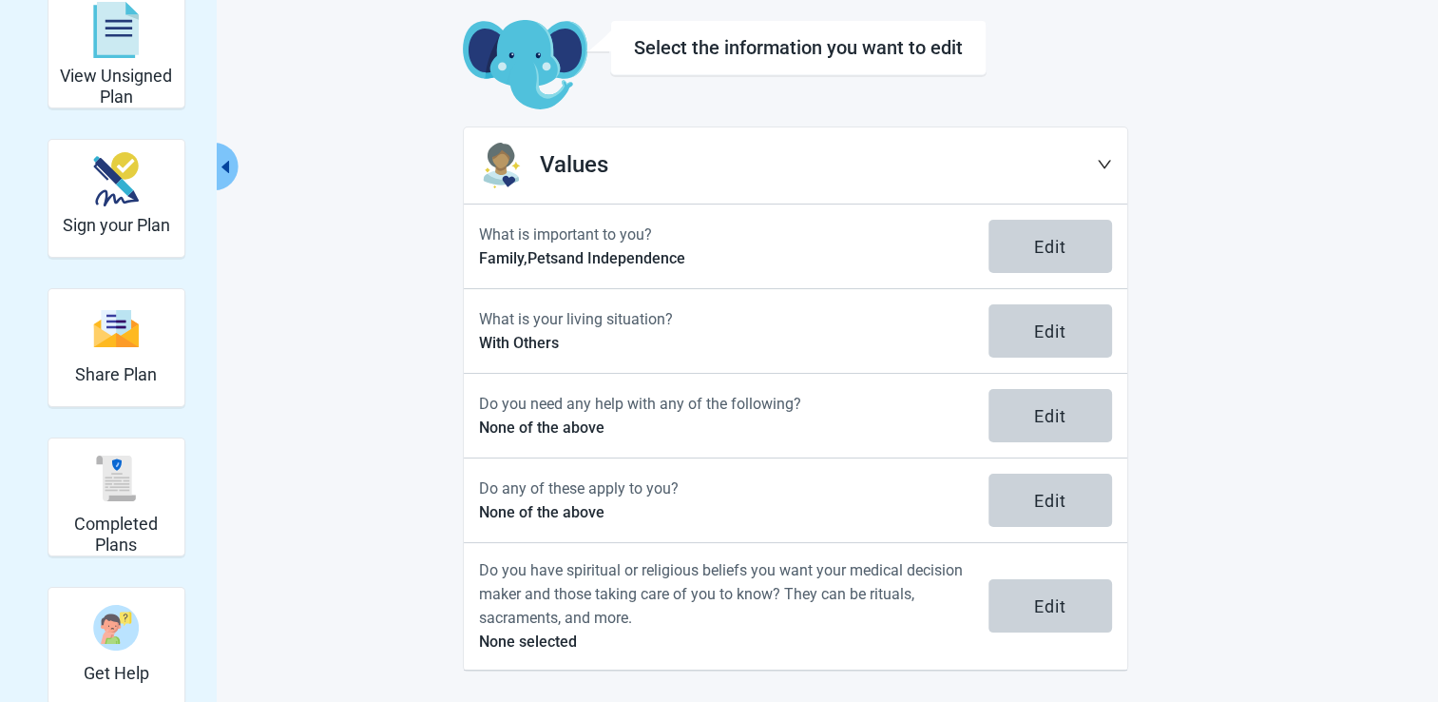
scroll to position [92, 0]
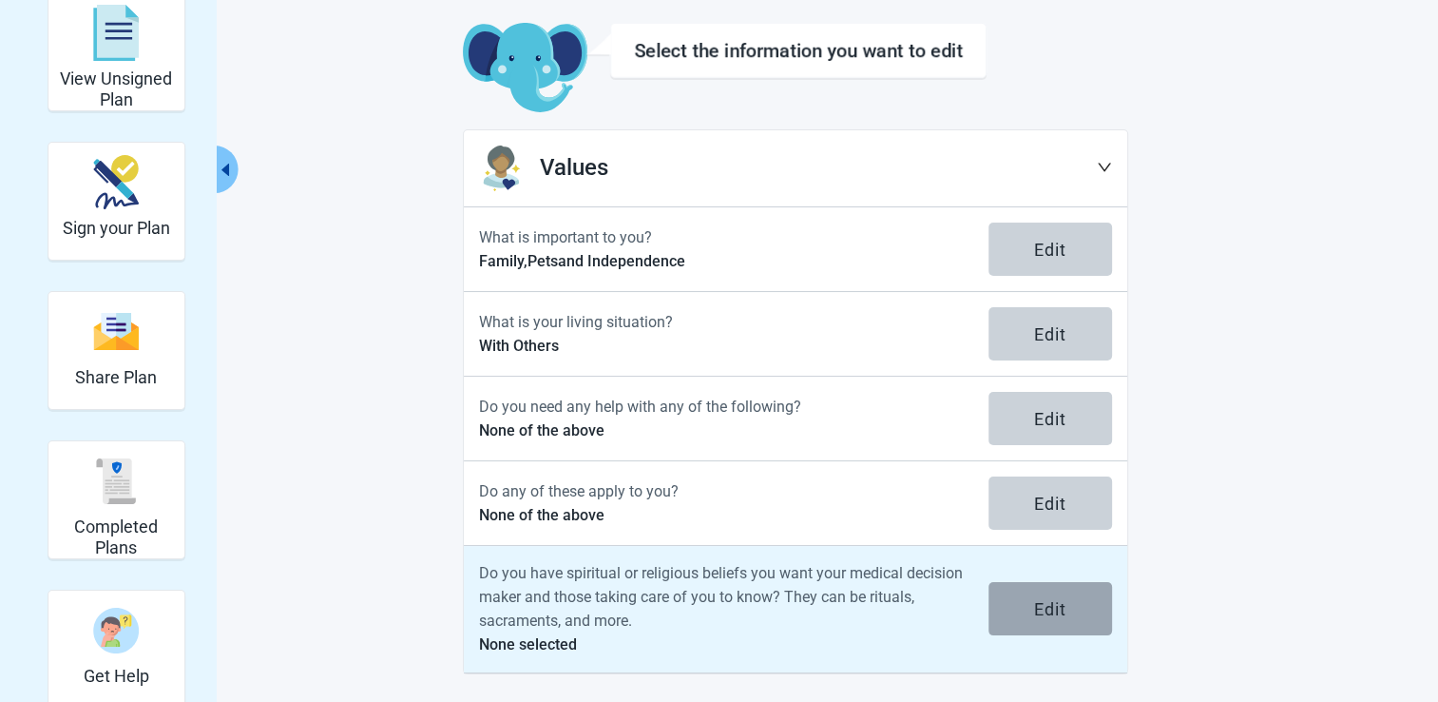
click at [1042, 605] on div "Edit" at bounding box center [1050, 608] width 32 height 19
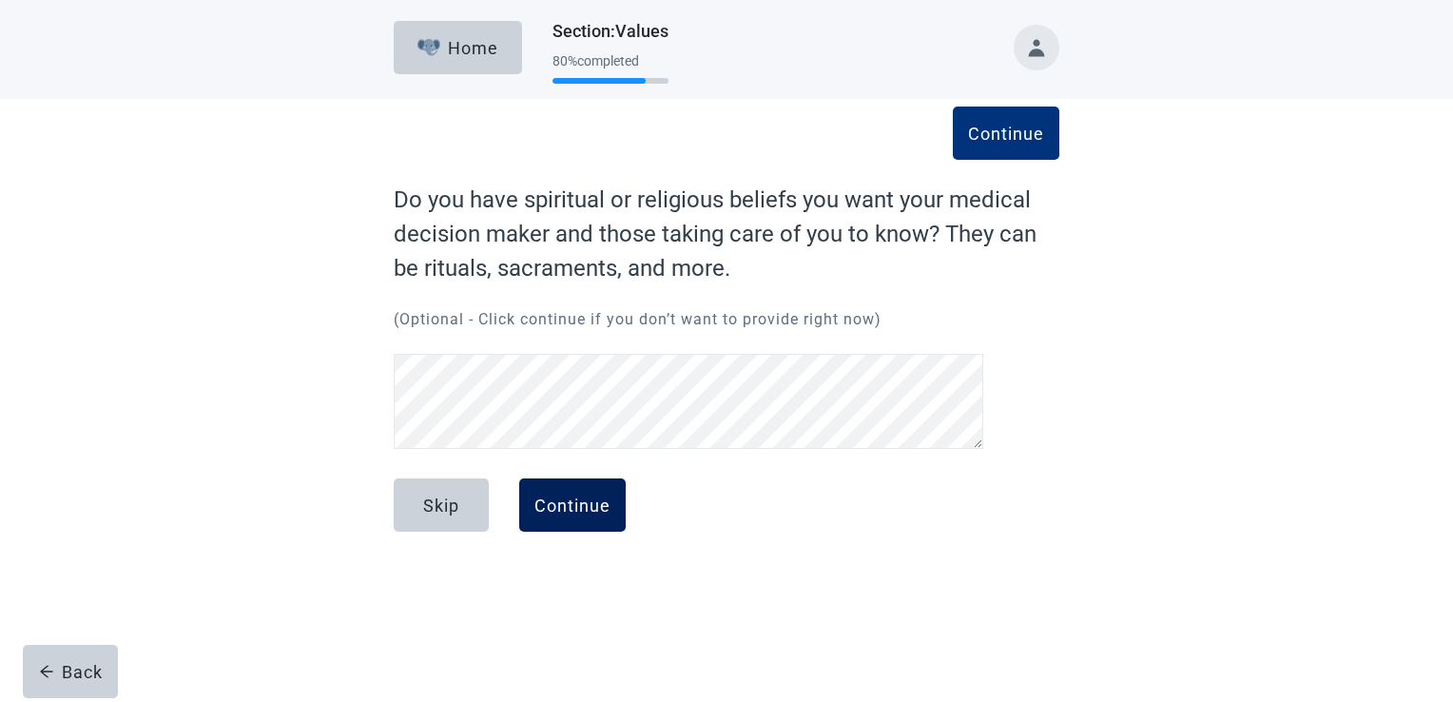
click at [572, 500] on div "Continue" at bounding box center [572, 504] width 76 height 19
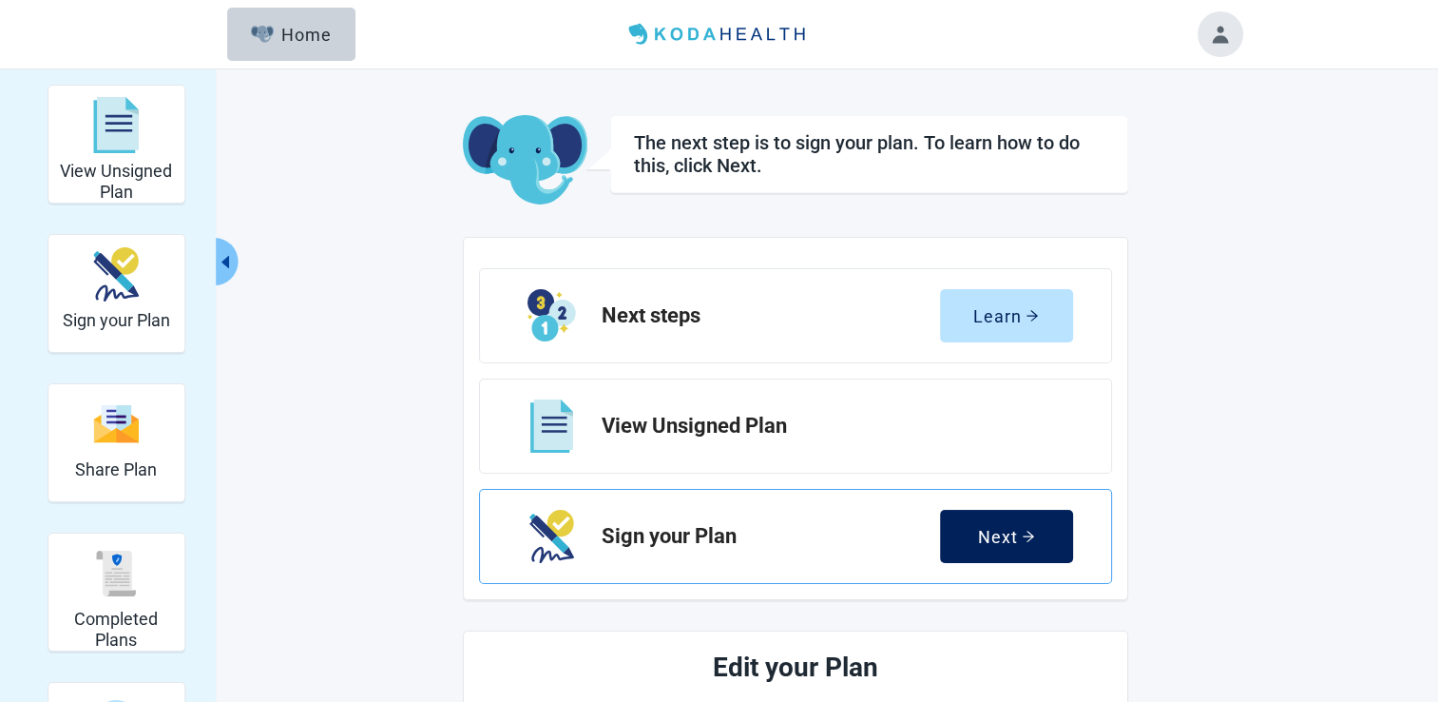
click at [996, 535] on div "Next" at bounding box center [1006, 536] width 57 height 19
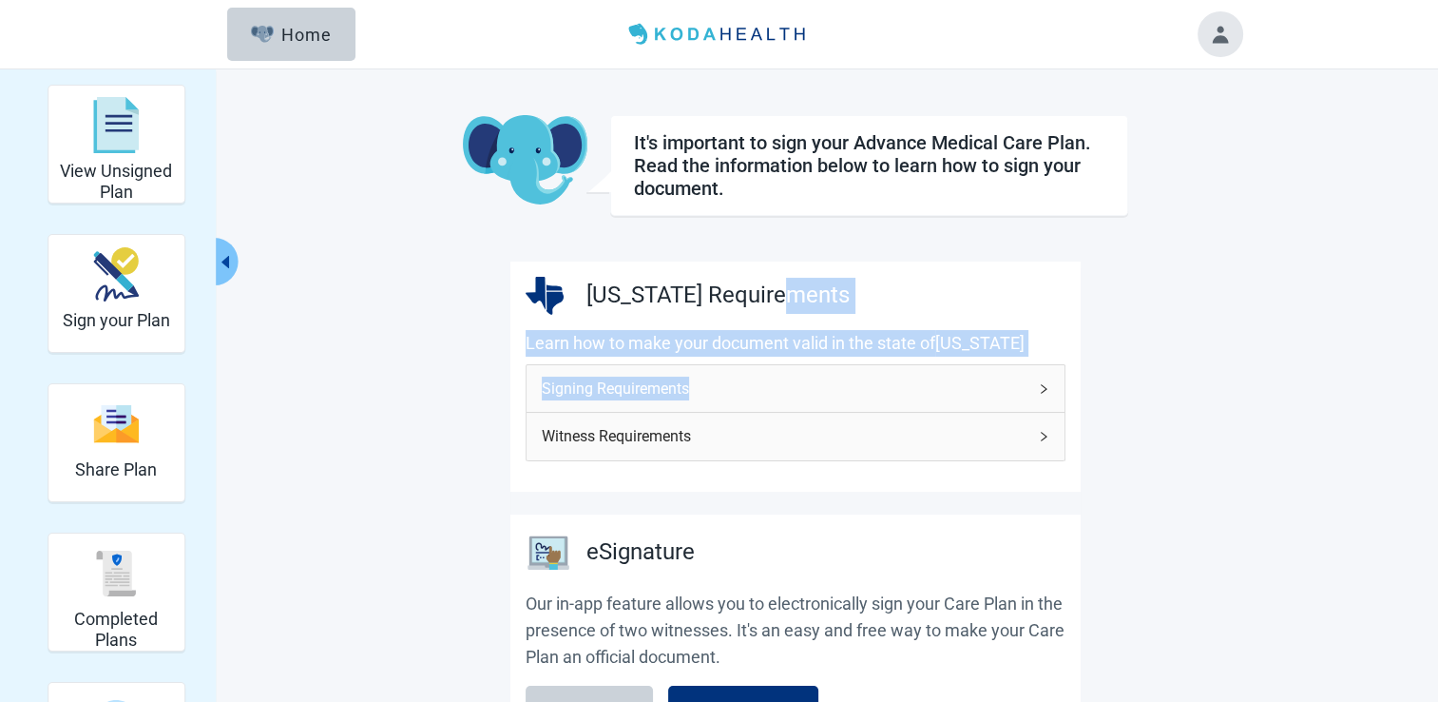
drag, startPoint x: 1436, startPoint y: 241, endPoint x: 1442, endPoint y: 375, distance: 134.2
click at [1437, 382] on html "Skip to main content Menu Home View Unsigned Plan Sign your Plan Share Plan Com…" at bounding box center [719, 351] width 1438 height 702
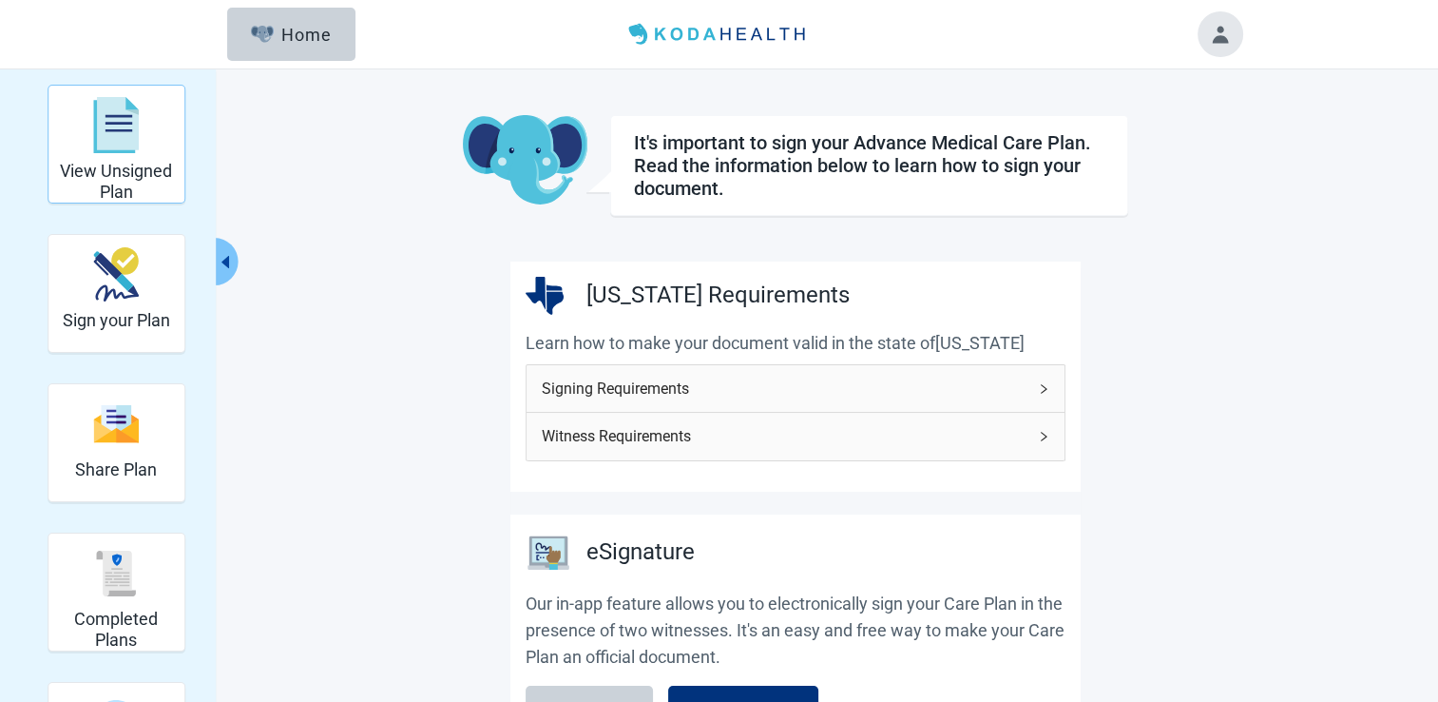
click at [114, 161] on div "View Unsigned Plan" at bounding box center [116, 143] width 121 height 109
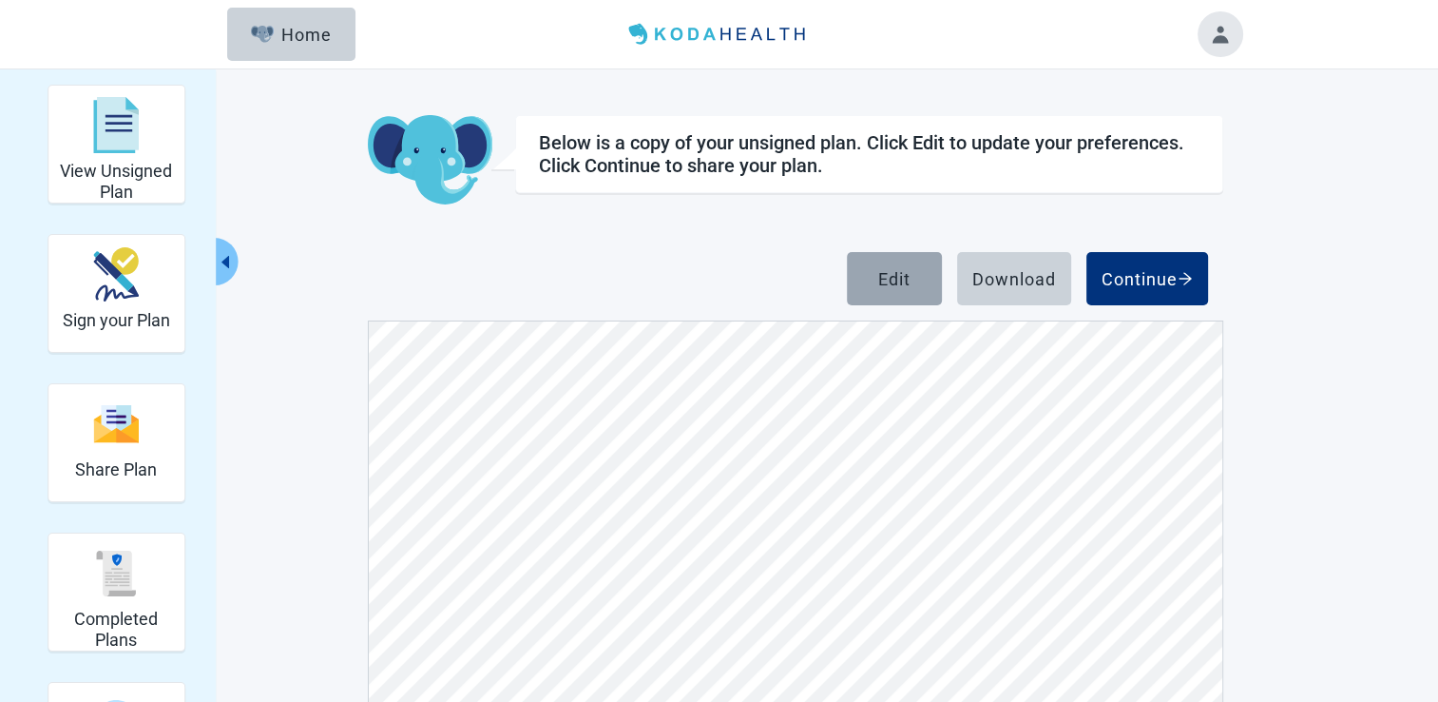
click at [899, 274] on div "Edit" at bounding box center [894, 278] width 32 height 19
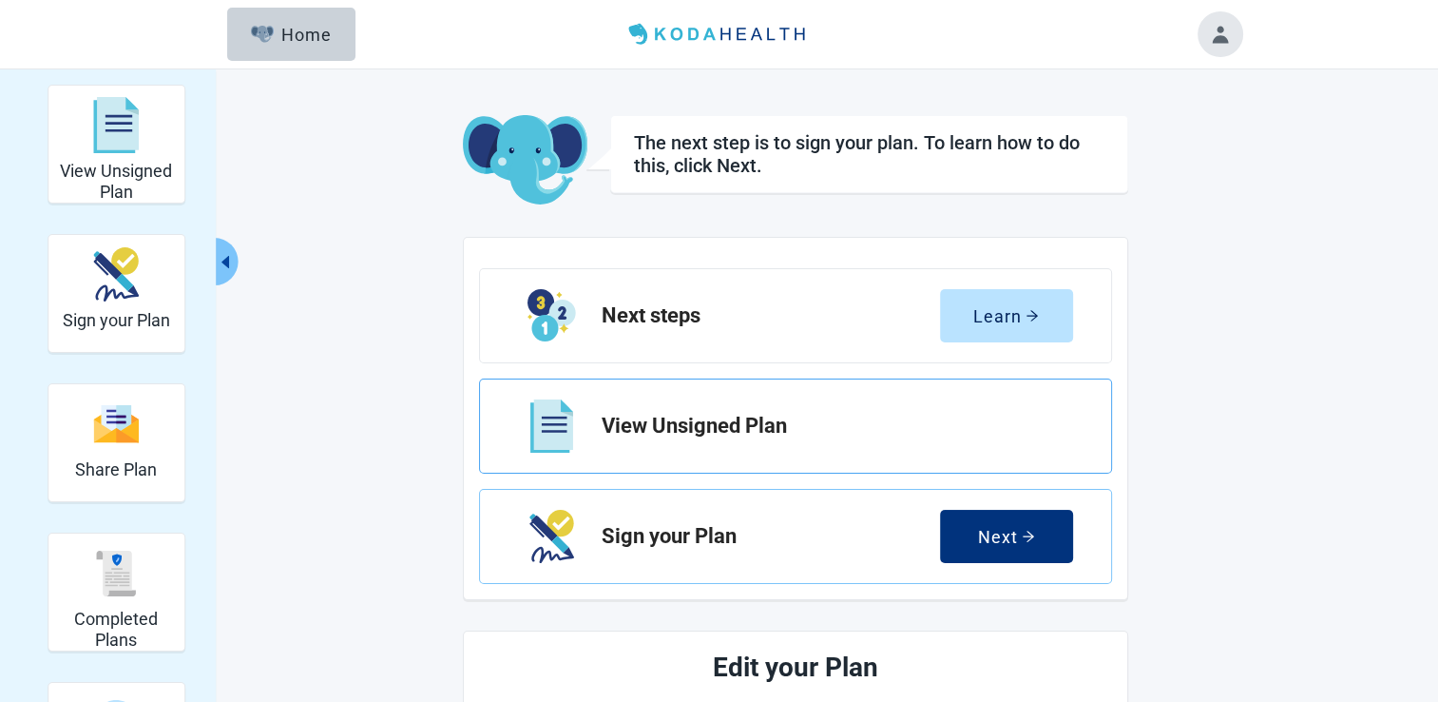
click at [711, 422] on h2 "View Unsigned Plan" at bounding box center [830, 425] width 456 height 23
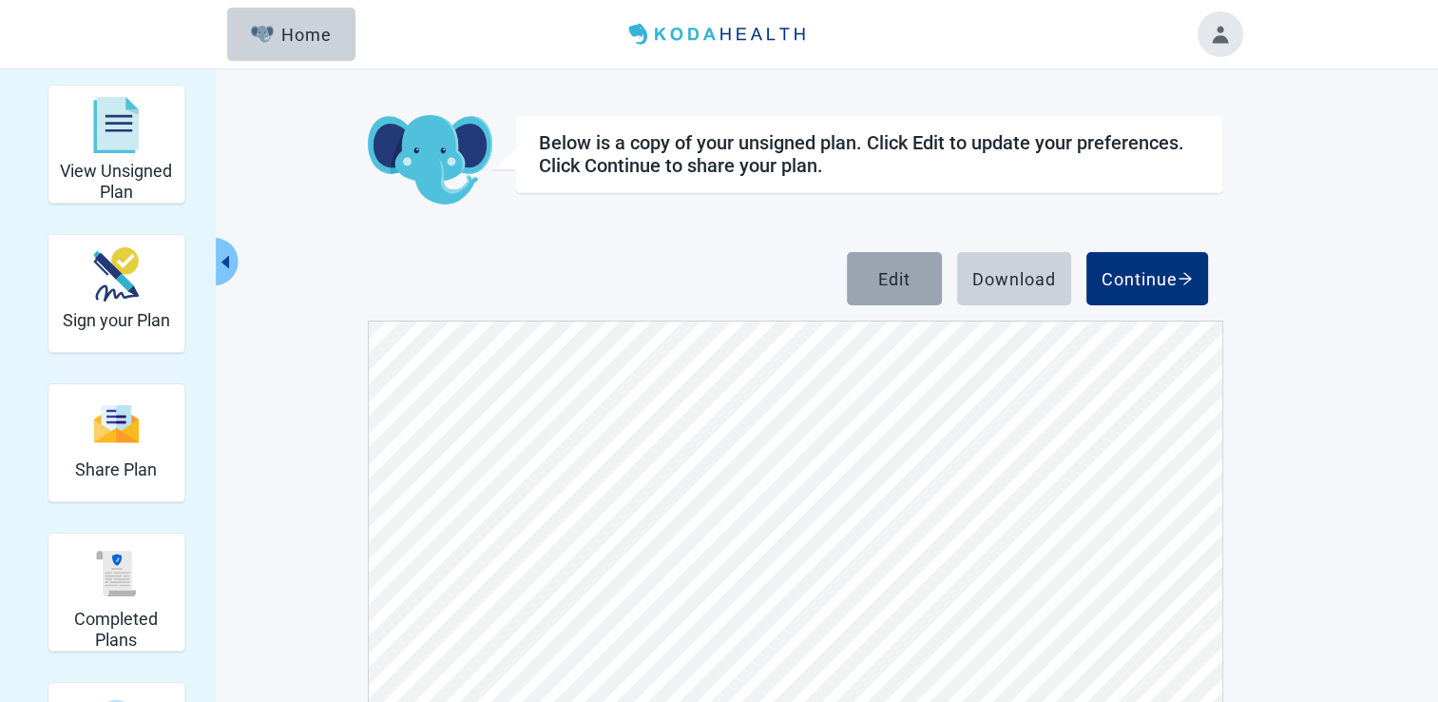
click at [874, 272] on button "Edit" at bounding box center [894, 278] width 95 height 53
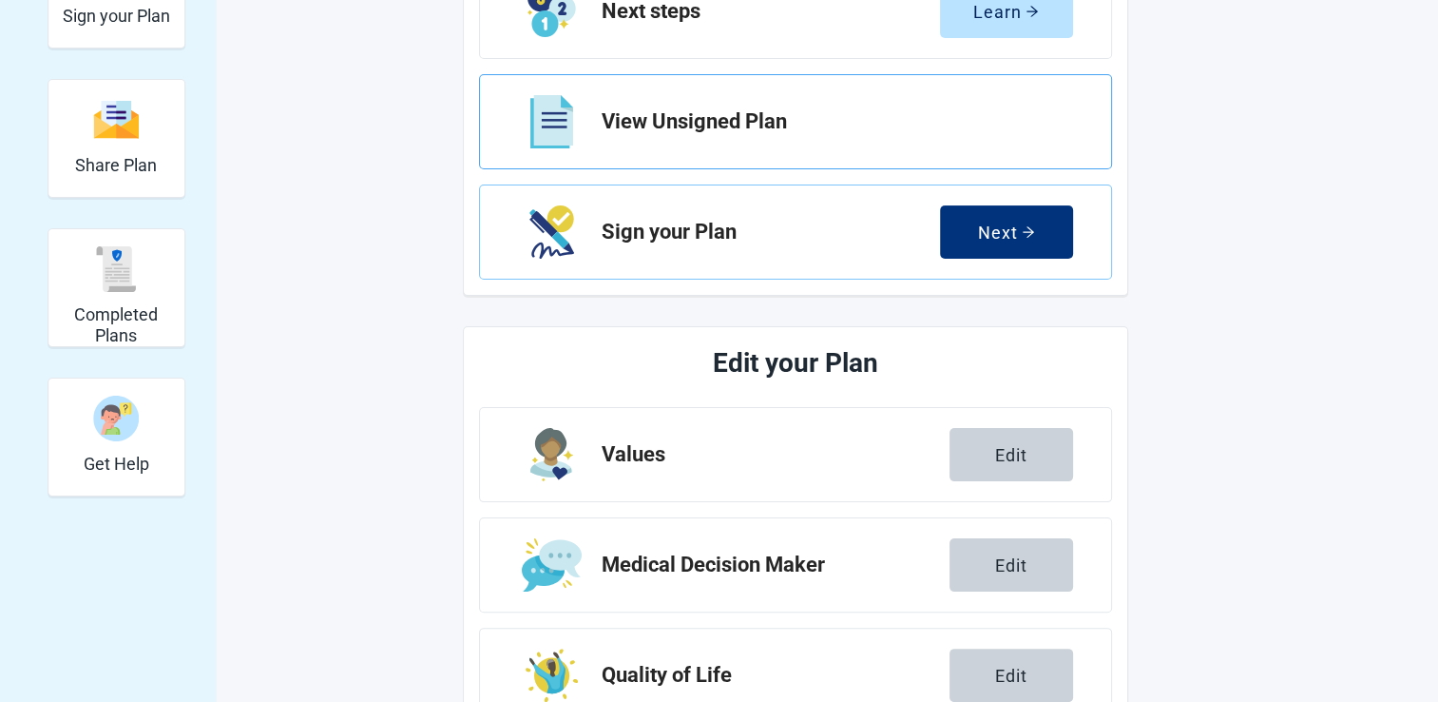
scroll to position [291, 0]
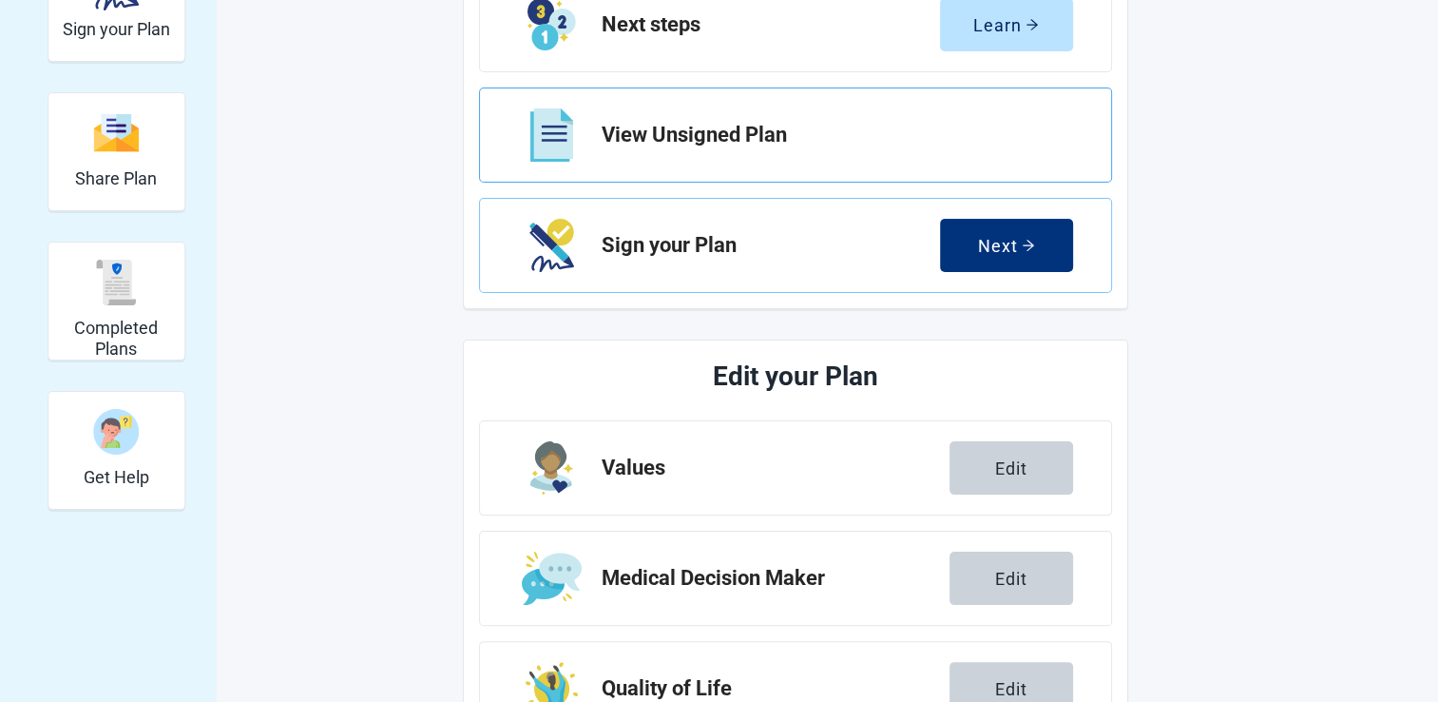
click at [712, 140] on h2 "View Unsigned Plan" at bounding box center [830, 135] width 456 height 23
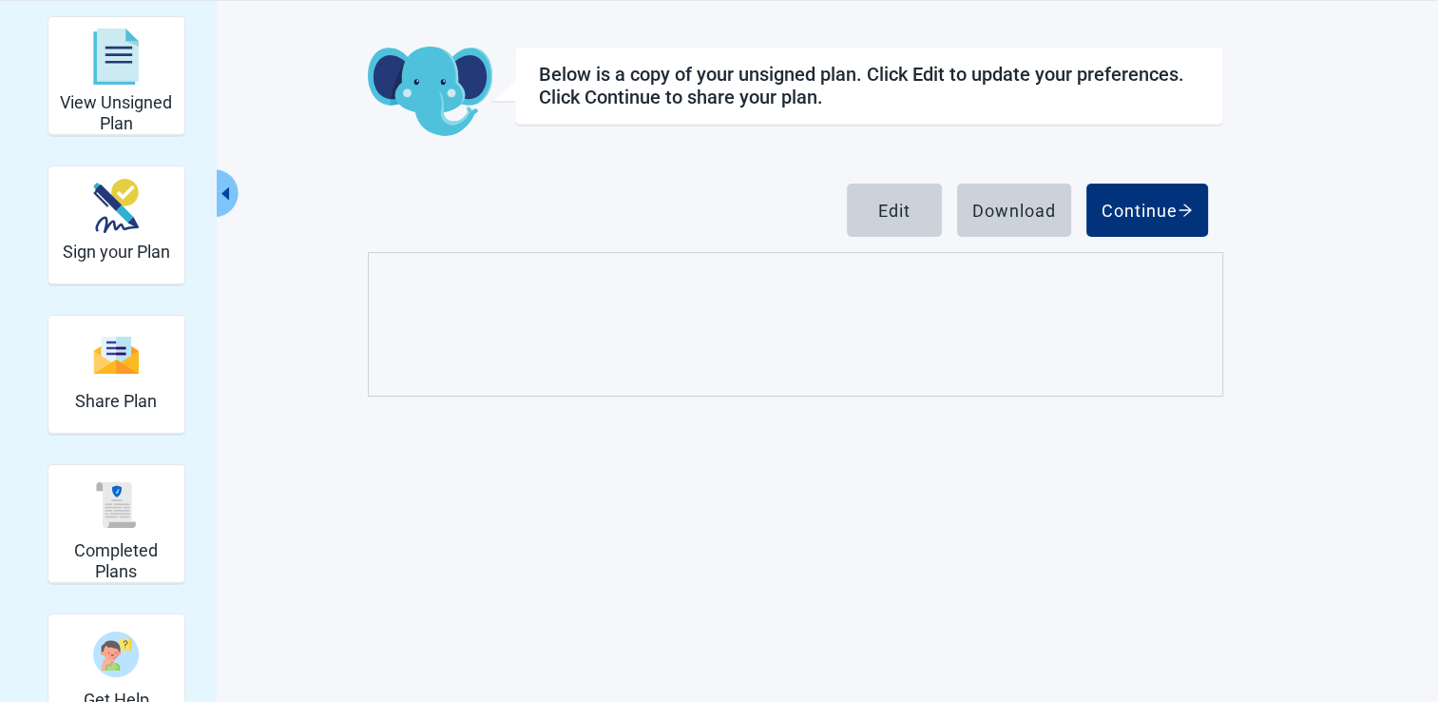
scroll to position [211, 0]
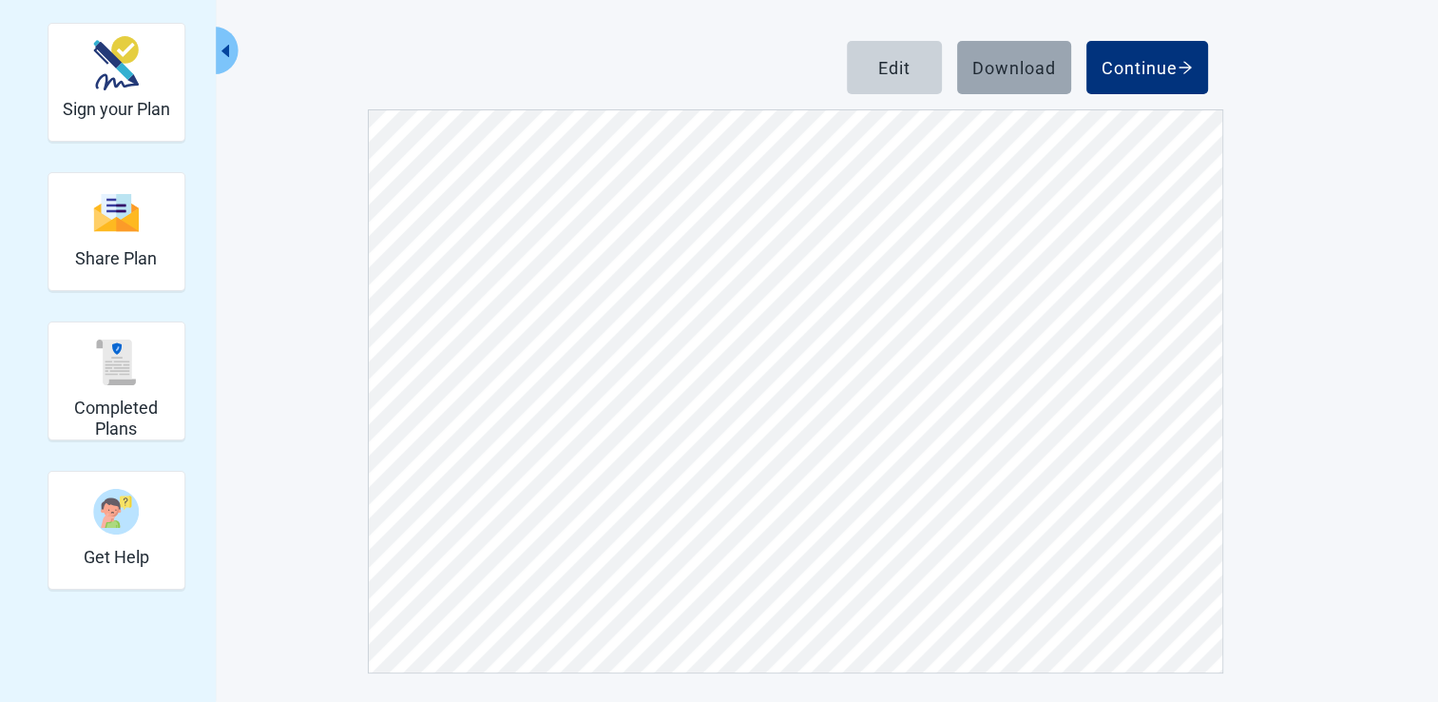
click at [980, 63] on div "Download" at bounding box center [1014, 67] width 84 height 19
click at [697, 27] on div "Below is a copy of your unsigned plan. Click Edit to update your preferences. C…" at bounding box center [796, 288] width 856 height 769
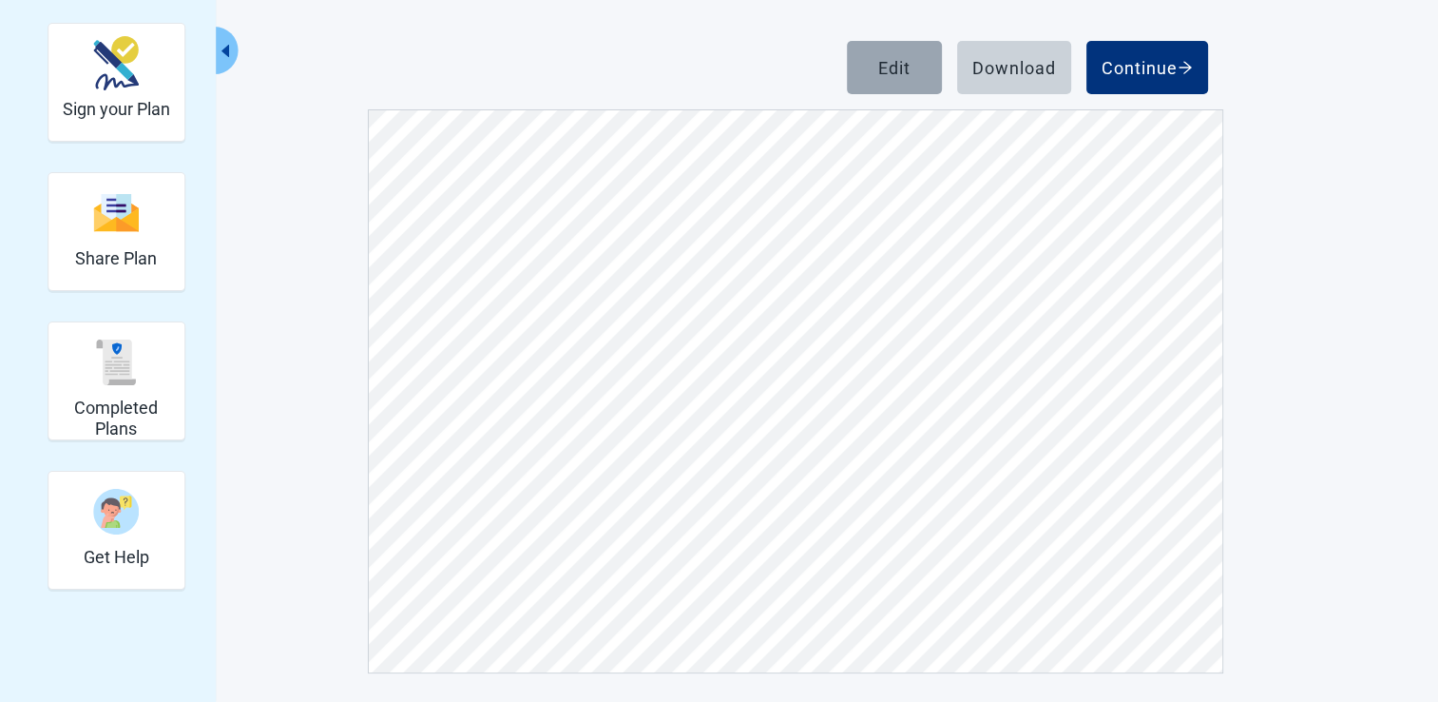
click at [889, 63] on div "Edit" at bounding box center [894, 67] width 32 height 19
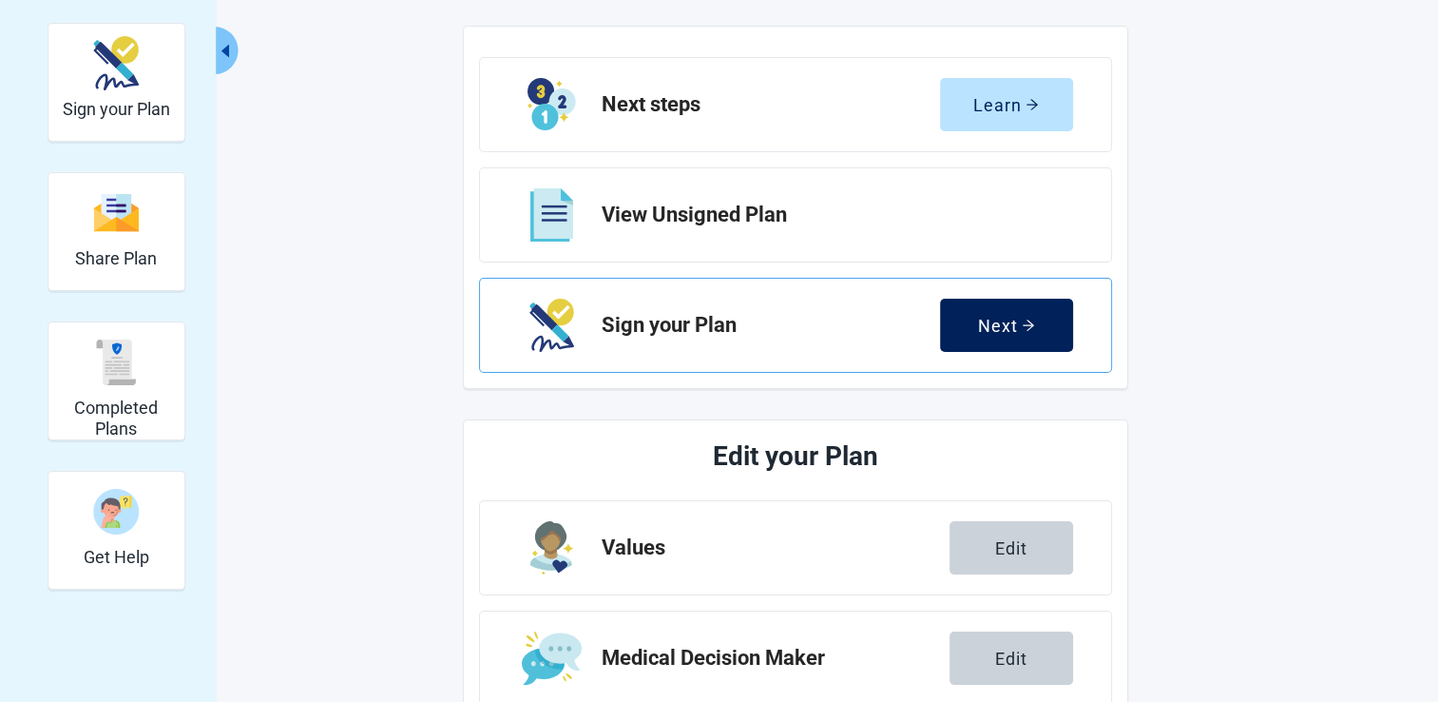
click at [1011, 323] on div "Next" at bounding box center [1006, 325] width 57 height 19
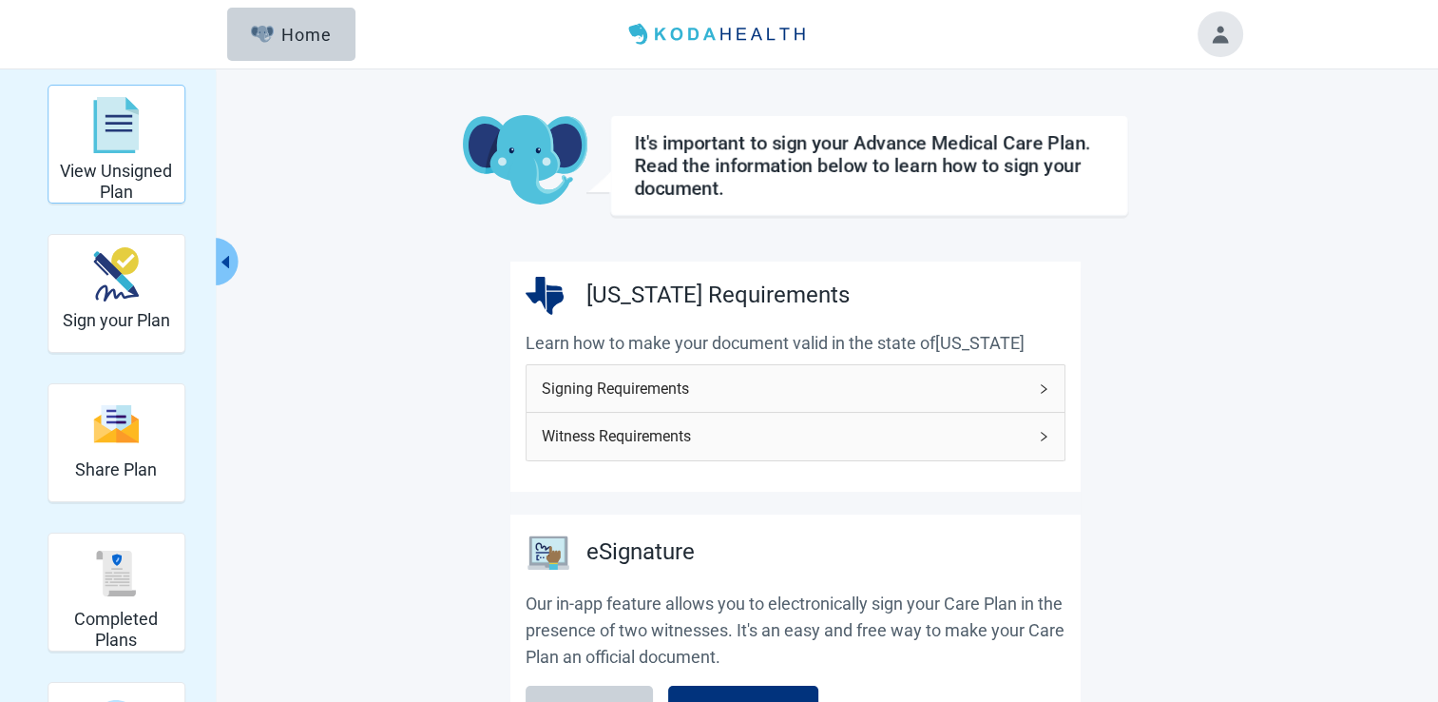
click at [108, 147] on img "View Unsigned Plan" at bounding box center [116, 125] width 46 height 57
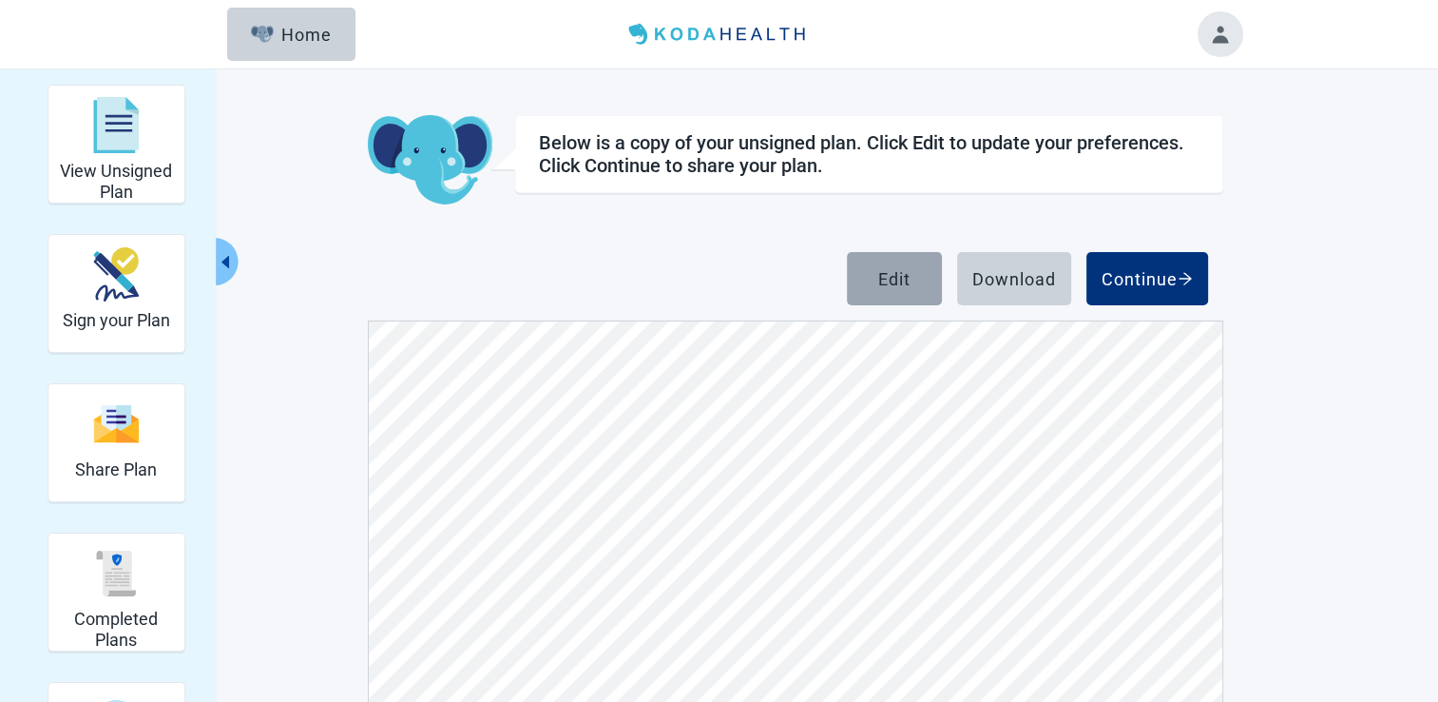
click at [890, 277] on div "Edit" at bounding box center [894, 278] width 32 height 19
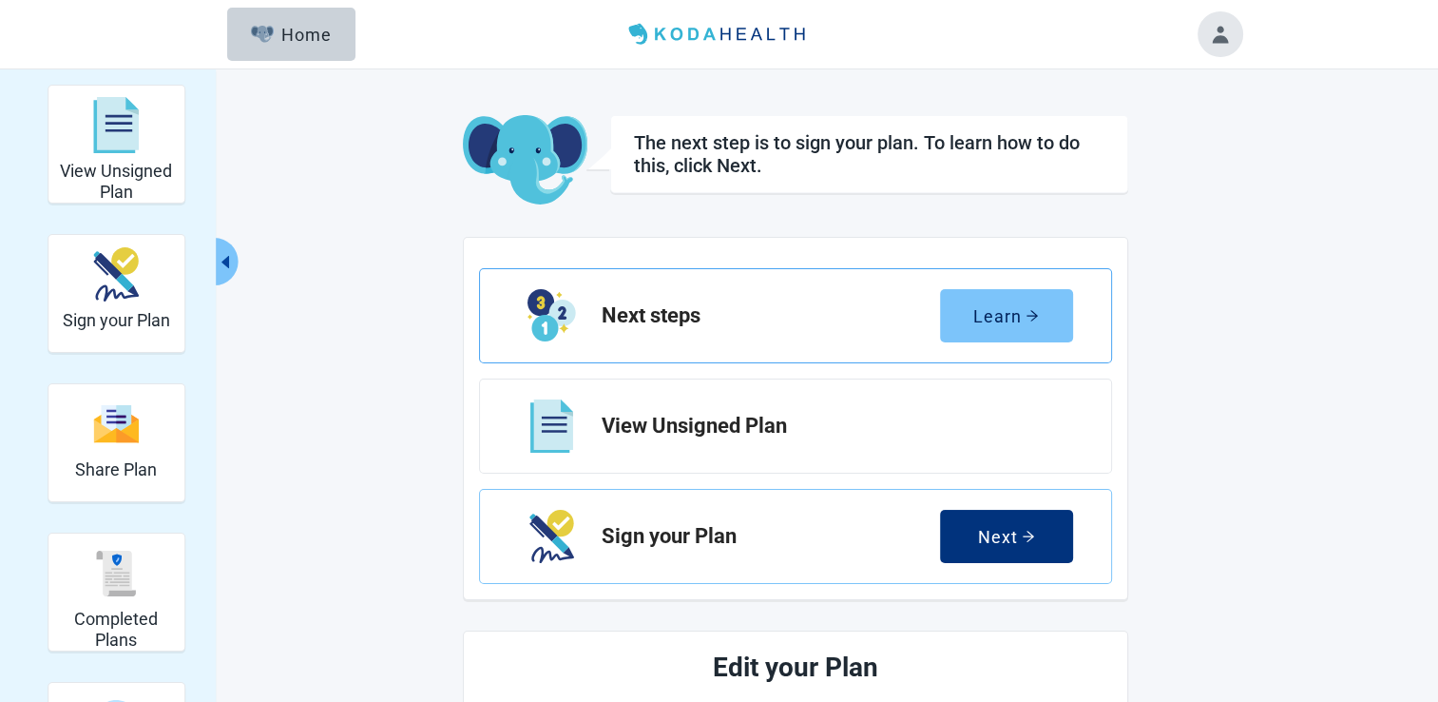
click at [1009, 312] on div "Learn" at bounding box center [1006, 315] width 66 height 19
click at [639, 420] on h2 "View Unsigned Plan" at bounding box center [830, 425] width 456 height 23
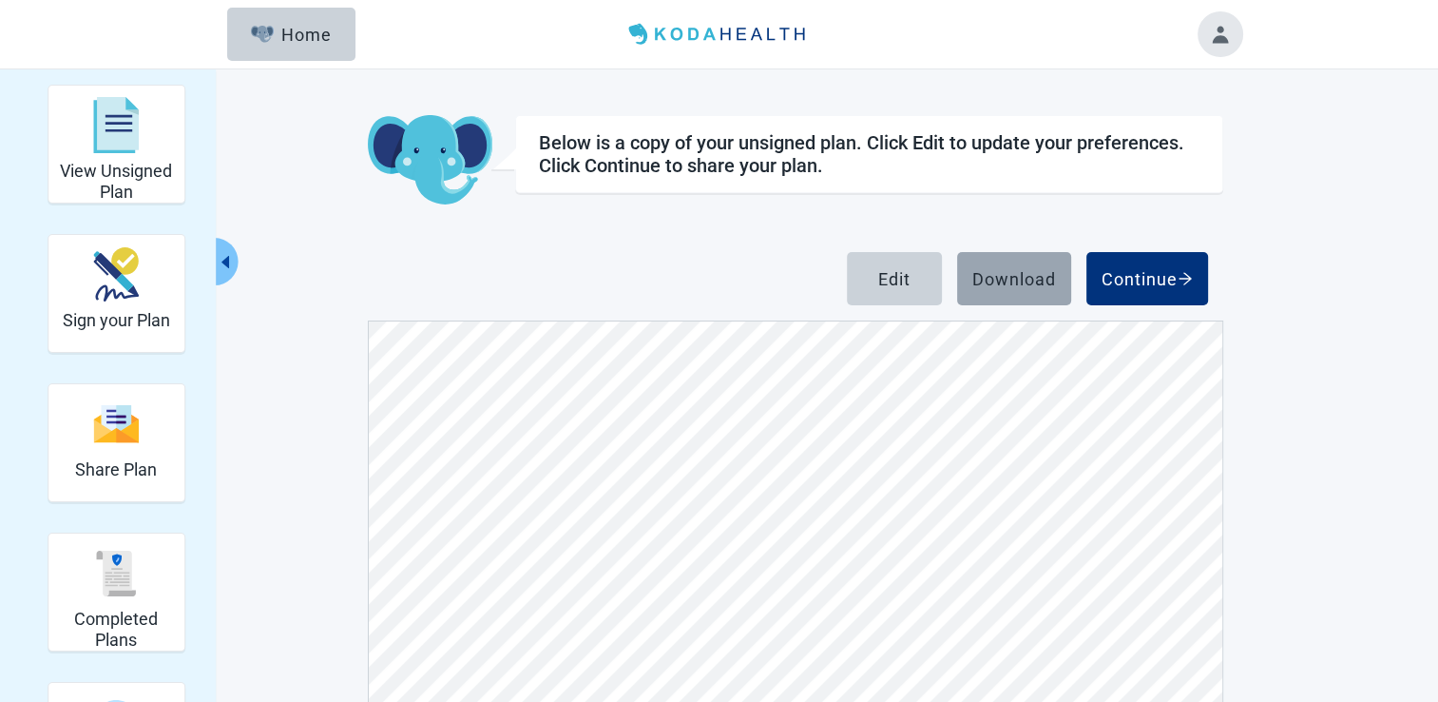
click at [1004, 270] on div "Download" at bounding box center [1014, 278] width 84 height 19
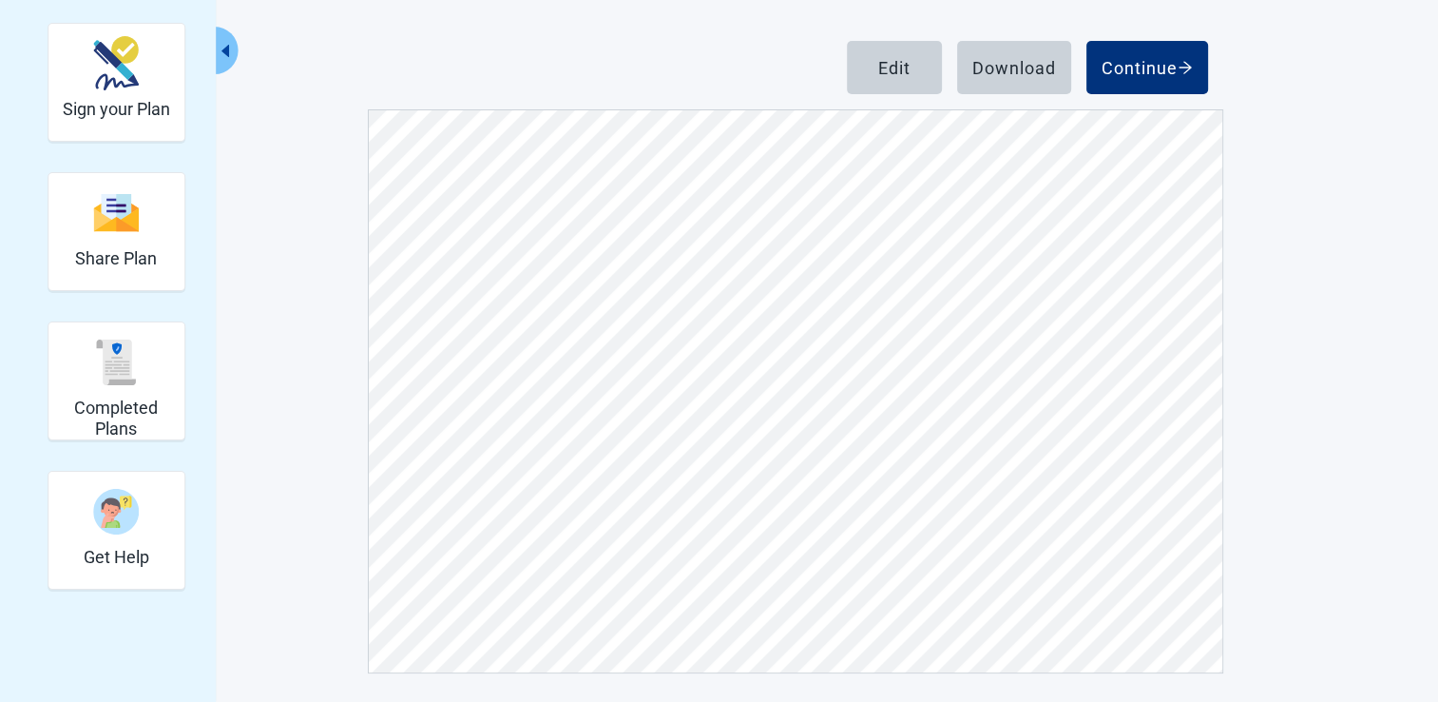
scroll to position [4214, 0]
click at [1221, 262] on div at bounding box center [796, 391] width 856 height 564
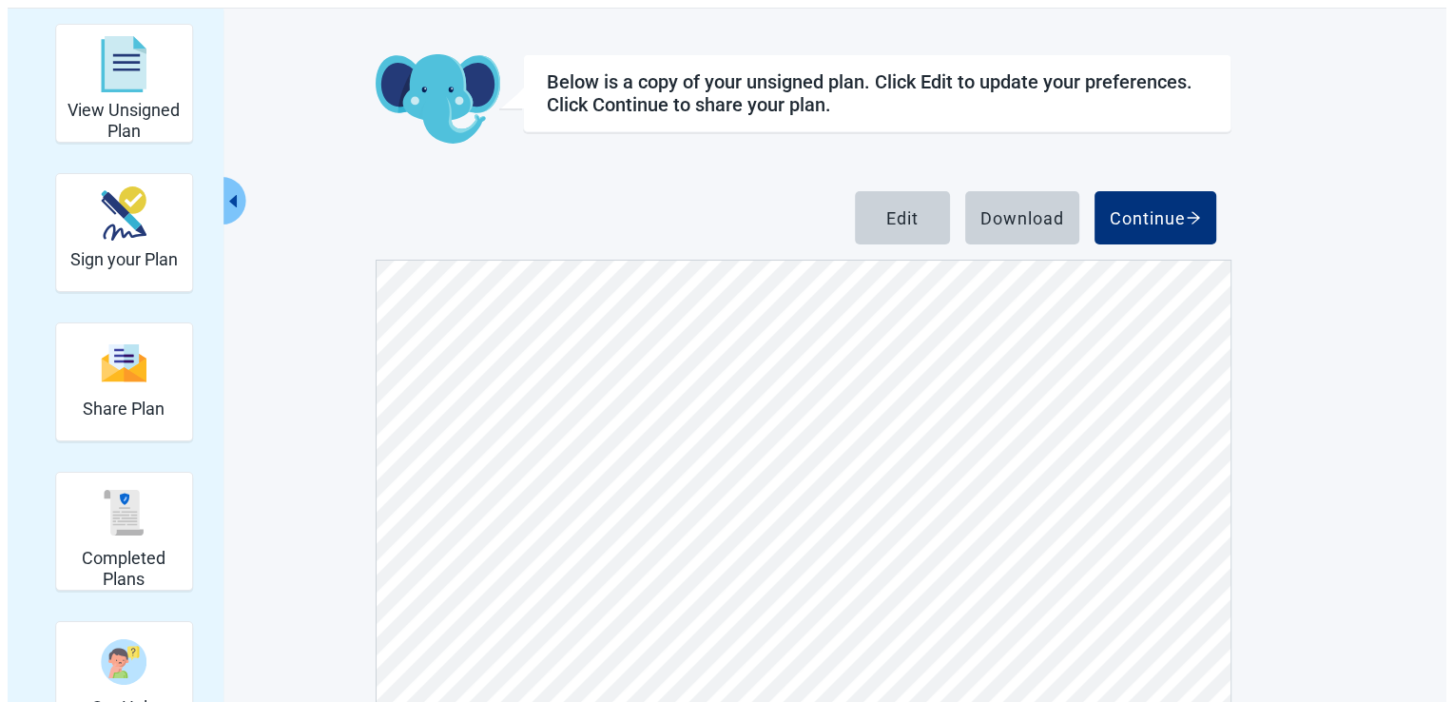
scroll to position [0, 0]
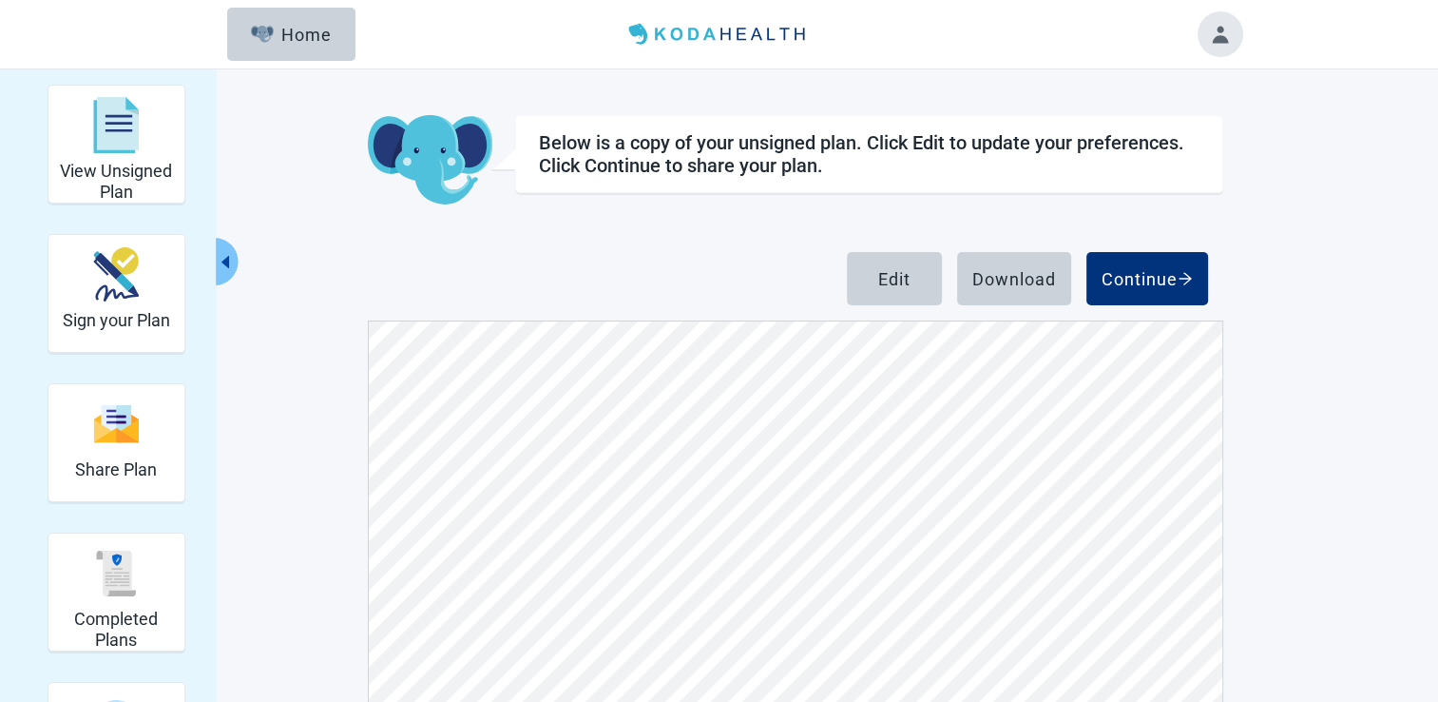
click at [1213, 29] on button "Toggle account menu" at bounding box center [1221, 34] width 46 height 46
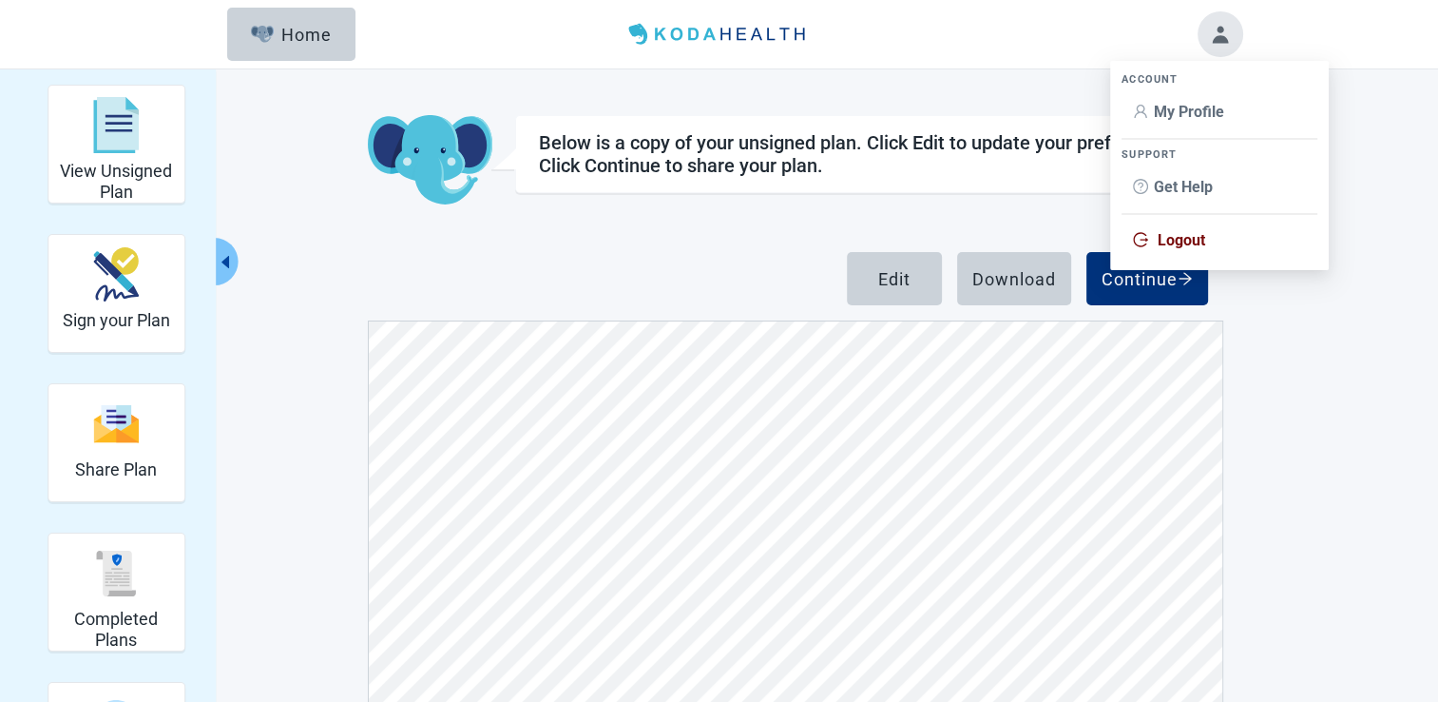
click at [1167, 237] on span "Logout" at bounding box center [1182, 240] width 48 height 18
